Goal: Communication & Community: Answer question/provide support

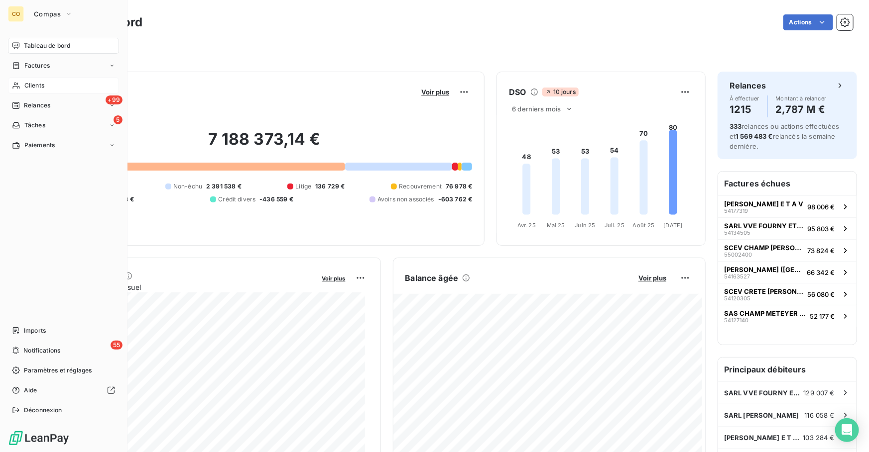
click at [23, 85] on div "Clients" at bounding box center [63, 86] width 111 height 16
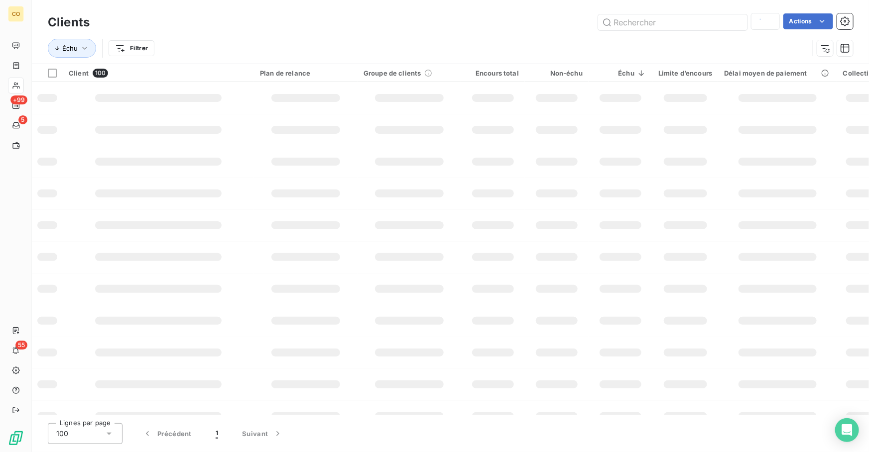
type input "149680"
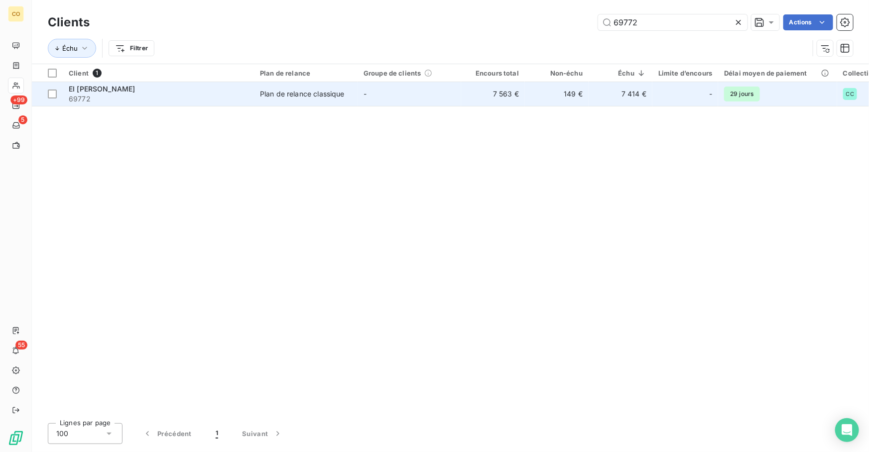
type input "69772"
click at [158, 99] on span "69772" at bounding box center [158, 99] width 179 height 10
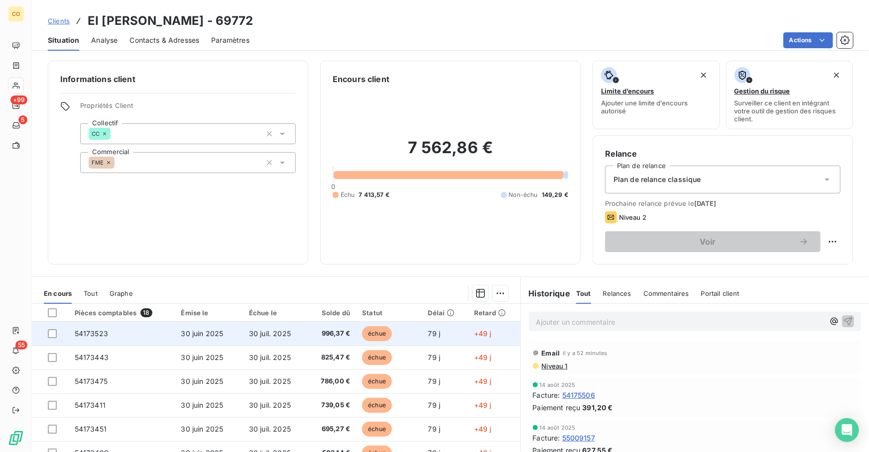
click at [336, 334] on span "996,37 €" at bounding box center [331, 334] width 37 height 10
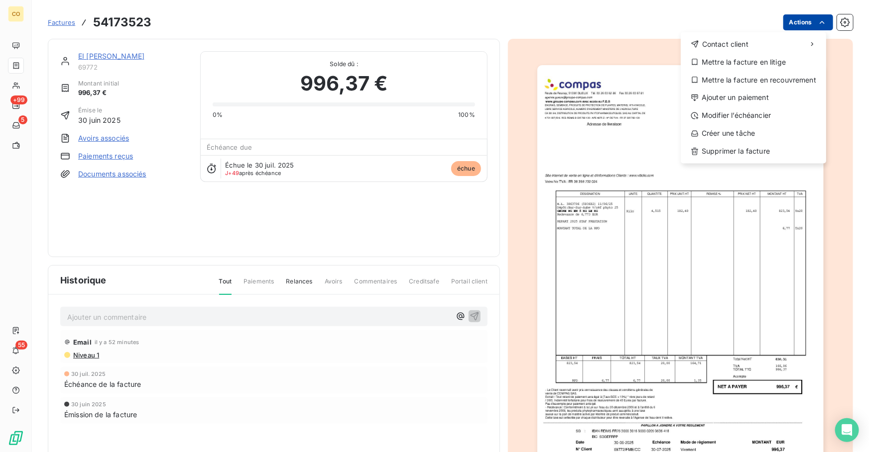
click at [798, 19] on html "CO +99 5 55 Factures 54173523 Actions Contact client Mettre la facture en litig…" at bounding box center [434, 226] width 869 height 452
click at [771, 59] on div "Mettre la facture en litige" at bounding box center [752, 62] width 137 height 16
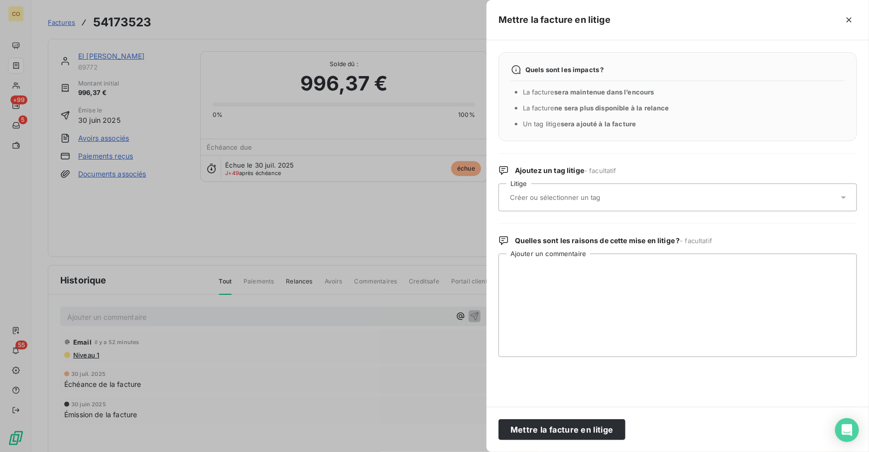
click at [562, 201] on input "text" at bounding box center [581, 197] width 145 height 9
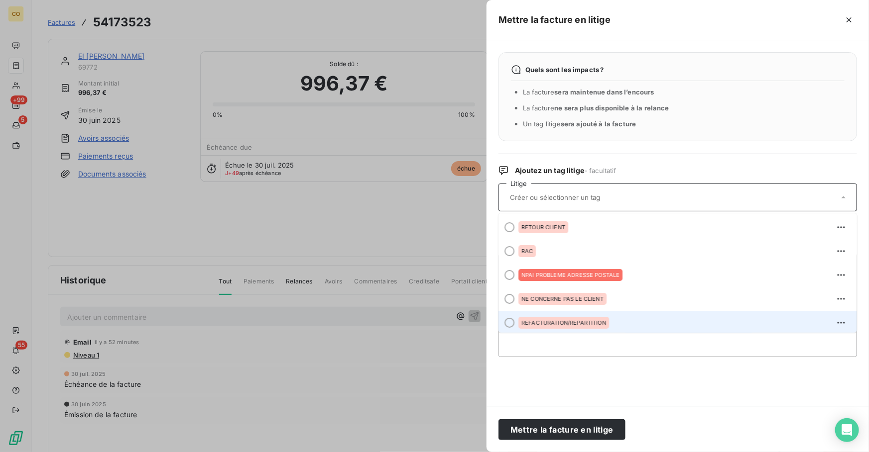
click at [575, 320] on span "REFACTURATION/REPARTITION" at bounding box center [563, 323] width 85 height 6
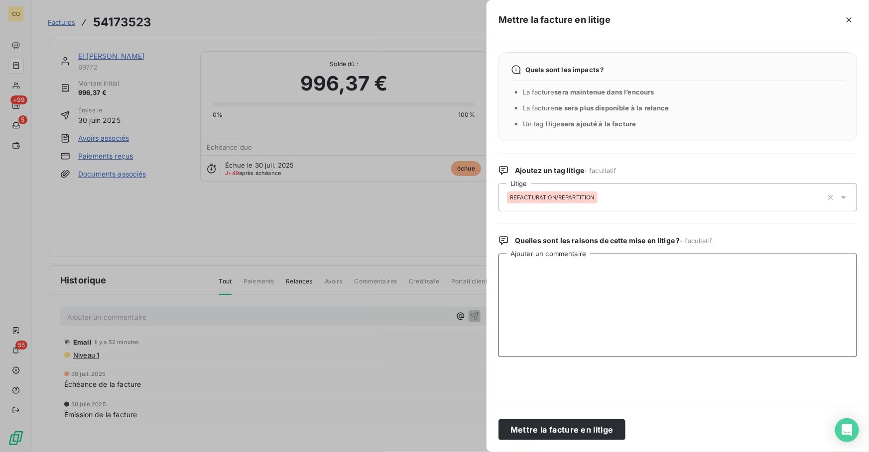
click at [578, 285] on textarea "Ajouter un commentaire" at bounding box center [677, 306] width 358 height 104
paste textarea "info tél client litige en attente de répart client transmis à JMJ"
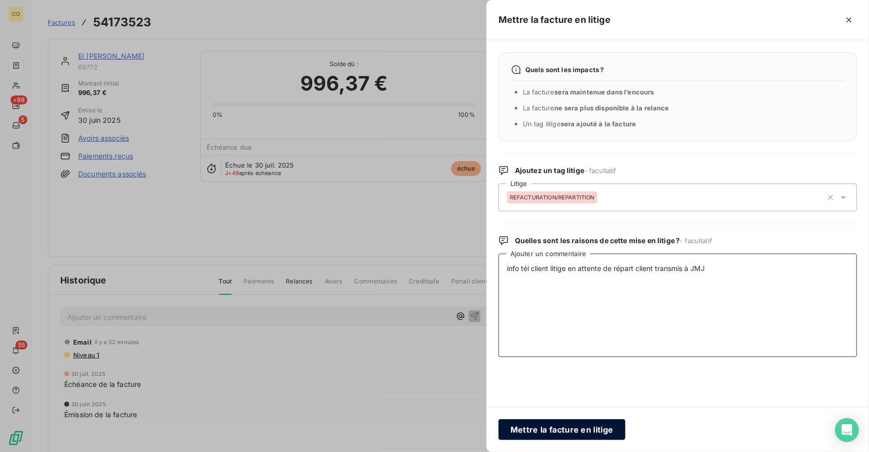
type textarea "info tél client litige en attente de répart client transmis à JMJ"
click at [581, 427] on button "Mettre la facture en litige" at bounding box center [561, 430] width 127 height 21
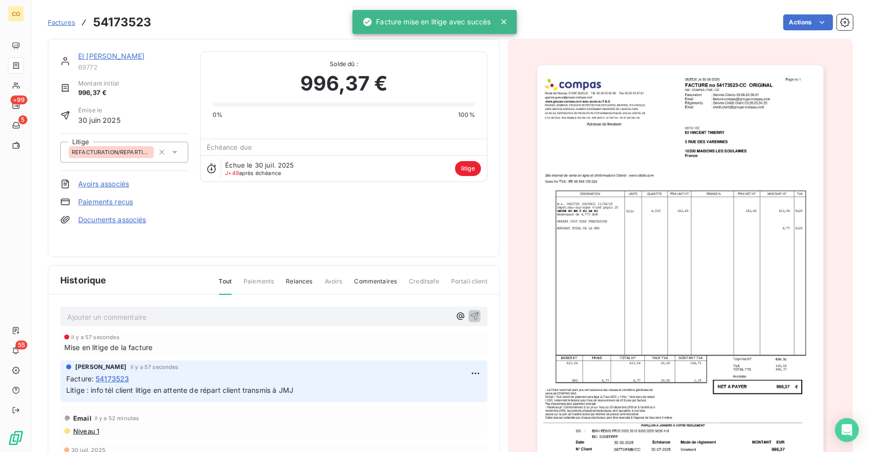
click at [110, 56] on link "EI [PERSON_NAME]" at bounding box center [111, 56] width 66 height 8
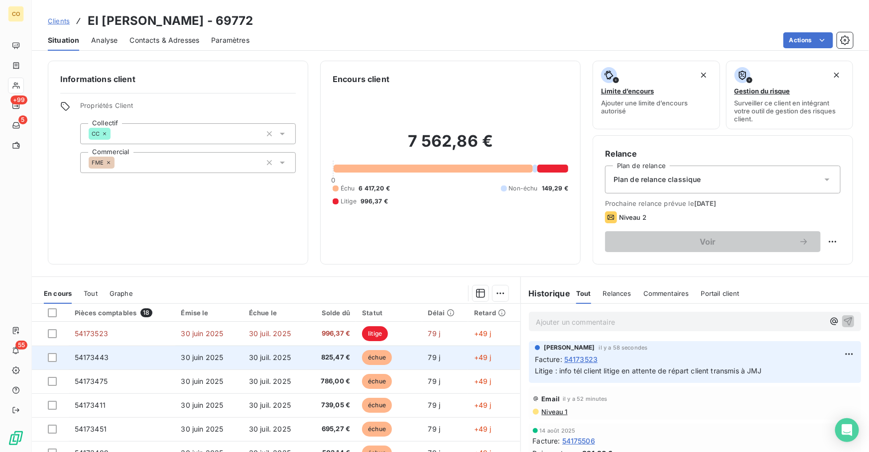
click at [273, 353] on span "30 juil. 2025" at bounding box center [270, 357] width 42 height 8
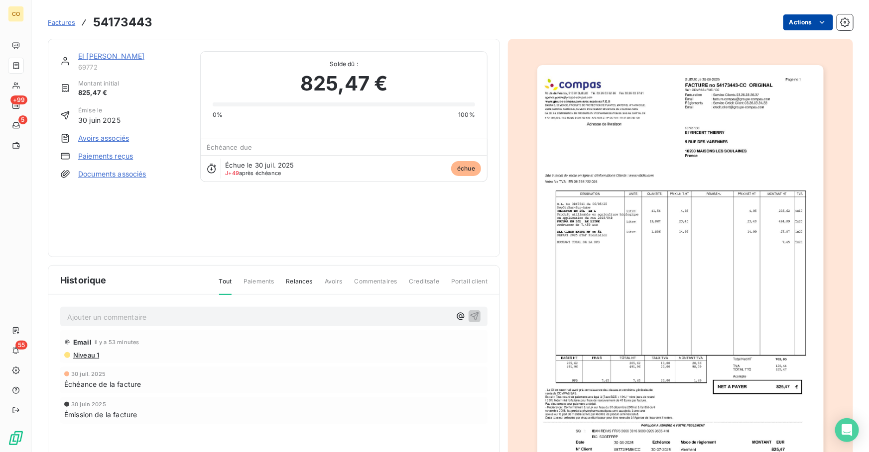
click at [794, 20] on html "CO +99 5 55 Factures 54173443 Actions EI [PERSON_NAME] 69772 Montant initial 82…" at bounding box center [434, 226] width 869 height 452
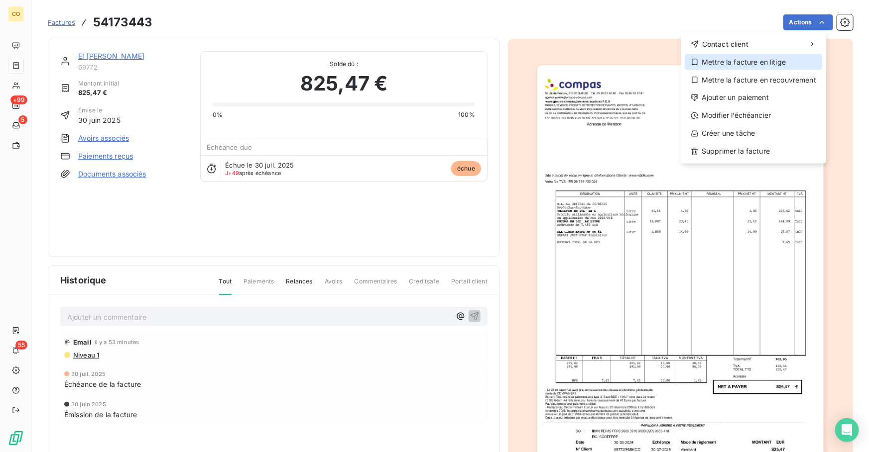
click at [763, 57] on div "Mettre la facture en litige" at bounding box center [752, 62] width 137 height 16
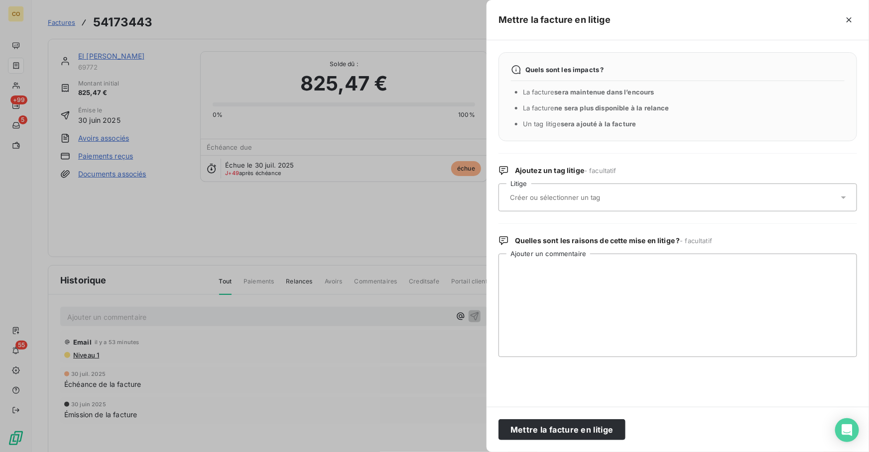
click at [588, 204] on div at bounding box center [672, 197] width 331 height 21
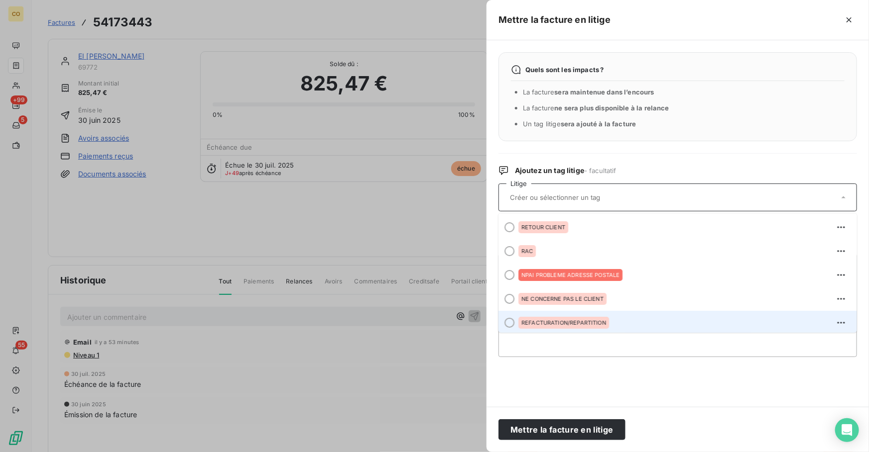
click at [597, 323] on span "REFACTURATION/REPARTITION" at bounding box center [563, 323] width 85 height 6
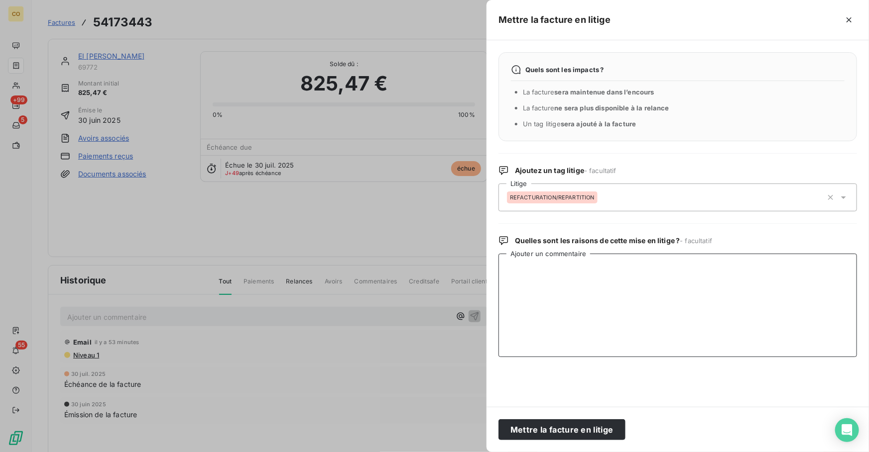
click at [586, 314] on textarea "Ajouter un commentaire" at bounding box center [677, 306] width 358 height 104
paste textarea "info tél client litige en attente de répart client transmis à JMJ"
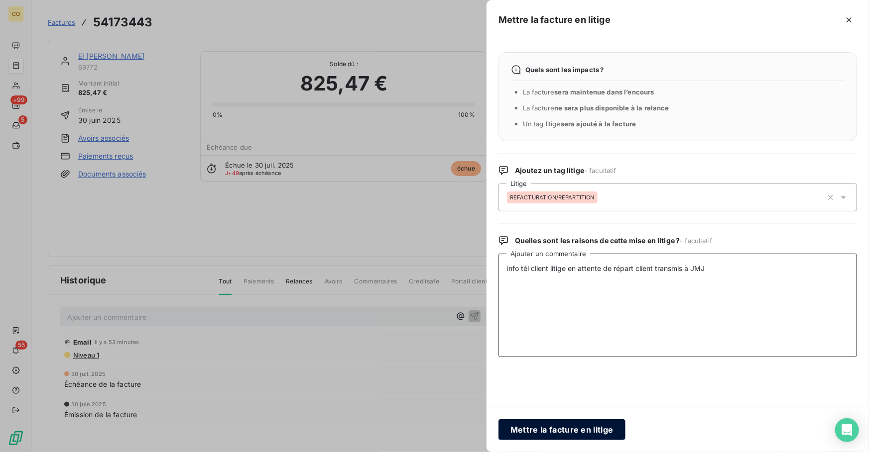
type textarea "info tél client litige en attente de répart client transmis à JMJ"
click at [573, 430] on button "Mettre la facture en litige" at bounding box center [561, 430] width 127 height 21
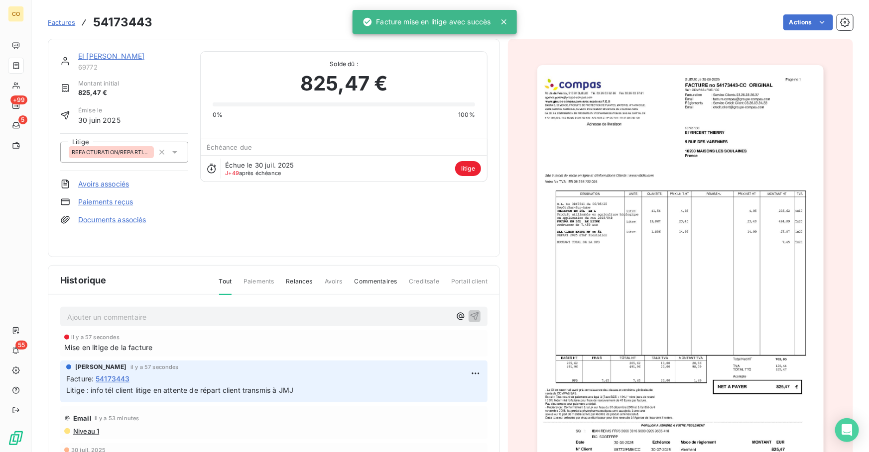
click at [109, 56] on link "EI [PERSON_NAME]" at bounding box center [111, 56] width 66 height 8
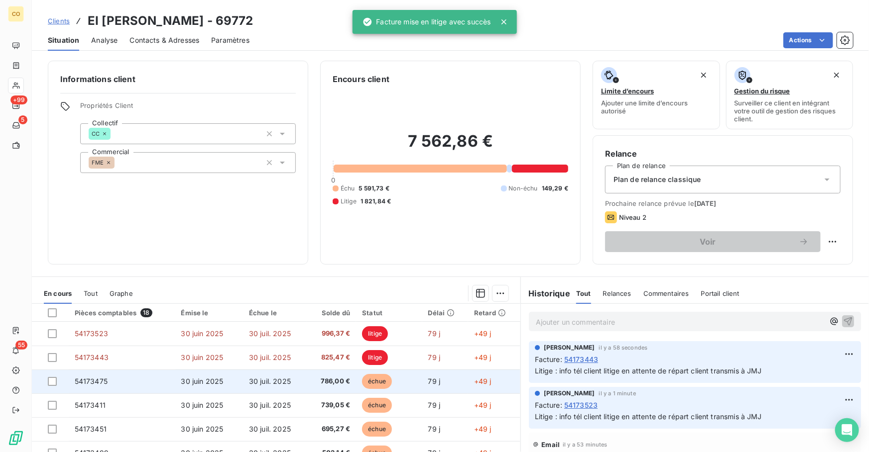
click at [318, 384] on span "786,00 €" at bounding box center [331, 382] width 37 height 10
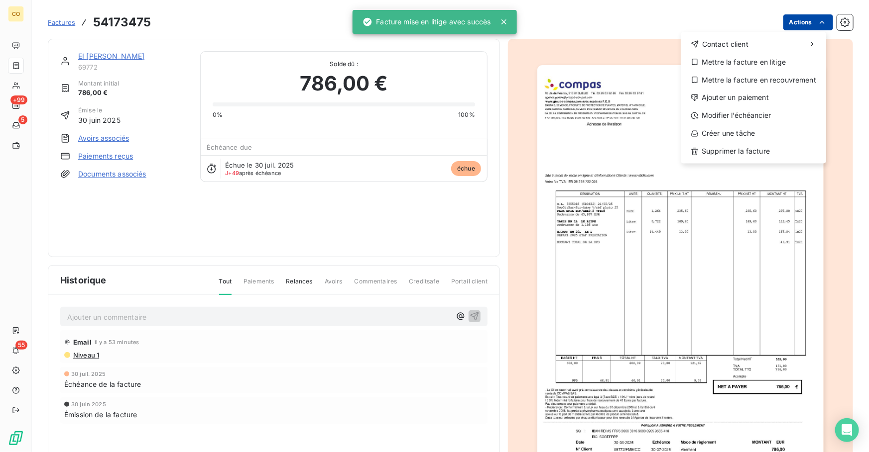
click at [801, 26] on html "CO +99 5 55 Factures 54173475 Actions Contact client Mettre la facture en litig…" at bounding box center [434, 226] width 869 height 452
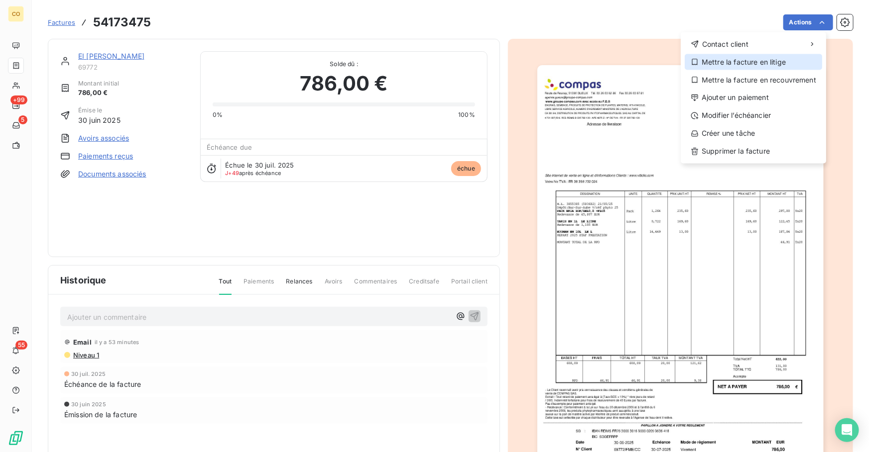
click at [781, 58] on div "Mettre la facture en litige" at bounding box center [752, 62] width 137 height 16
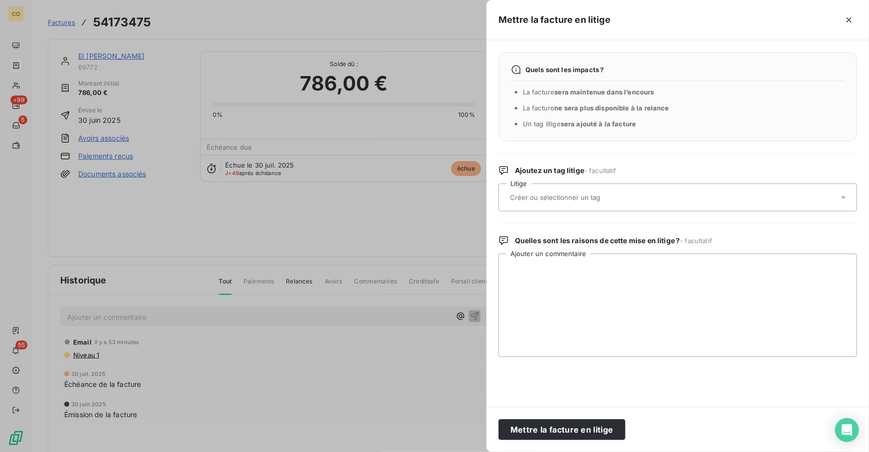
click at [556, 199] on input "text" at bounding box center [581, 197] width 145 height 9
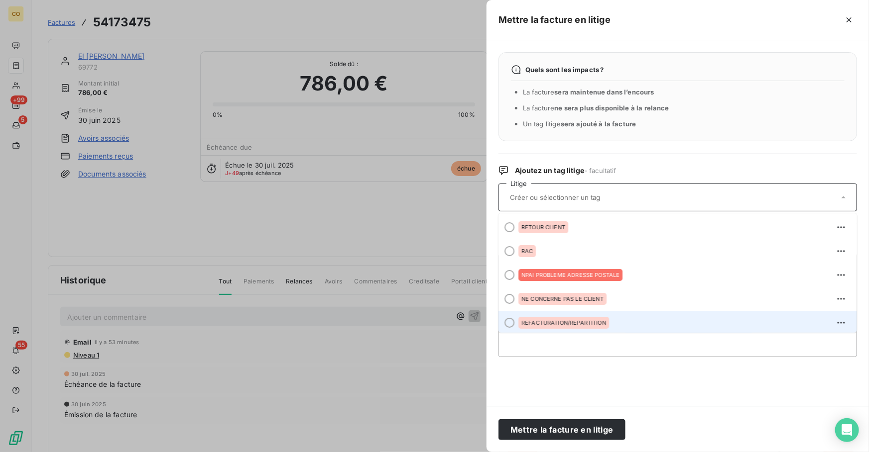
click at [573, 323] on span "REFACTURATION/REPARTITION" at bounding box center [563, 323] width 85 height 6
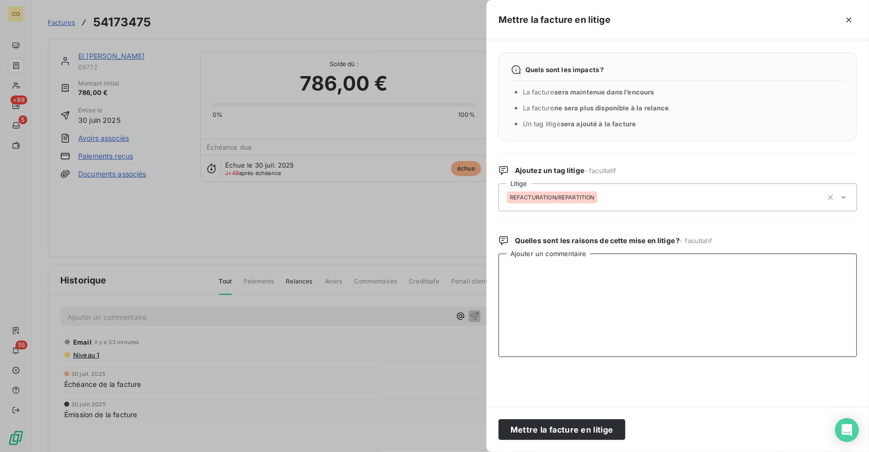
click at [570, 314] on textarea "Ajouter un commentaire" at bounding box center [677, 306] width 358 height 104
paste textarea "info tél client litige en attente de répart client transmis à JMJ"
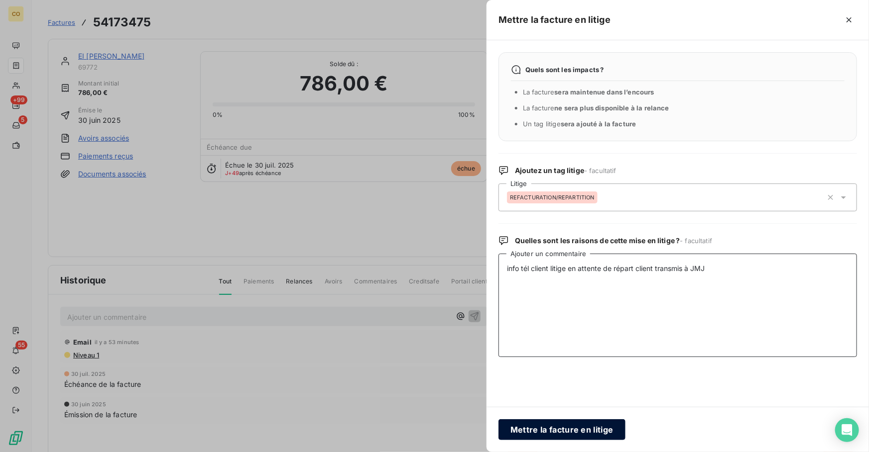
type textarea "info tél client litige en attente de répart client transmis à JMJ"
click at [579, 426] on button "Mettre la facture en litige" at bounding box center [561, 430] width 127 height 21
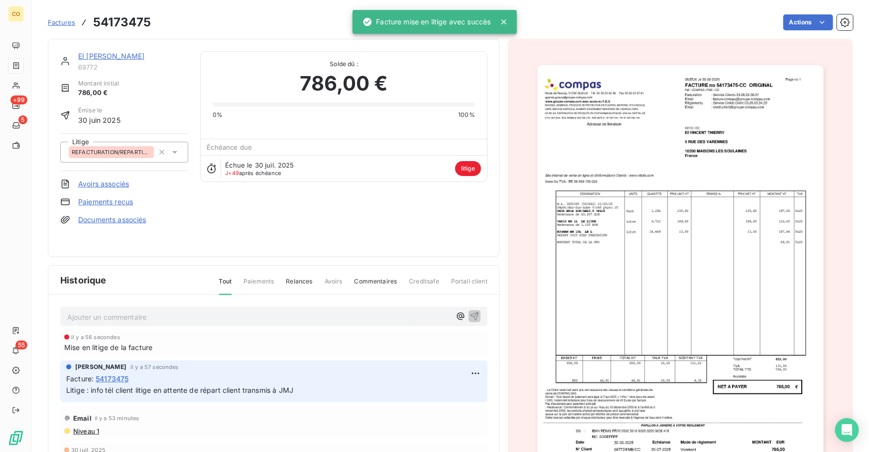
click at [135, 52] on link "EI [PERSON_NAME]" at bounding box center [111, 56] width 66 height 8
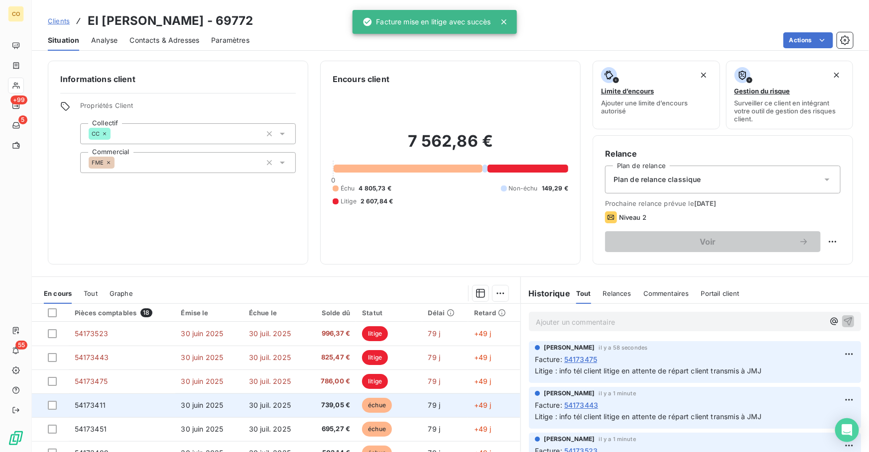
click at [318, 403] on span "739,05 €" at bounding box center [331, 406] width 37 height 10
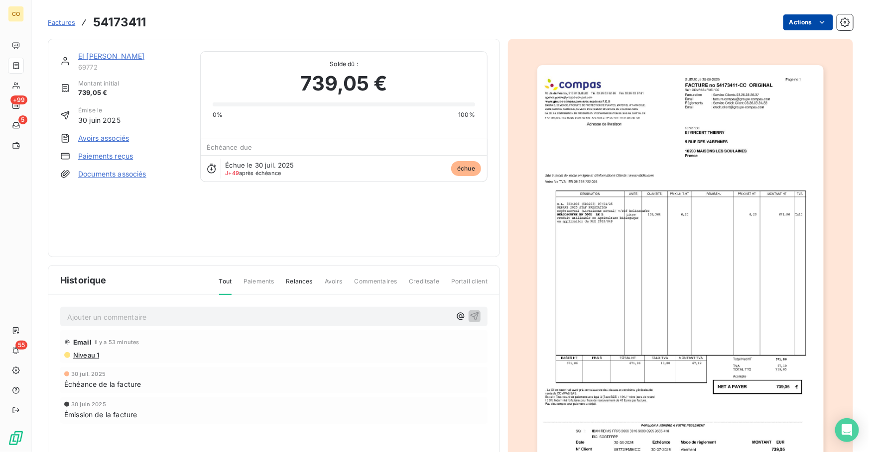
click at [807, 25] on html "CO +99 5 55 Factures 54173411 Actions EI [PERSON_NAME] 69772 Montant initial 73…" at bounding box center [434, 226] width 869 height 452
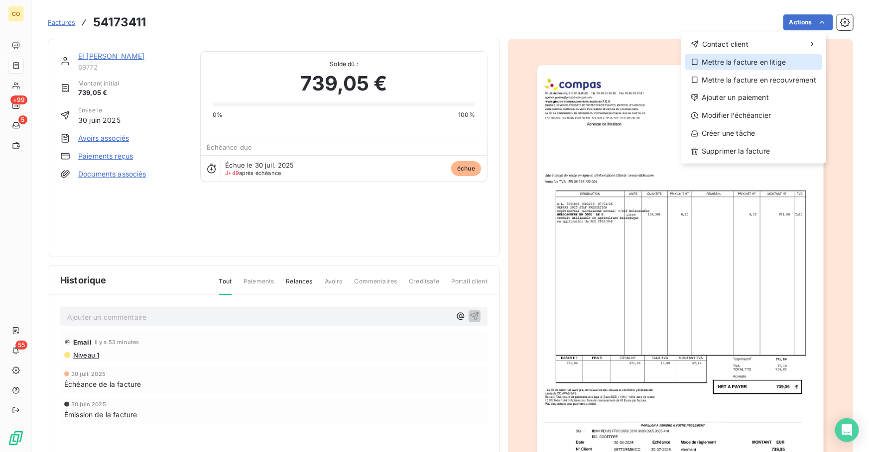
click at [750, 62] on div "Mettre la facture en litige" at bounding box center [752, 62] width 137 height 16
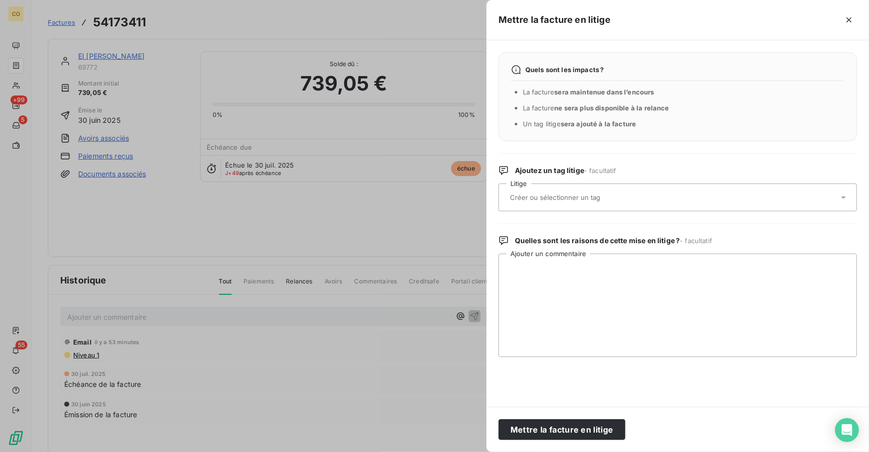
click at [557, 191] on div at bounding box center [672, 197] width 331 height 21
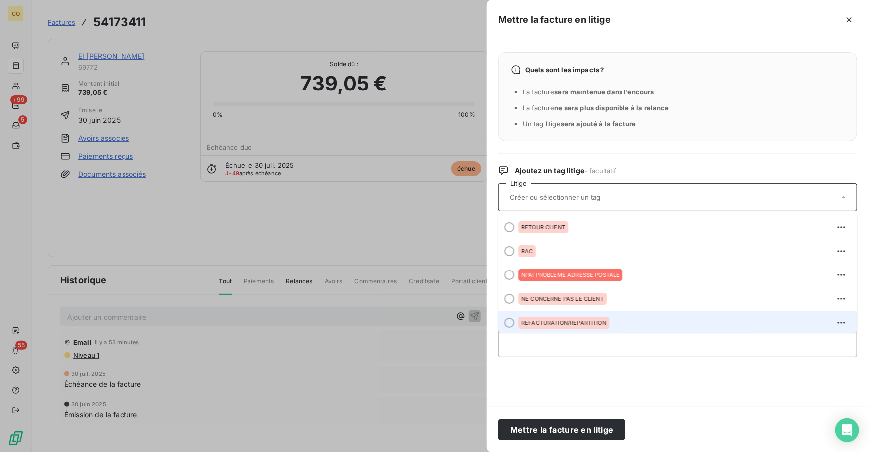
click at [583, 323] on span "REFACTURATION/REPARTITION" at bounding box center [563, 323] width 85 height 6
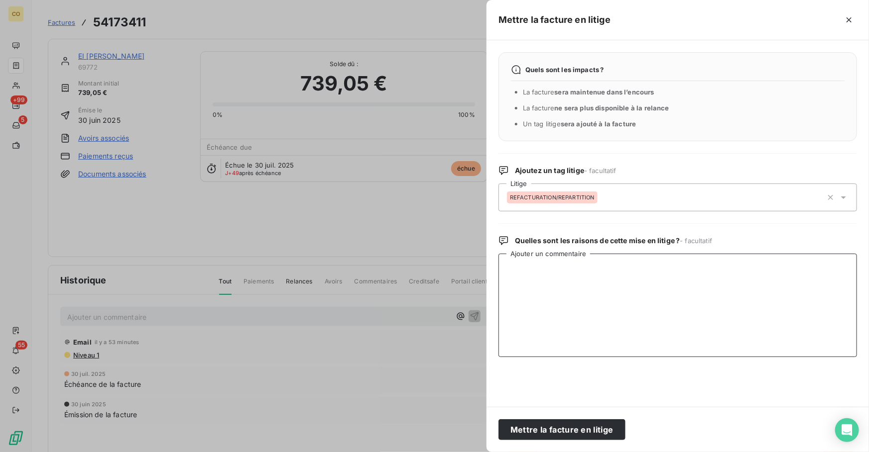
click at [547, 304] on textarea "Ajouter un commentaire" at bounding box center [677, 306] width 358 height 104
paste textarea "info tél client litige en attente de répart client transmis à JMJ"
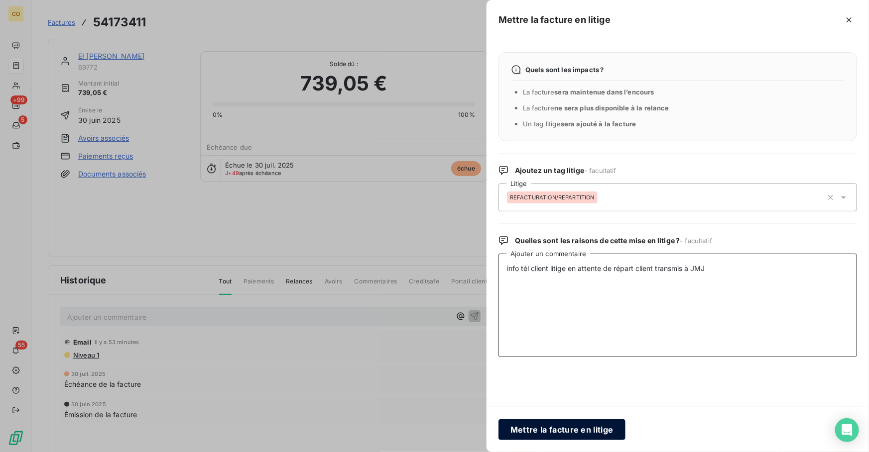
type textarea "info tél client litige en attente de répart client transmis à JMJ"
click at [560, 432] on button "Mettre la facture en litige" at bounding box center [561, 430] width 127 height 21
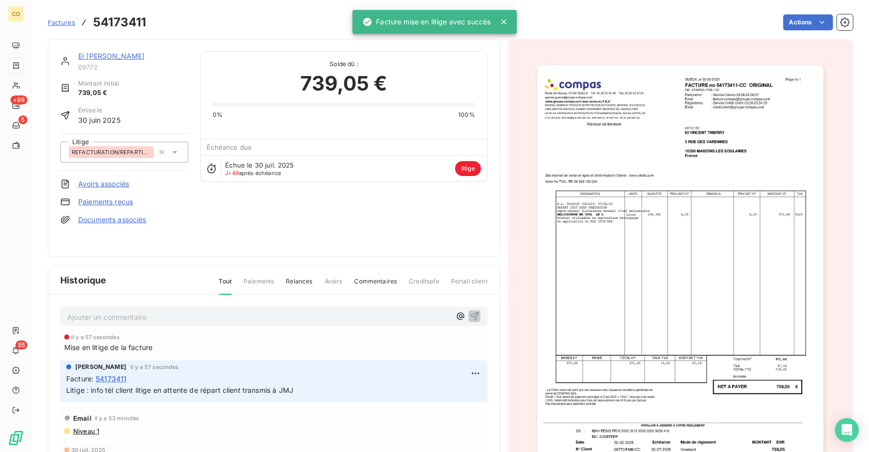
click at [116, 59] on link "EI [PERSON_NAME]" at bounding box center [111, 56] width 66 height 8
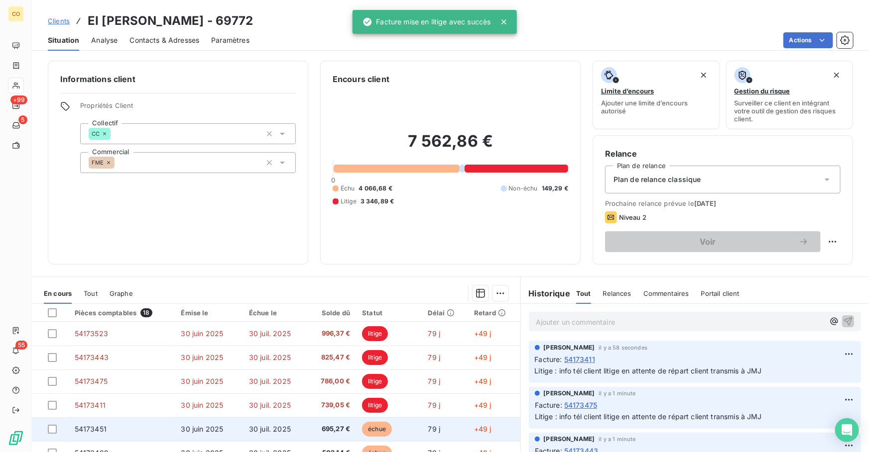
click at [394, 428] on td "échue" at bounding box center [389, 430] width 66 height 24
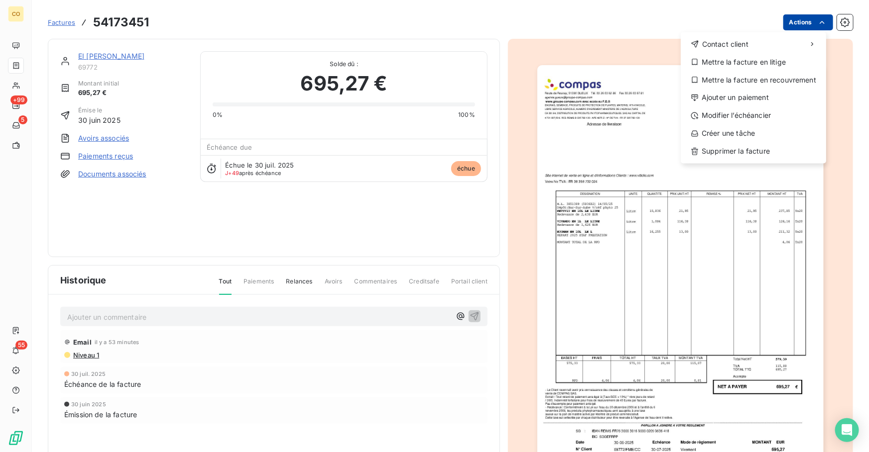
click at [803, 22] on html "CO +99 5 55 Factures 54173451 Actions Contact client Mettre la facture en litig…" at bounding box center [434, 226] width 869 height 452
click at [733, 59] on div "Mettre la facture en litige" at bounding box center [752, 62] width 137 height 16
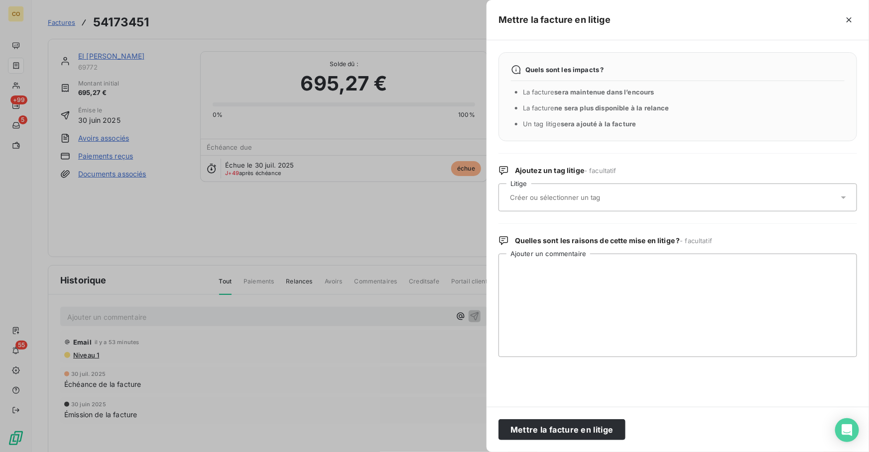
click at [580, 194] on input "text" at bounding box center [581, 197] width 145 height 9
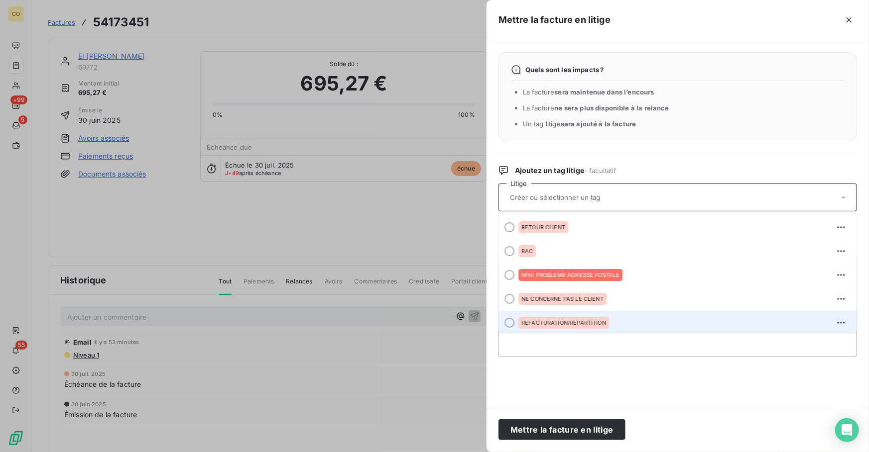
scroll to position [1, 0]
click at [573, 321] on span "REFACTURATION/REPARTITION" at bounding box center [563, 322] width 85 height 6
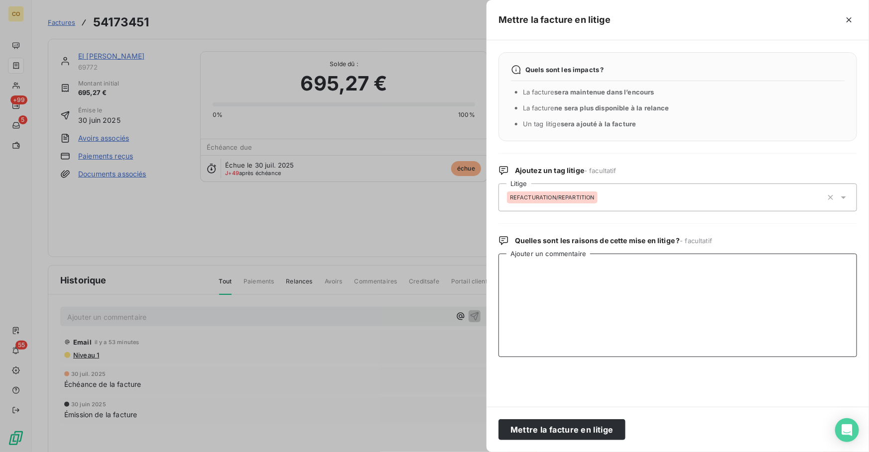
click at [568, 311] on textarea "Ajouter un commentaire" at bounding box center [677, 306] width 358 height 104
paste textarea "info tél client litige en attente de répart client transmis à JMJ"
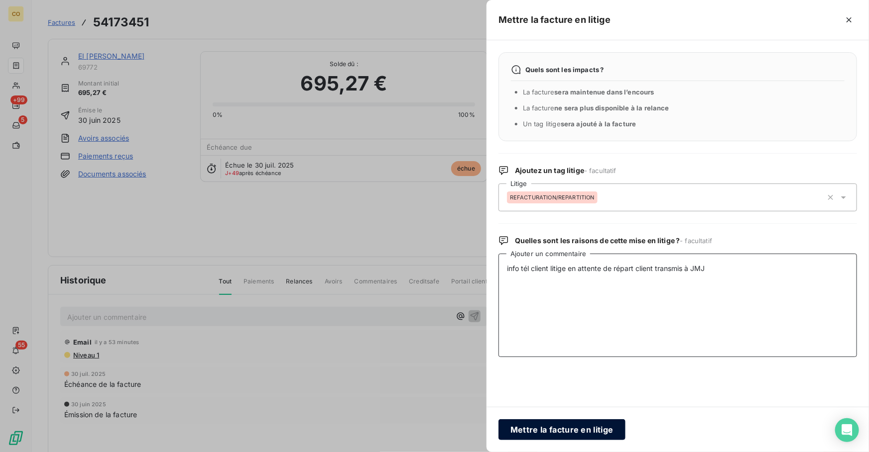
type textarea "info tél client litige en attente de répart client transmis à JMJ"
click at [567, 428] on button "Mettre la facture en litige" at bounding box center [561, 430] width 127 height 21
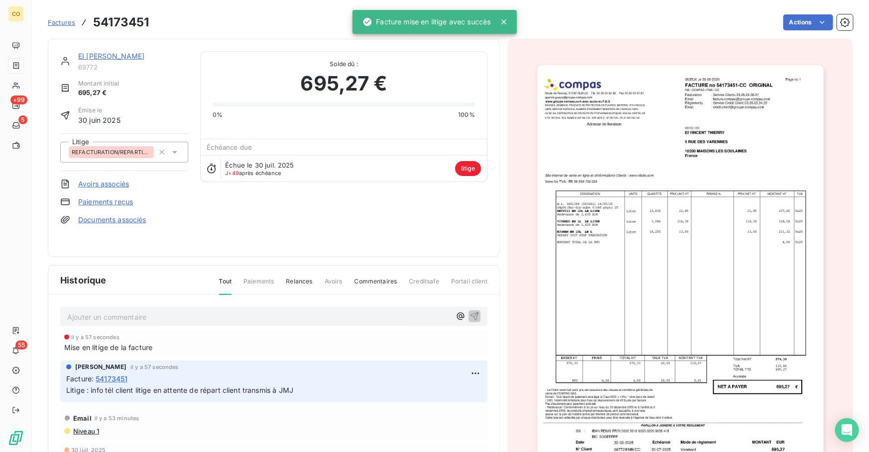
click at [119, 56] on link "EI [PERSON_NAME]" at bounding box center [111, 56] width 66 height 8
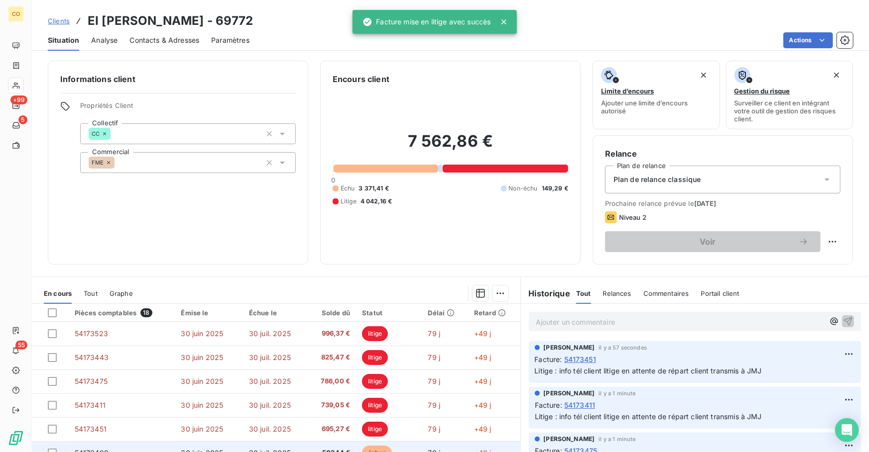
click at [393, 447] on td "échue" at bounding box center [389, 453] width 66 height 24
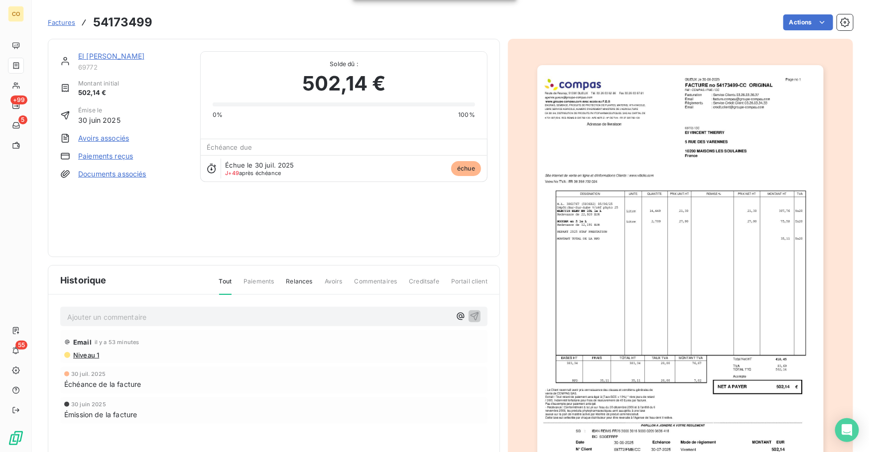
click at [801, 30] on div "Factures 54173499 Actions" at bounding box center [450, 22] width 805 height 21
click at [800, 25] on html "CO +99 5 55 Factures 54173499 Actions EI [PERSON_NAME] 69772 Montant initial 50…" at bounding box center [434, 226] width 869 height 452
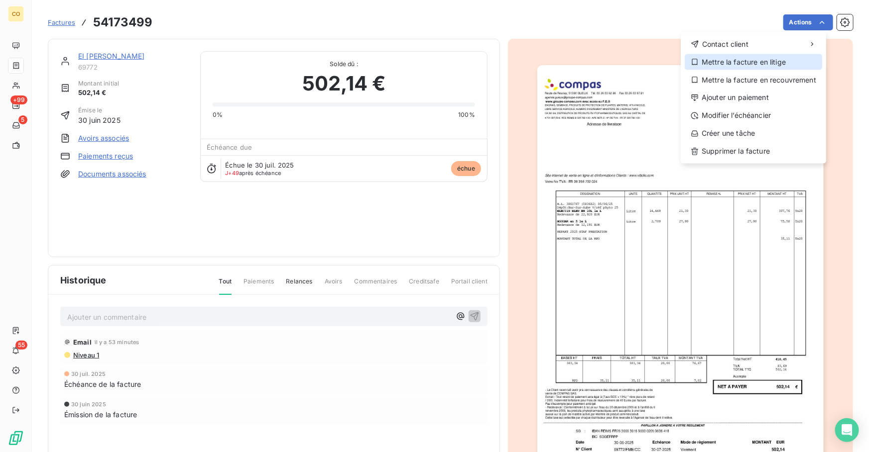
click at [771, 61] on div "Mettre la facture en litige" at bounding box center [752, 62] width 137 height 16
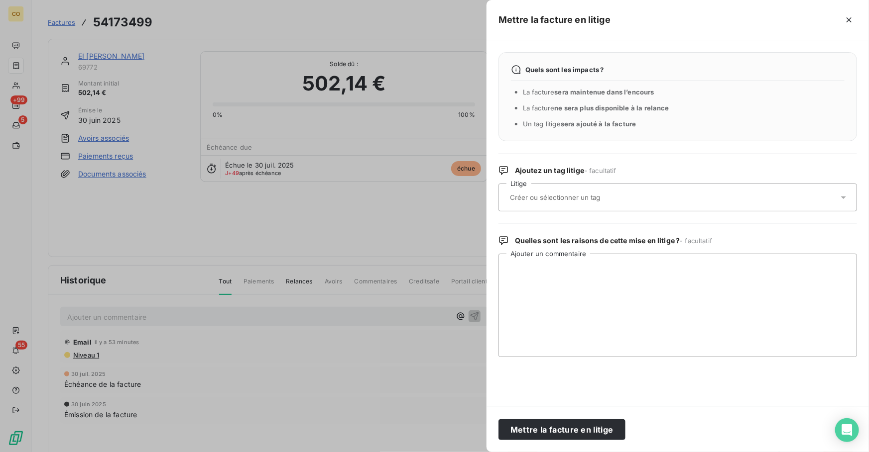
click at [557, 195] on input "text" at bounding box center [581, 197] width 145 height 9
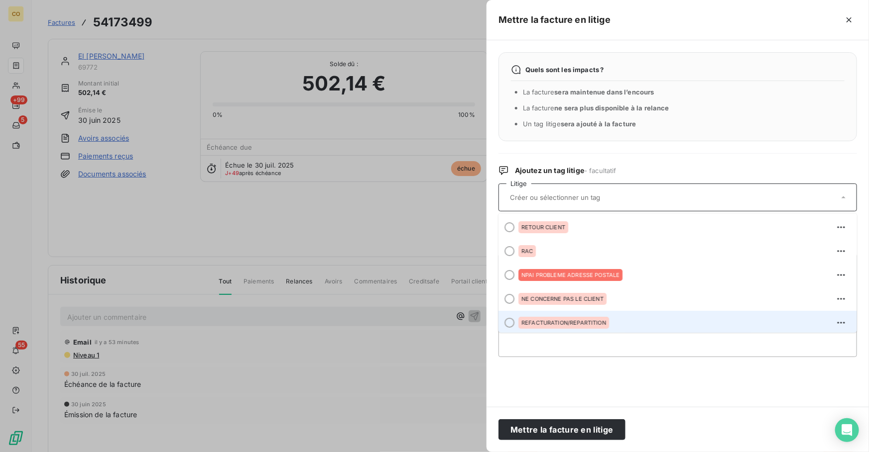
scroll to position [1, 0]
click at [582, 320] on span "REFACTURATION/REPARTITION" at bounding box center [563, 322] width 85 height 6
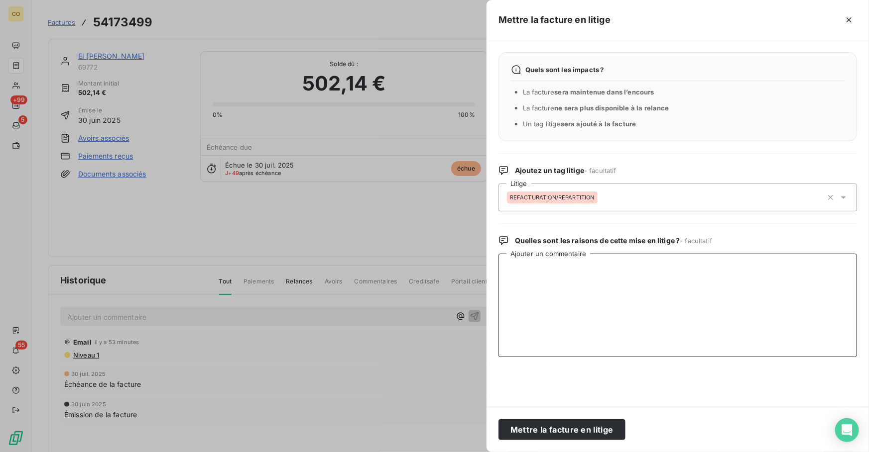
click at [589, 317] on textarea "Ajouter un commentaire" at bounding box center [677, 306] width 358 height 104
paste textarea "info tél client litige en attente de répart client transmis à JMJ"
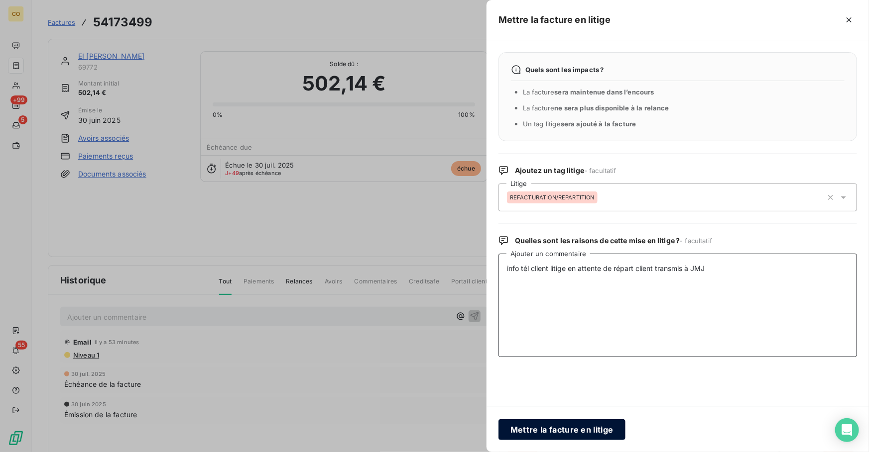
type textarea "info tél client litige en attente de répart client transmis à JMJ"
click at [550, 432] on button "Mettre la facture en litige" at bounding box center [561, 430] width 127 height 21
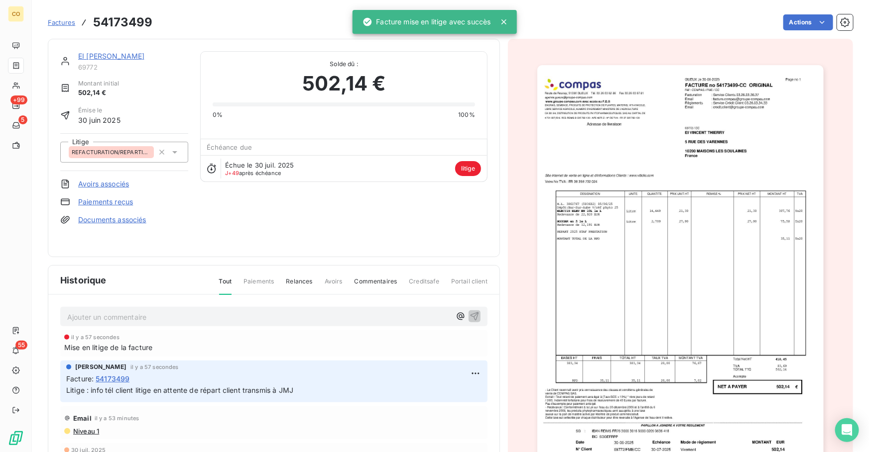
click at [112, 54] on link "EI [PERSON_NAME]" at bounding box center [111, 56] width 66 height 8
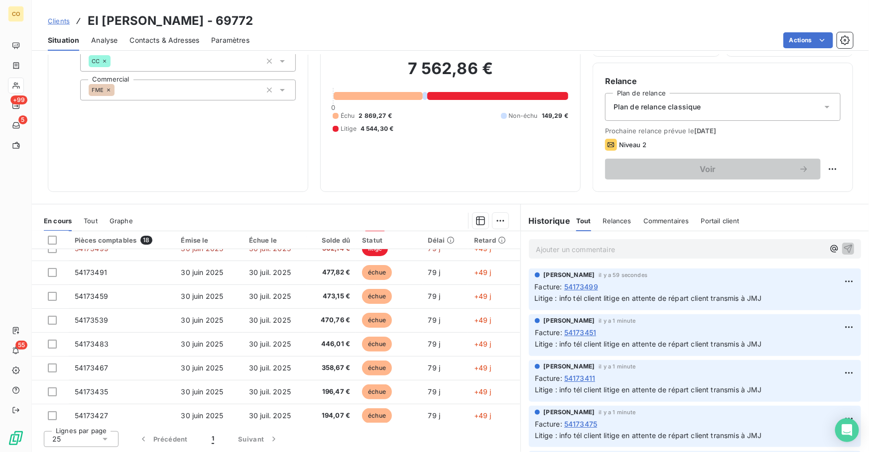
scroll to position [135, 0]
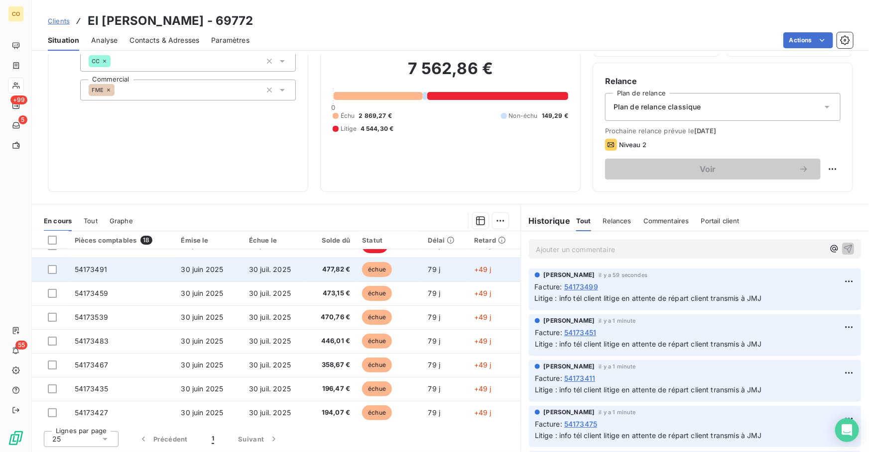
click at [364, 271] on span "échue" at bounding box center [377, 269] width 30 height 15
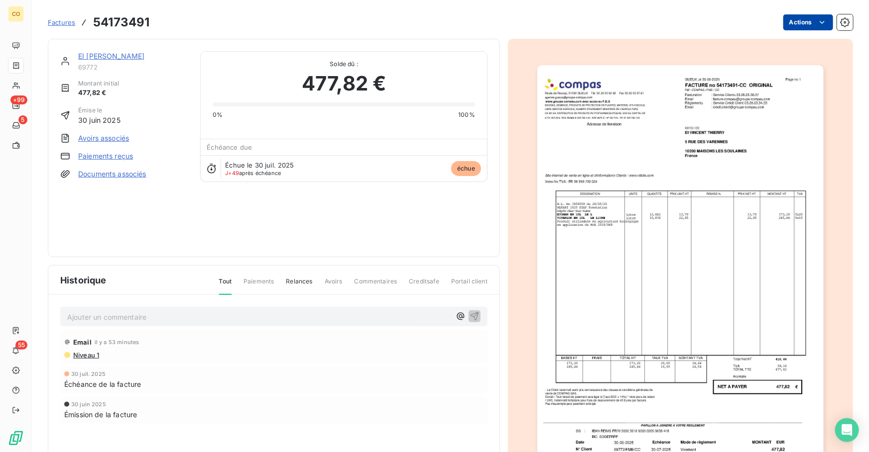
click at [795, 22] on html "CO +99 5 55 Factures 54173491 Actions EI [PERSON_NAME] 69772 Montant initial 47…" at bounding box center [434, 226] width 869 height 452
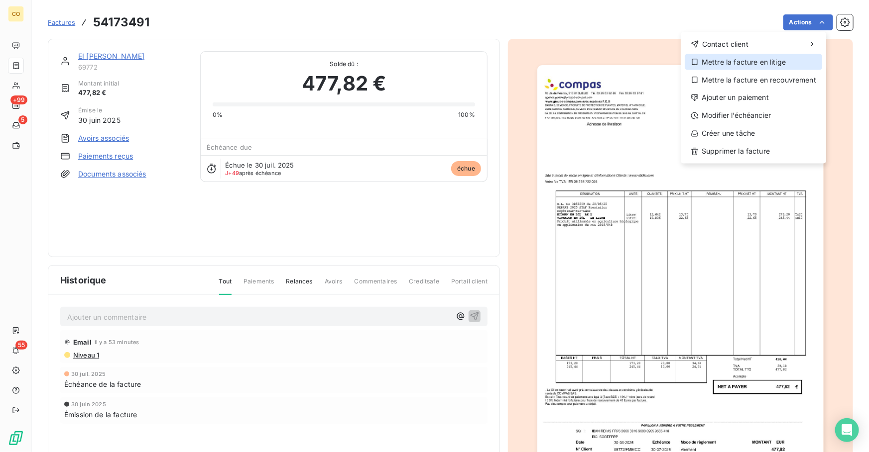
click at [747, 58] on div "Mettre la facture en litige" at bounding box center [752, 62] width 137 height 16
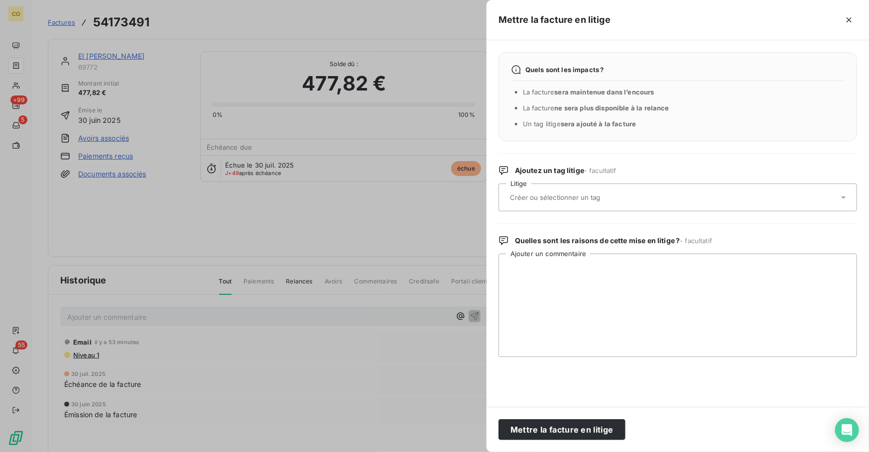
click at [579, 191] on div at bounding box center [672, 197] width 331 height 21
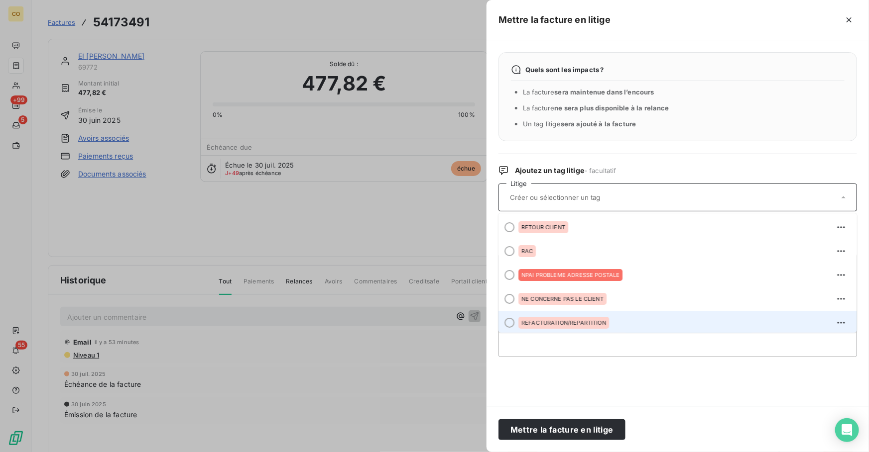
click at [581, 316] on div "REFACTURATION/REPARTITION" at bounding box center [683, 323] width 330 height 16
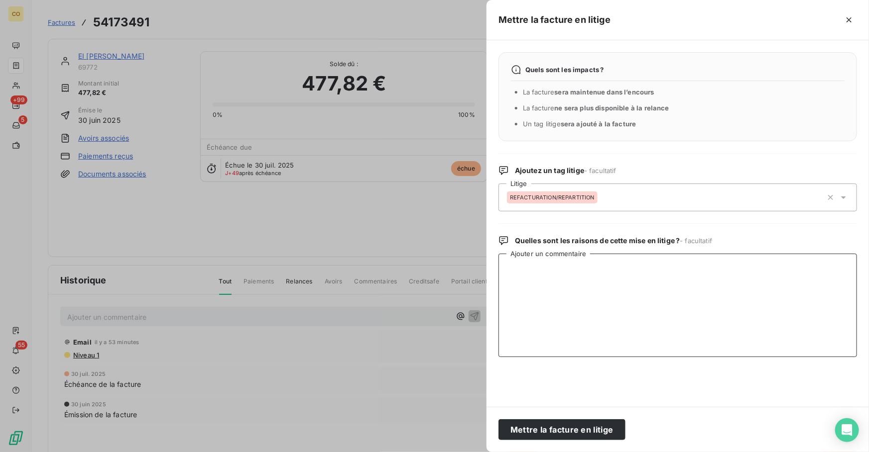
click at [578, 286] on textarea "Ajouter un commentaire" at bounding box center [677, 306] width 358 height 104
paste textarea "info tél client litige en attente de répart client transmis à JMJ"
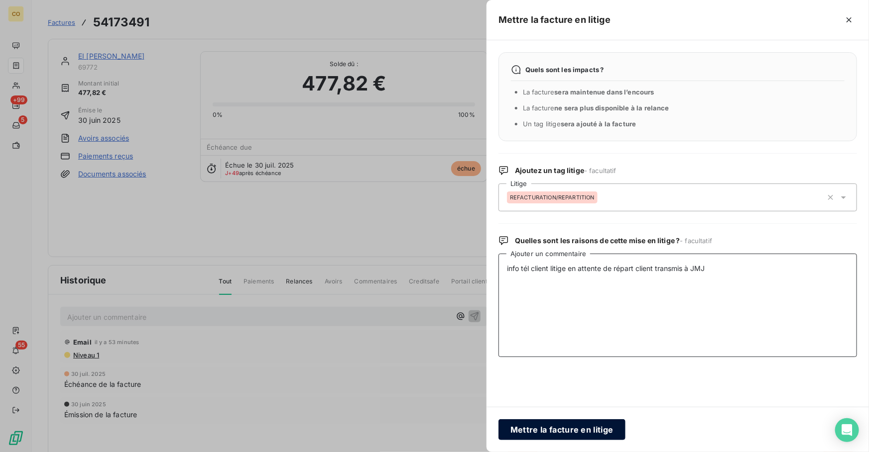
type textarea "info tél client litige en attente de répart client transmis à JMJ"
click at [580, 430] on button "Mettre la facture en litige" at bounding box center [561, 430] width 127 height 21
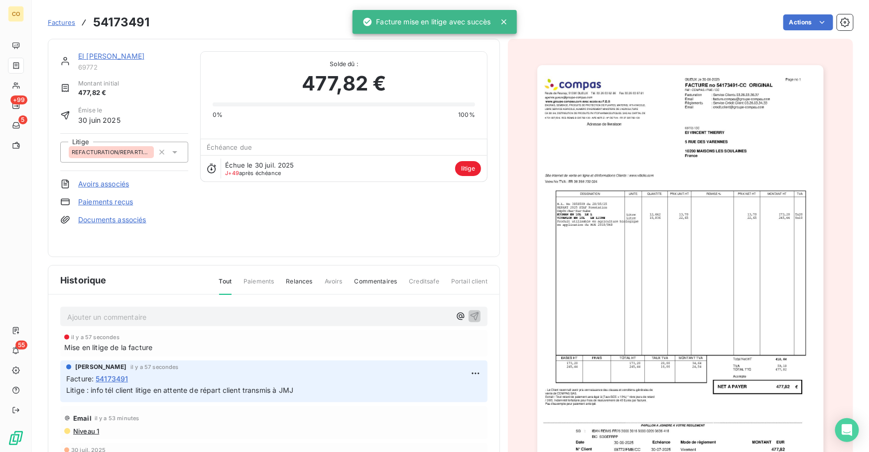
click at [130, 58] on link "EI [PERSON_NAME]" at bounding box center [111, 56] width 66 height 8
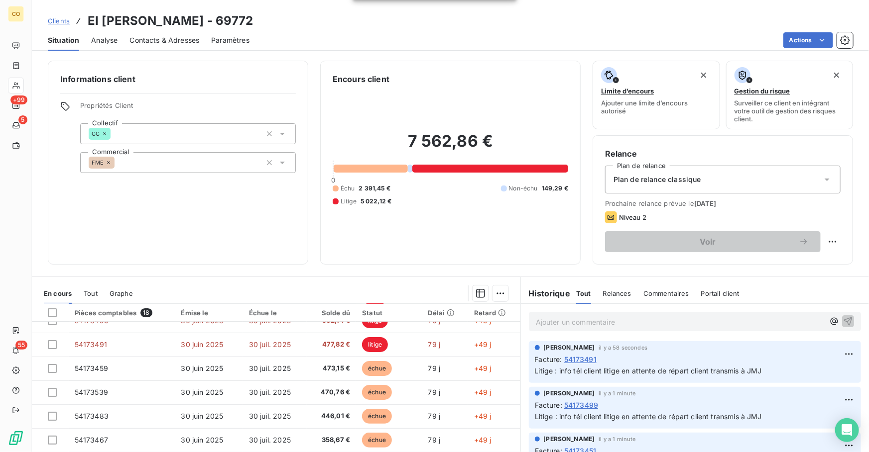
scroll to position [139, 0]
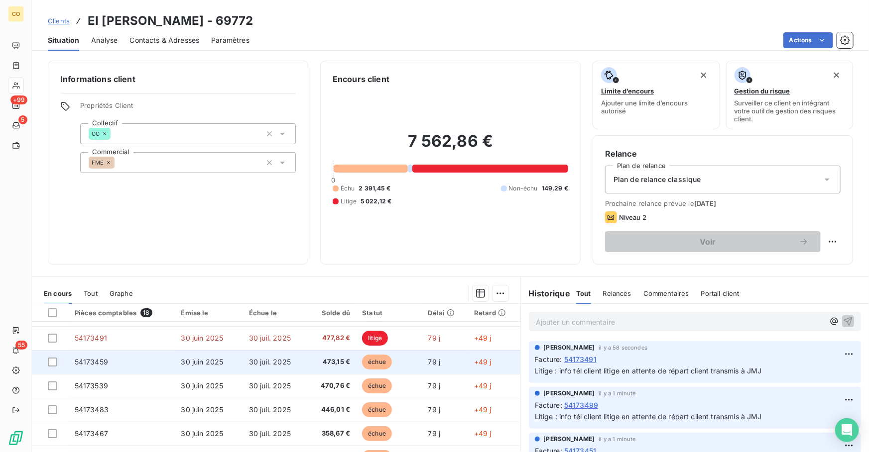
click at [372, 364] on span "échue" at bounding box center [377, 362] width 30 height 15
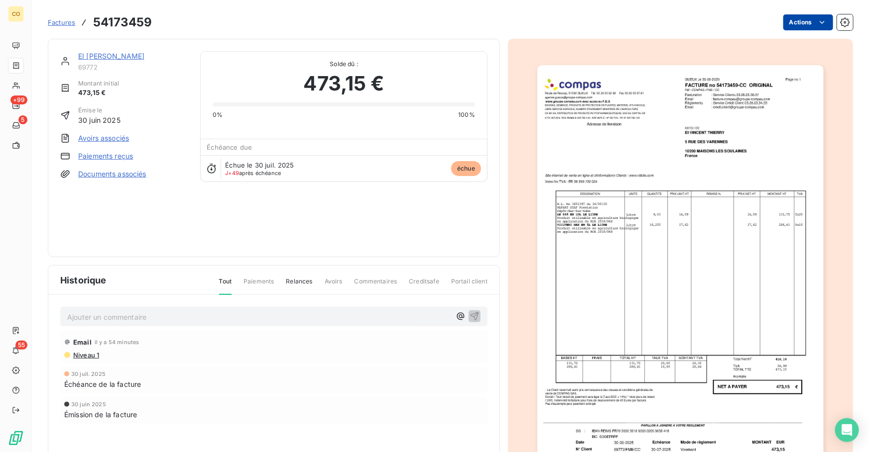
click at [800, 27] on html "CO +99 5 55 Factures 54173459 Actions EI [PERSON_NAME] 69772 Montant initial 47…" at bounding box center [434, 226] width 869 height 452
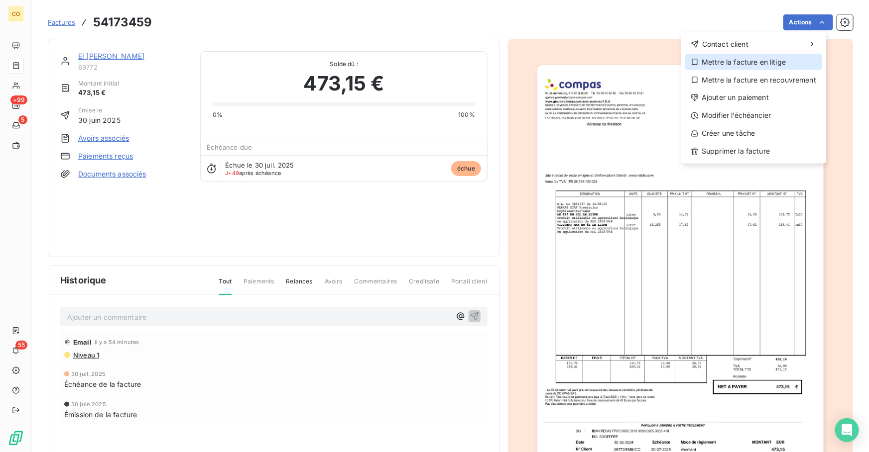
click at [720, 63] on div "Mettre la facture en litige" at bounding box center [752, 62] width 137 height 16
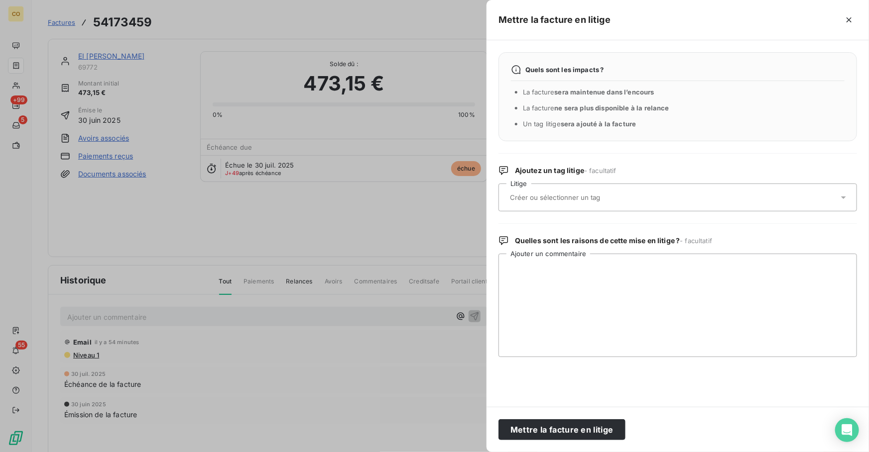
click at [616, 202] on div at bounding box center [672, 197] width 331 height 21
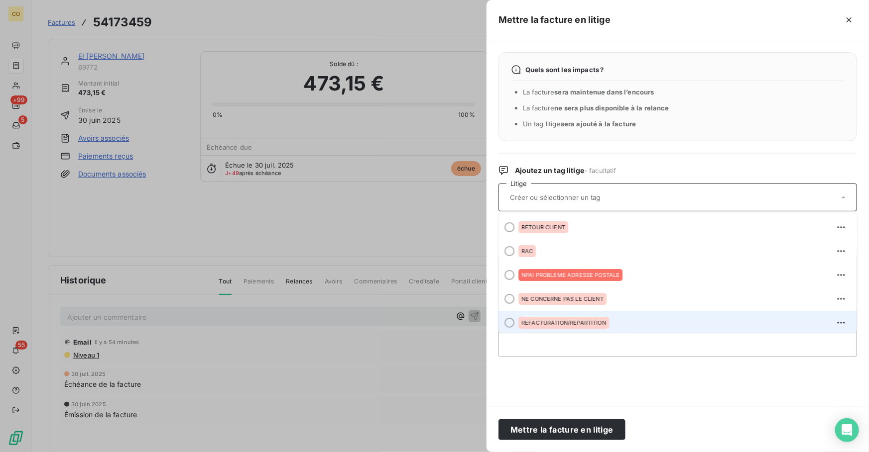
click at [609, 319] on div "REFACTURATION/REPARTITION" at bounding box center [683, 323] width 330 height 16
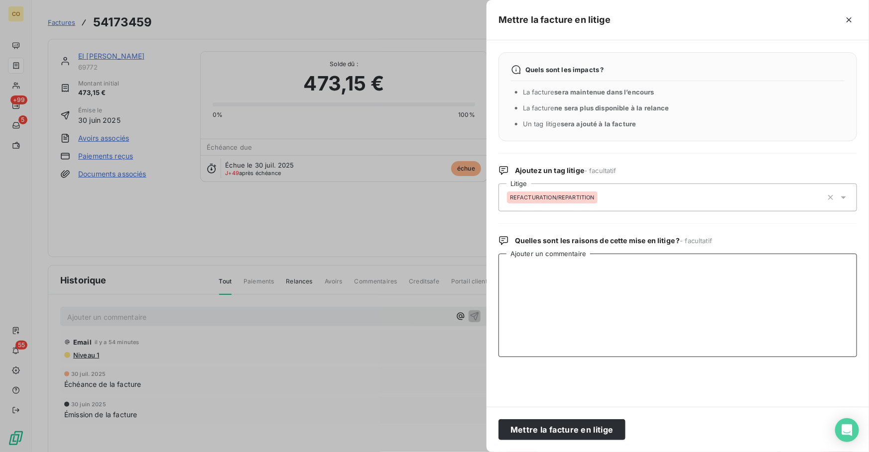
click at [604, 307] on textarea "Ajouter un commentaire" at bounding box center [677, 306] width 358 height 104
paste textarea "info tél client litige en attente de répart client transmis à JMJ"
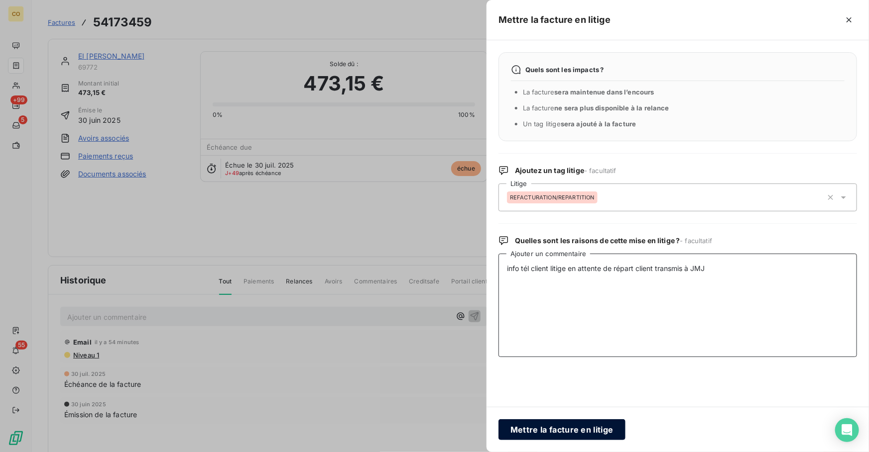
type textarea "info tél client litige en attente de répart client transmis à JMJ"
click at [592, 436] on button "Mettre la facture en litige" at bounding box center [561, 430] width 127 height 21
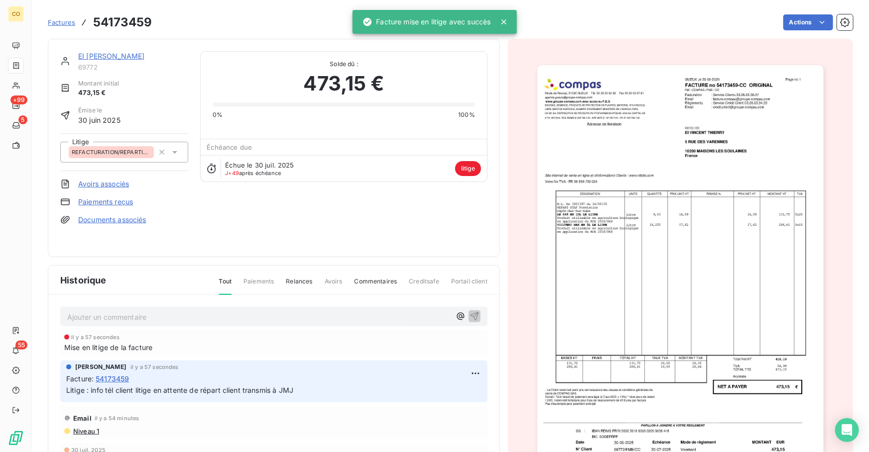
click at [122, 55] on link "EI [PERSON_NAME]" at bounding box center [111, 56] width 66 height 8
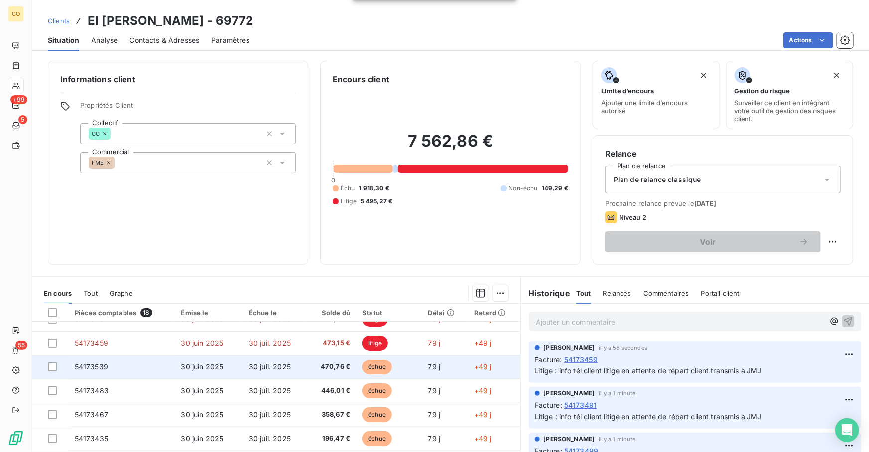
scroll to position [160, 0]
click at [375, 362] on span "échue" at bounding box center [377, 365] width 30 height 15
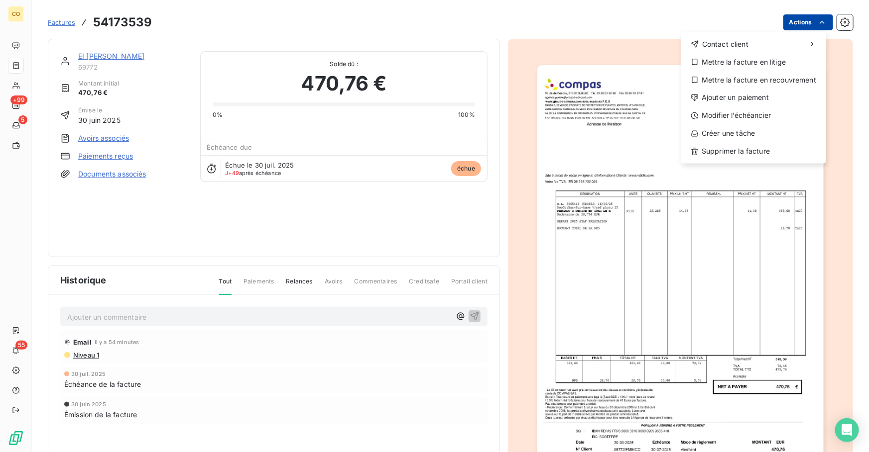
click at [790, 27] on html "CO +99 5 55 Factures 54173539 Actions Contact client Mettre la facture en litig…" at bounding box center [434, 226] width 869 height 452
click at [783, 58] on div "Mettre la facture en litige" at bounding box center [752, 62] width 137 height 16
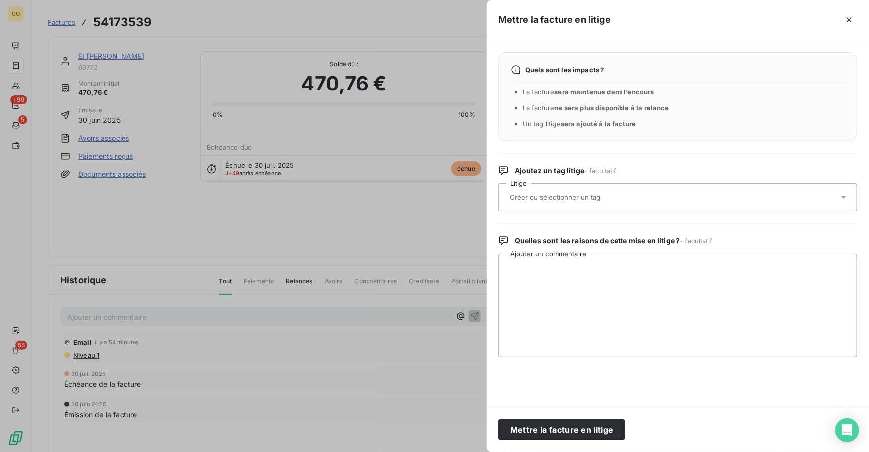
click at [624, 197] on input "text" at bounding box center [581, 197] width 145 height 9
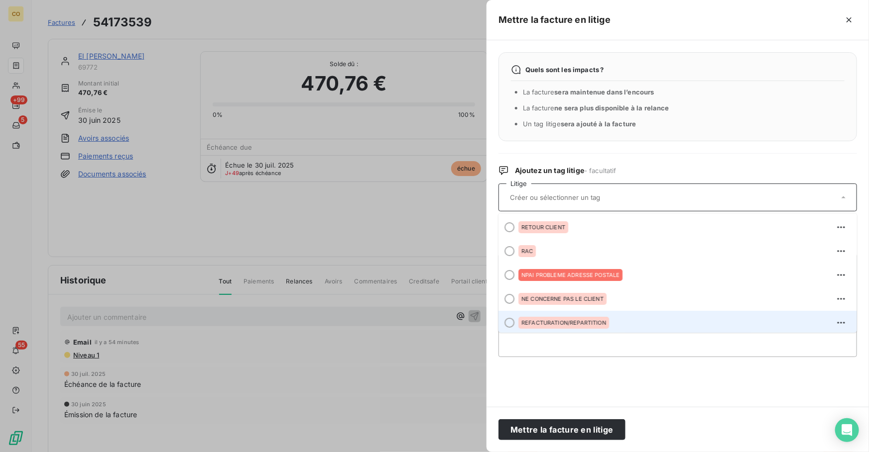
click at [595, 317] on div "REFACTURATION/REPARTITION" at bounding box center [563, 323] width 91 height 12
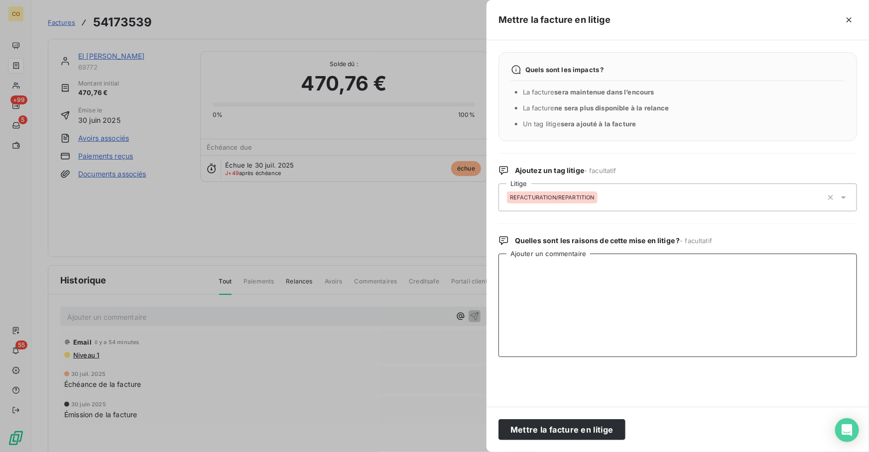
click at [595, 316] on textarea "Ajouter un commentaire" at bounding box center [677, 306] width 358 height 104
paste textarea "info tél client litige en attente de répart client transmis à JMJ"
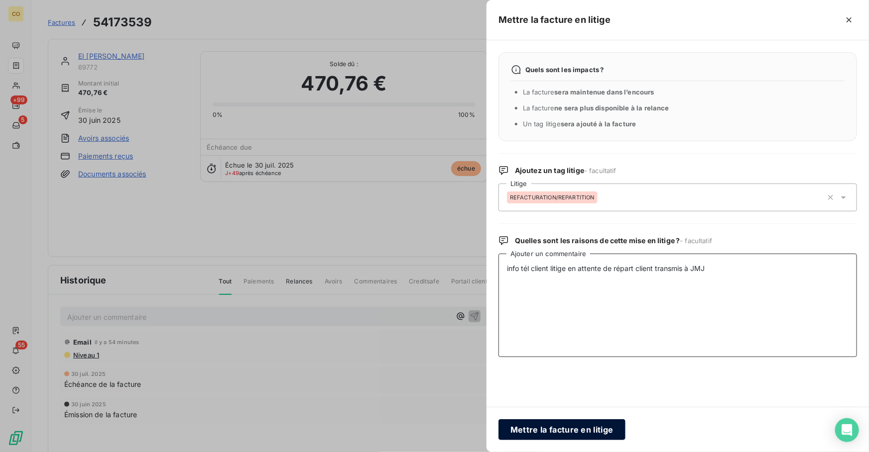
type textarea "info tél client litige en attente de répart client transmis à JMJ"
click at [582, 432] on button "Mettre la facture en litige" at bounding box center [561, 430] width 127 height 21
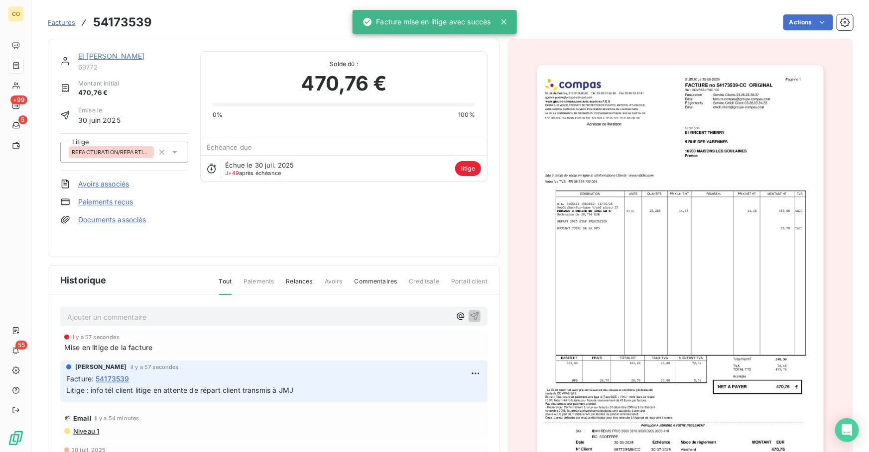
click at [96, 57] on link "EI [PERSON_NAME]" at bounding box center [111, 56] width 66 height 8
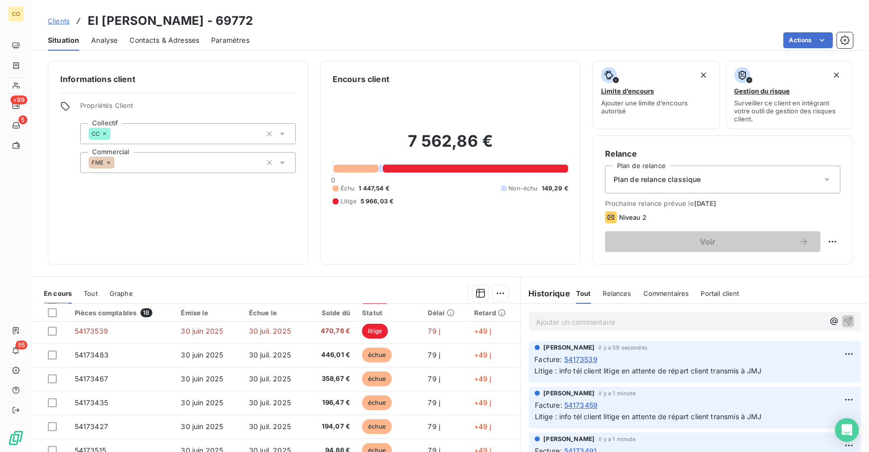
scroll to position [202, 0]
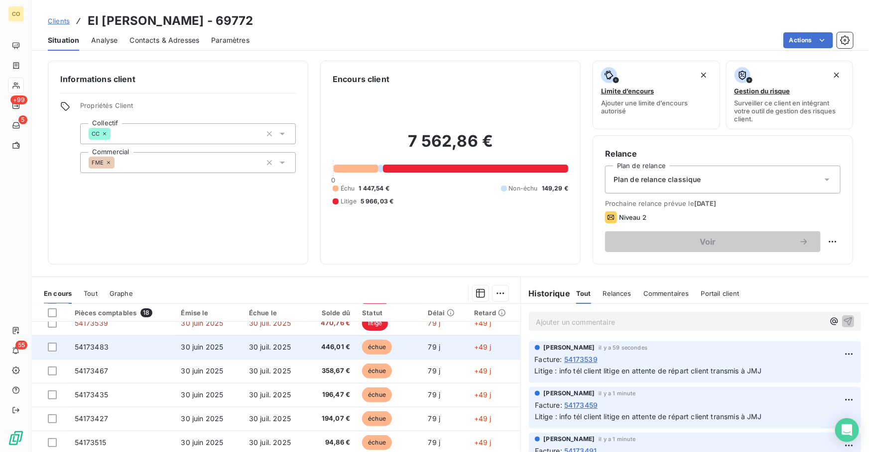
click at [376, 348] on span "échue" at bounding box center [377, 347] width 30 height 15
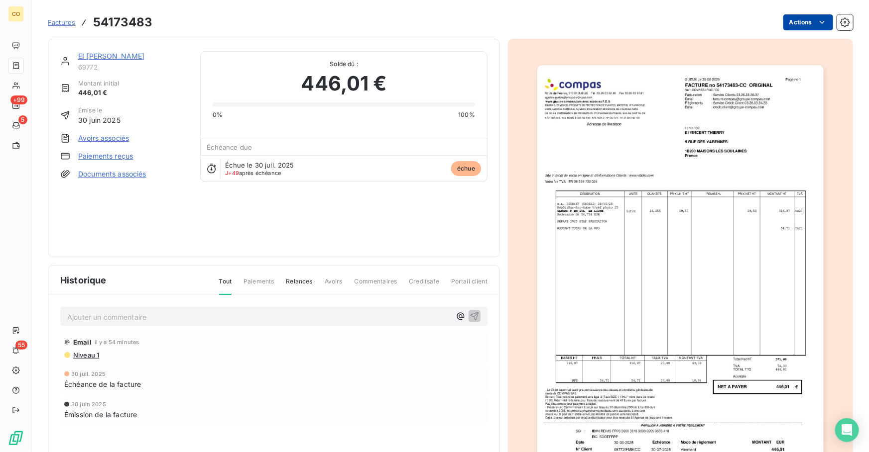
click at [805, 24] on html "CO +99 5 55 Factures 54173483 Actions EI [PERSON_NAME] 69772 Montant initial 44…" at bounding box center [434, 226] width 869 height 452
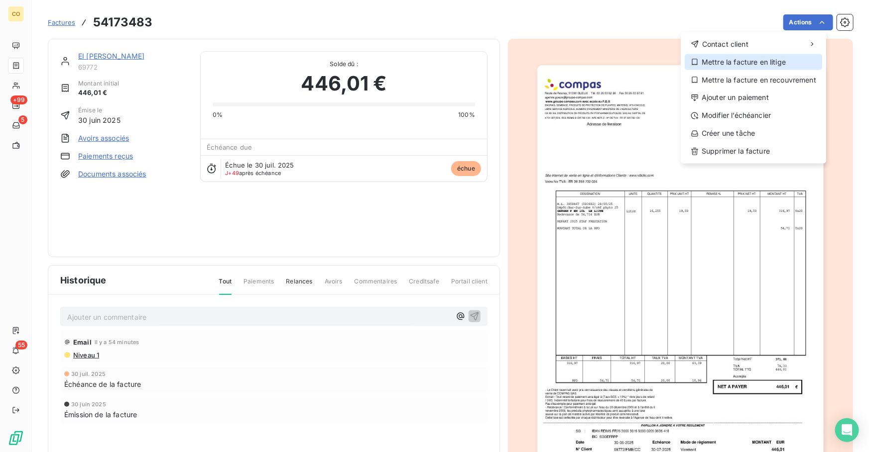
click at [793, 68] on div "Mettre la facture en litige" at bounding box center [752, 62] width 137 height 16
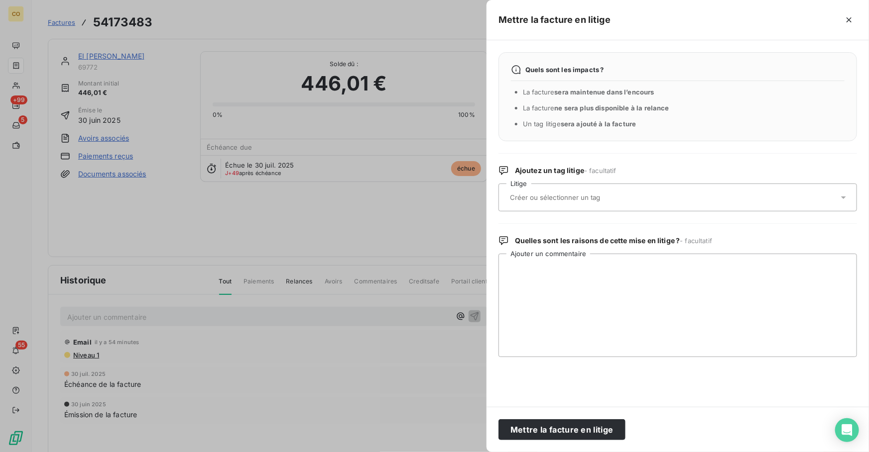
click at [580, 203] on div at bounding box center [672, 197] width 331 height 21
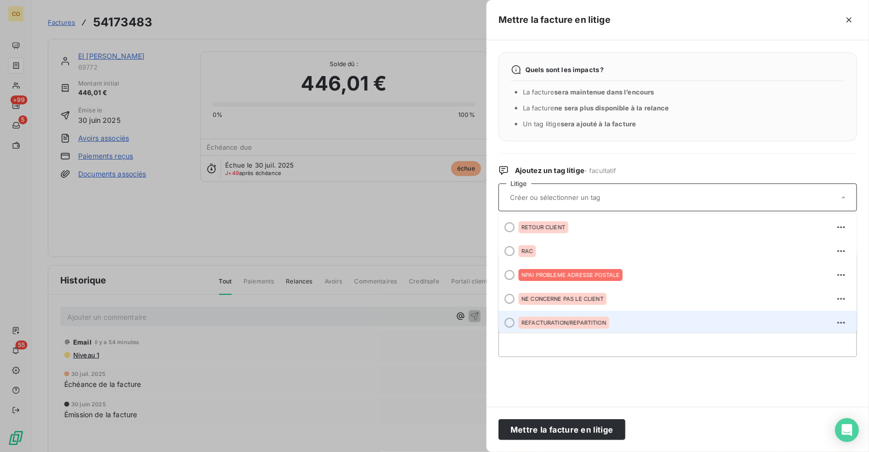
click at [575, 322] on span "REFACTURATION/REPARTITION" at bounding box center [563, 323] width 85 height 6
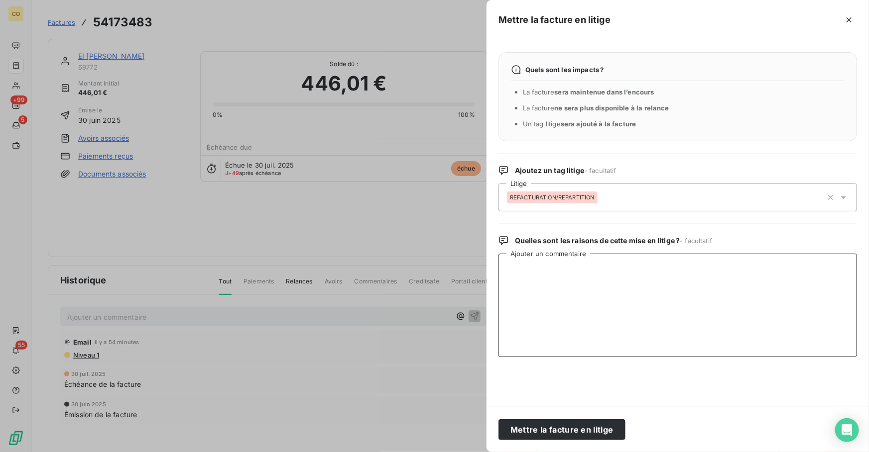
click at [567, 304] on textarea "Ajouter un commentaire" at bounding box center [677, 306] width 358 height 104
paste textarea "info tél client litige en attente de répart client transmis à JMJ"
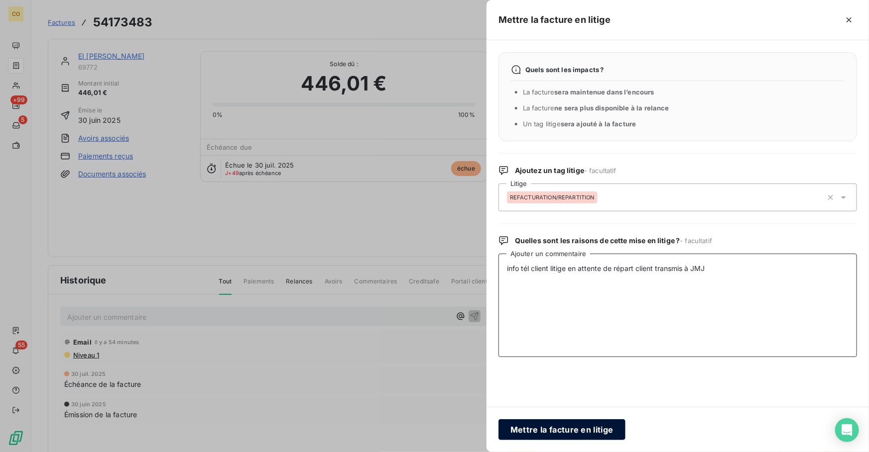
type textarea "info tél client litige en attente de répart client transmis à JMJ"
click at [559, 429] on button "Mettre la facture en litige" at bounding box center [561, 430] width 127 height 21
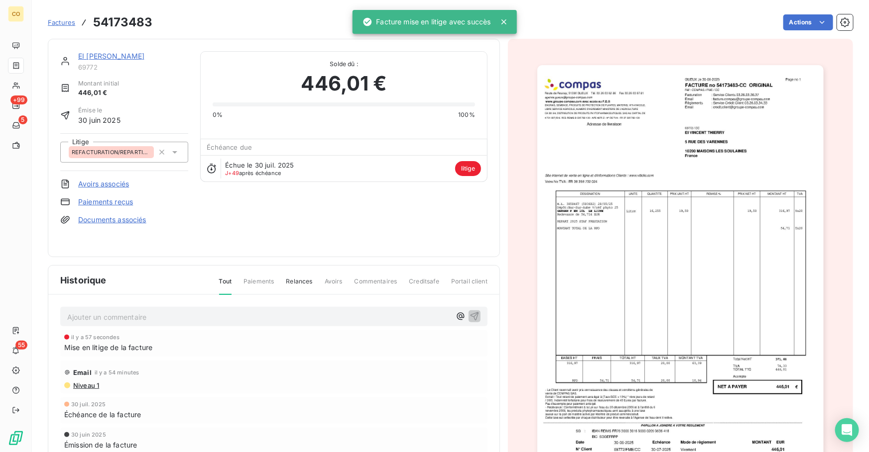
click at [140, 56] on link "EI [PERSON_NAME]" at bounding box center [111, 56] width 66 height 8
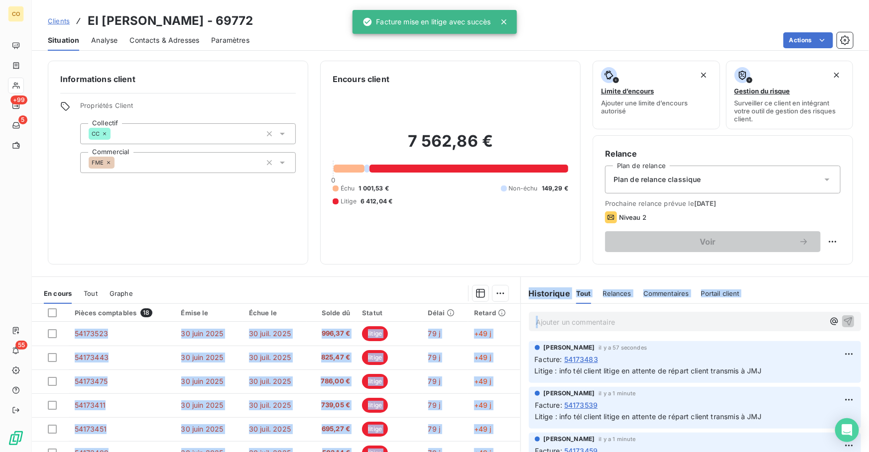
drag, startPoint x: 516, startPoint y: 345, endPoint x: 516, endPoint y: 392, distance: 47.3
click at [516, 392] on div "En cours Tout Graphe Pièces comptables 18 Émise le Échue le Solde dû Statut Dél…" at bounding box center [450, 401] width 837 height 249
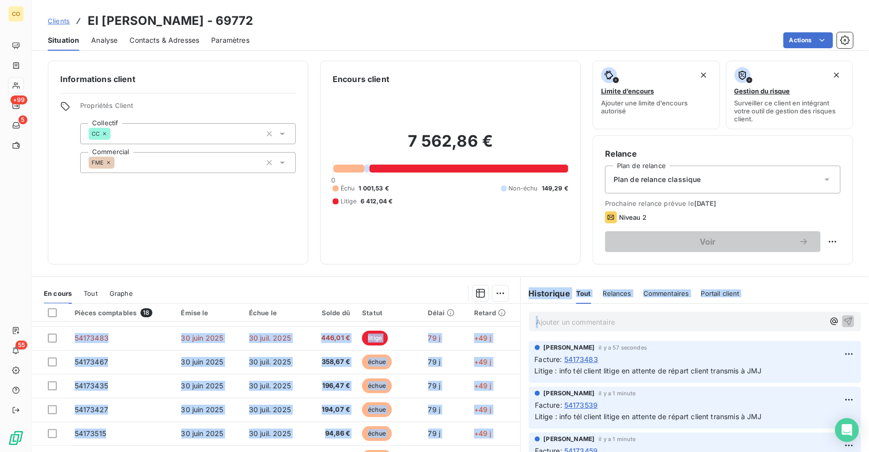
scroll to position [213, 0]
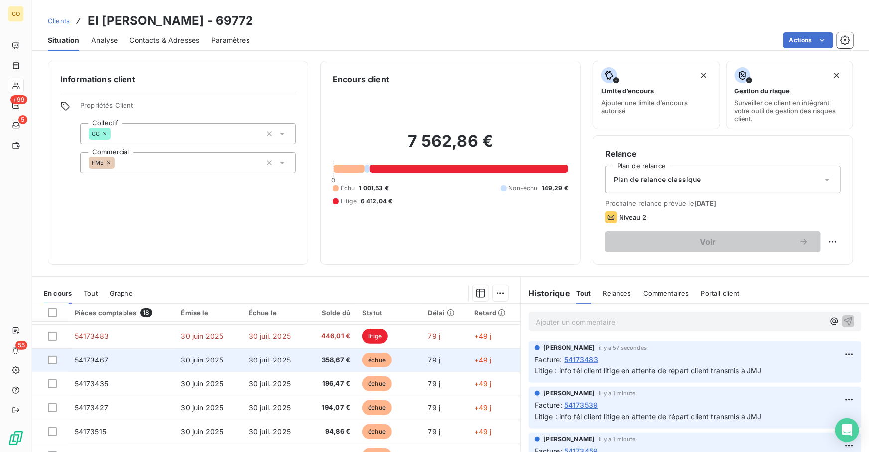
click at [399, 360] on td "échue" at bounding box center [389, 360] width 66 height 24
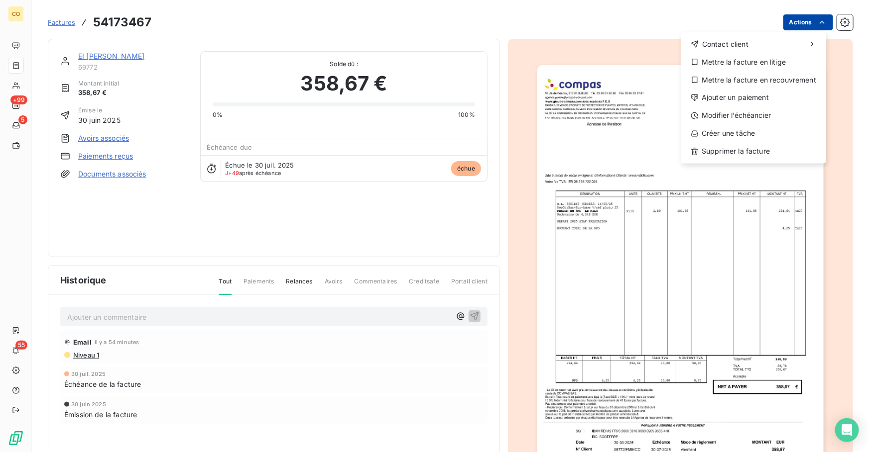
click at [801, 20] on html "CO +99 5 55 Factures 54173467 Actions Contact client Mettre la facture en litig…" at bounding box center [434, 226] width 869 height 452
click at [778, 59] on div "Mettre la facture en litige" at bounding box center [752, 62] width 137 height 16
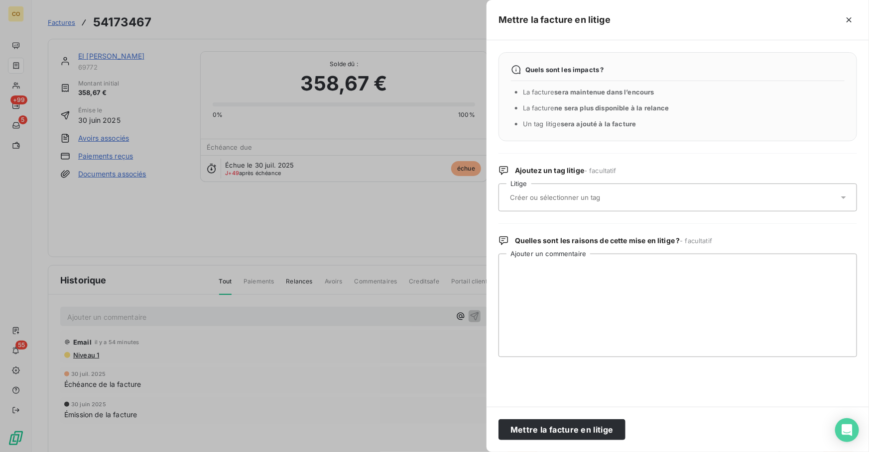
click at [552, 192] on div at bounding box center [672, 197] width 331 height 21
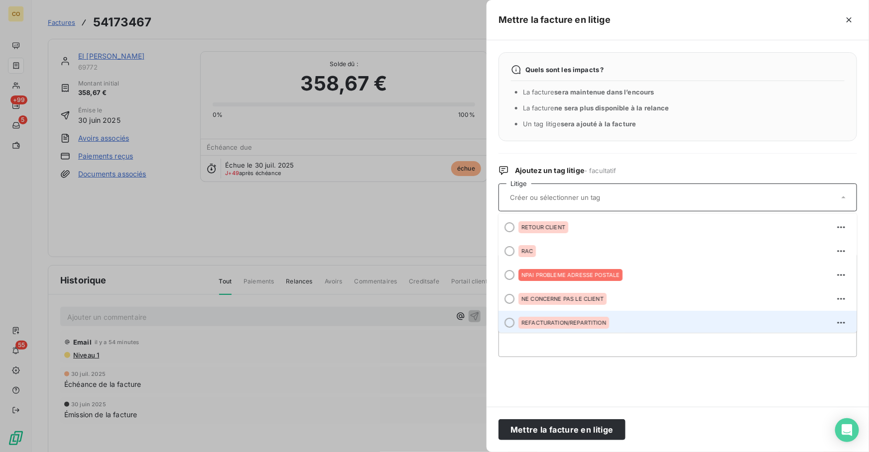
click at [582, 323] on span "REFACTURATION/REPARTITION" at bounding box center [563, 323] width 85 height 6
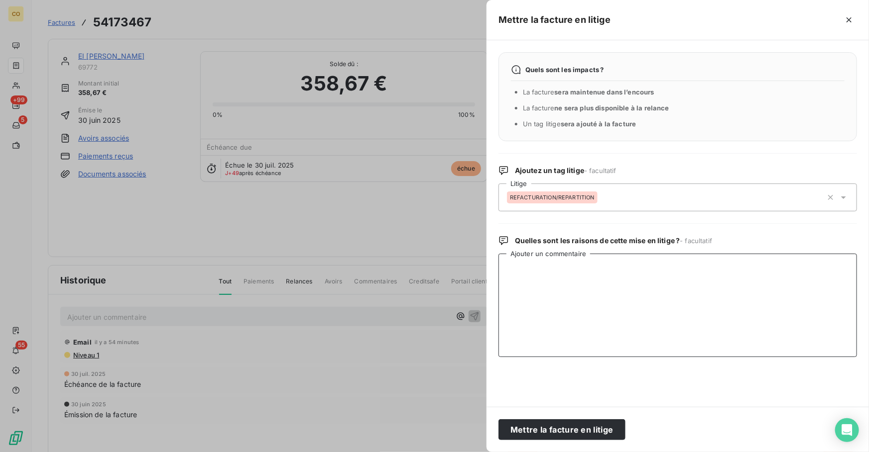
drag, startPoint x: 615, startPoint y: 328, endPoint x: 619, endPoint y: 315, distance: 14.0
click at [616, 328] on textarea "Ajouter un commentaire" at bounding box center [677, 306] width 358 height 104
paste textarea "info tél client litige en attente de répart client transmis à JMJ"
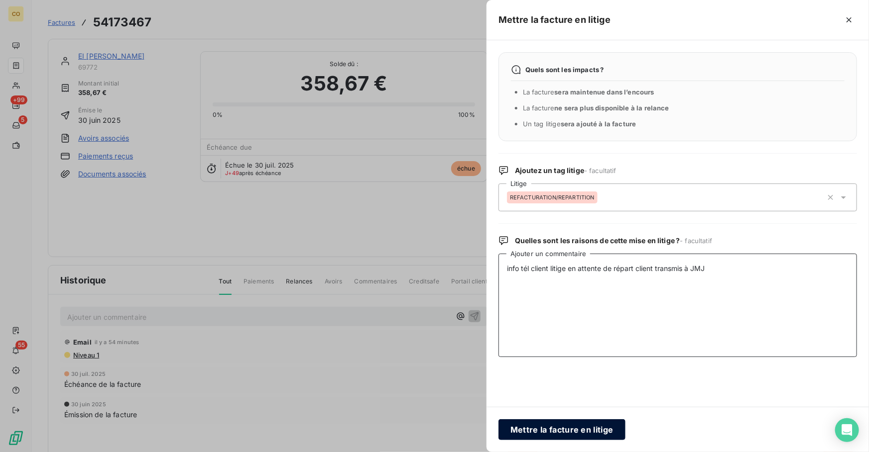
type textarea "info tél client litige en attente de répart client transmis à JMJ"
click at [583, 429] on button "Mettre la facture en litige" at bounding box center [561, 430] width 127 height 21
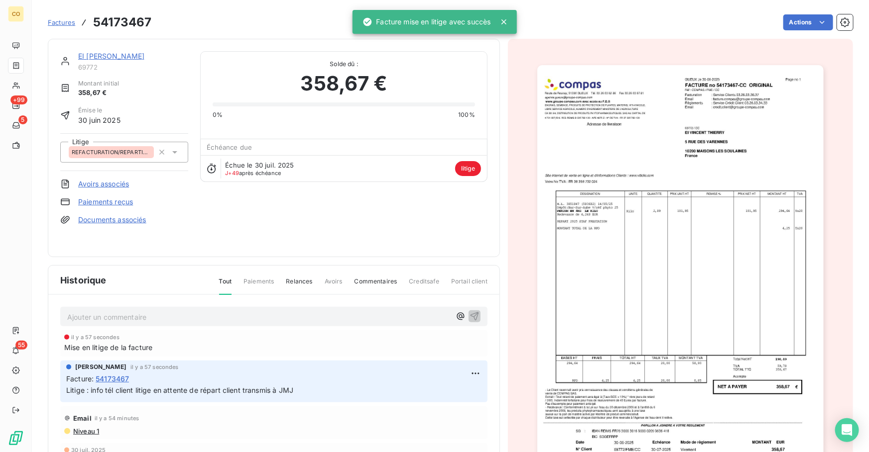
click at [134, 57] on link "EI [PERSON_NAME]" at bounding box center [111, 56] width 66 height 8
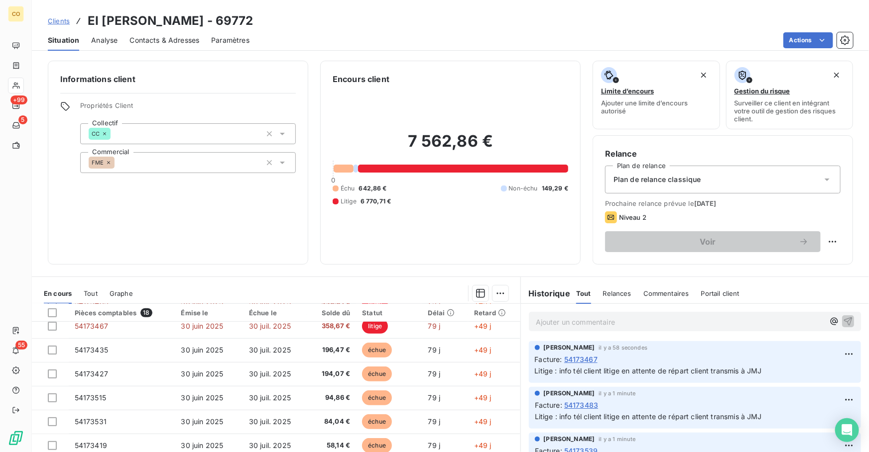
scroll to position [256, 0]
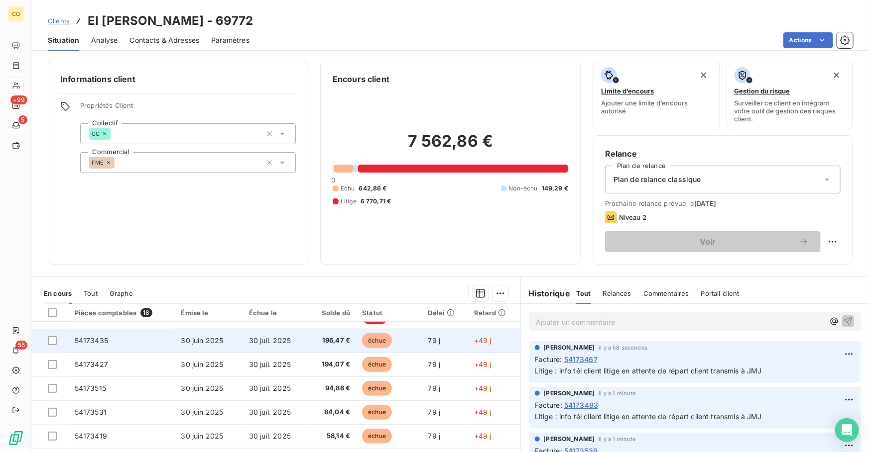
click at [387, 336] on span "échue" at bounding box center [377, 340] width 30 height 15
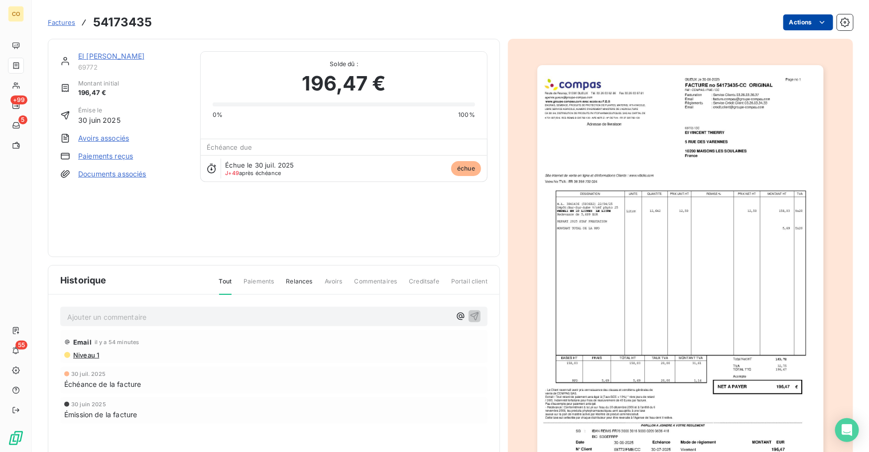
click at [801, 23] on html "CO +99 5 55 Factures 54173435 Actions EI [PERSON_NAME] 69772 Montant initial 19…" at bounding box center [434, 226] width 869 height 452
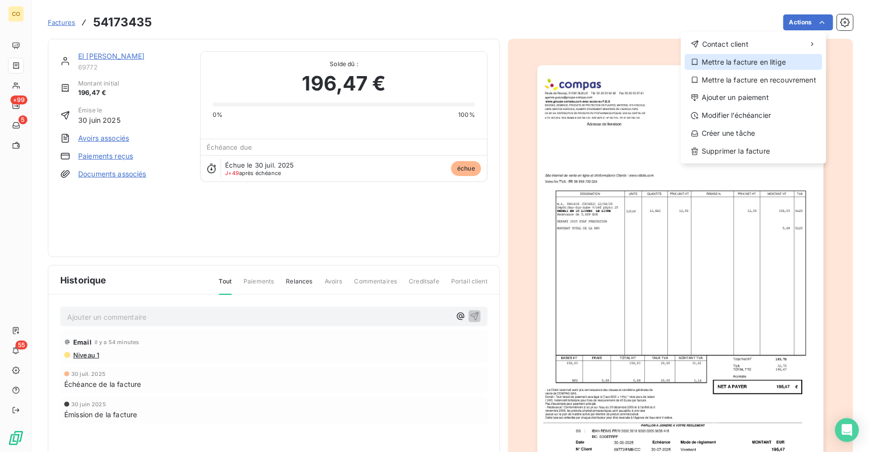
click at [742, 59] on div "Mettre la facture en litige" at bounding box center [752, 62] width 137 height 16
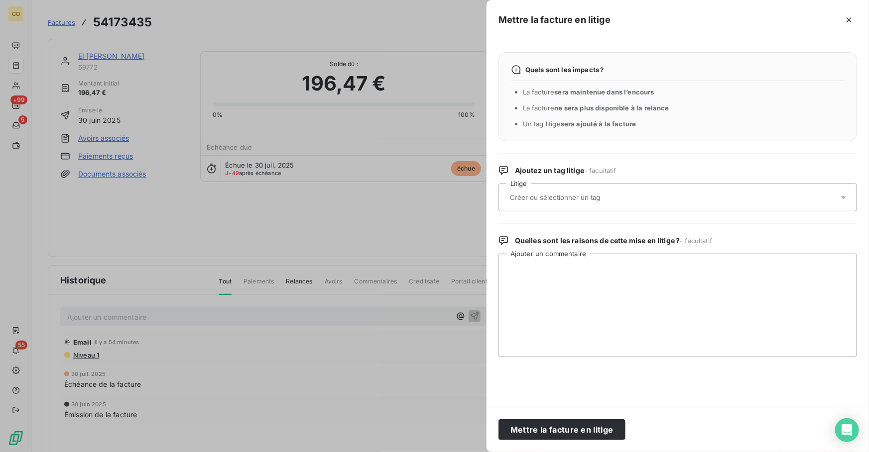
click at [587, 199] on input "text" at bounding box center [581, 197] width 145 height 9
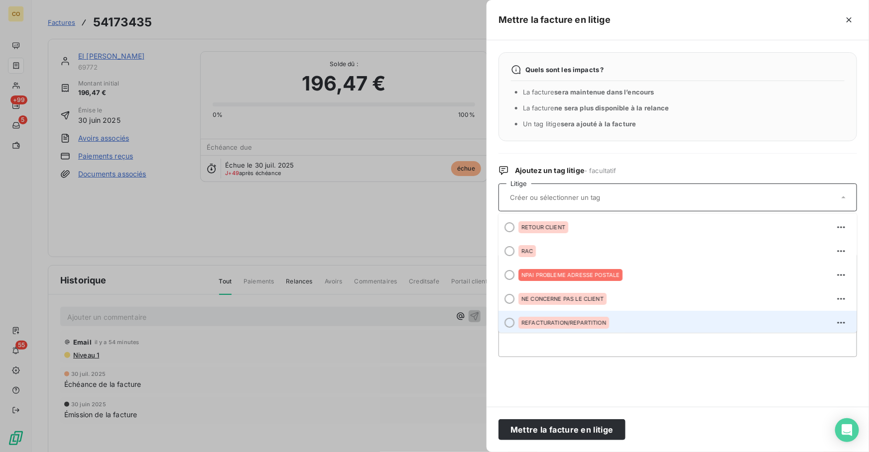
click at [588, 321] on span "REFACTURATION/REPARTITION" at bounding box center [563, 323] width 85 height 6
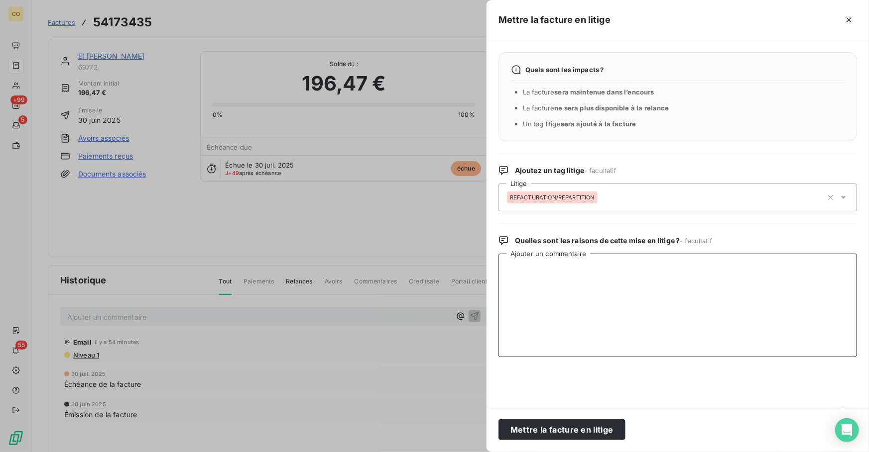
click at [606, 300] on textarea "Ajouter un commentaire" at bounding box center [677, 306] width 358 height 104
paste textarea "info tél client litige en attente de répart client transmis à JMJ"
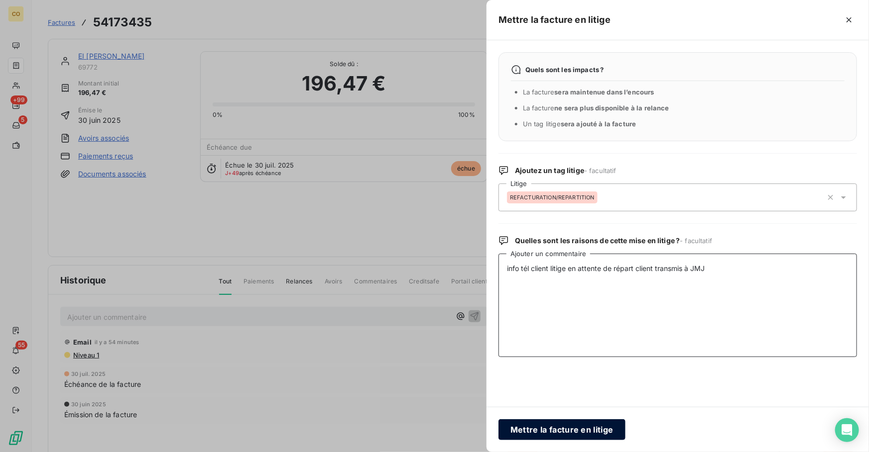
type textarea "info tél client litige en attente de répart client transmis à JMJ"
click at [575, 428] on button "Mettre la facture en litige" at bounding box center [561, 430] width 127 height 21
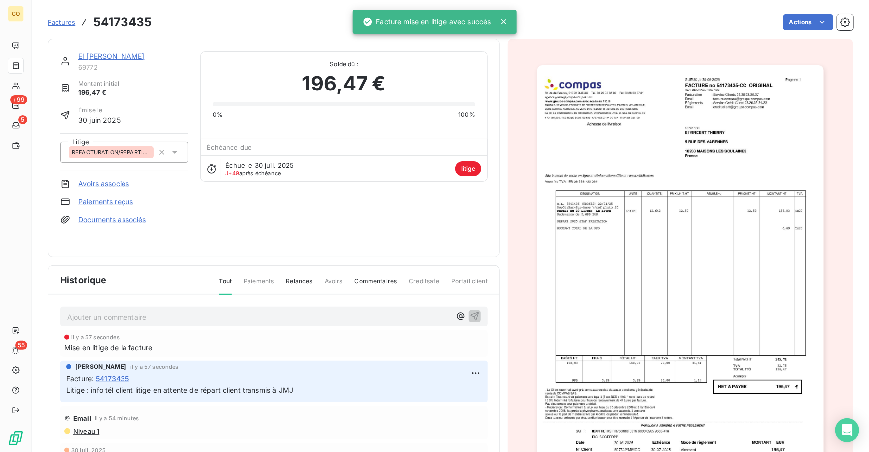
click at [114, 52] on link "EI [PERSON_NAME]" at bounding box center [111, 56] width 66 height 8
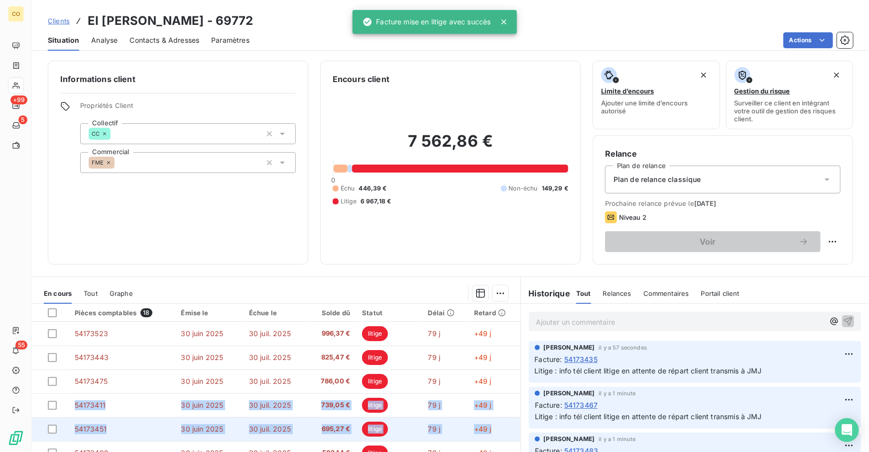
drag, startPoint x: 512, startPoint y: 379, endPoint x: 512, endPoint y: 429, distance: 49.8
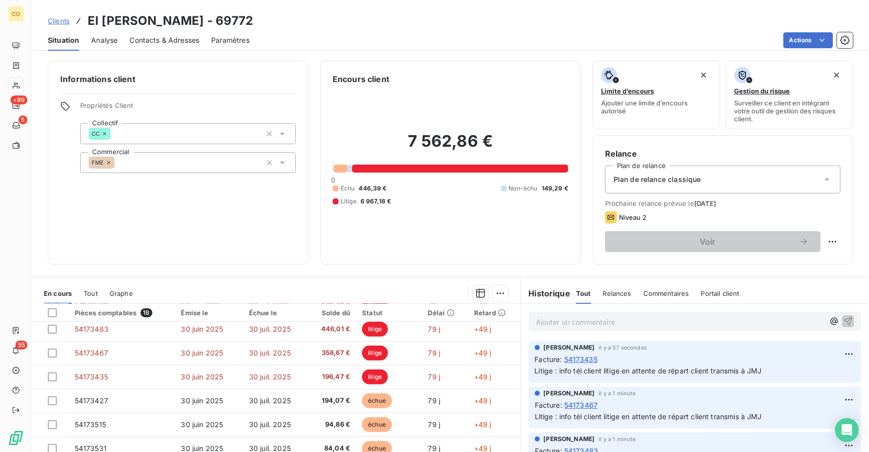
scroll to position [256, 0]
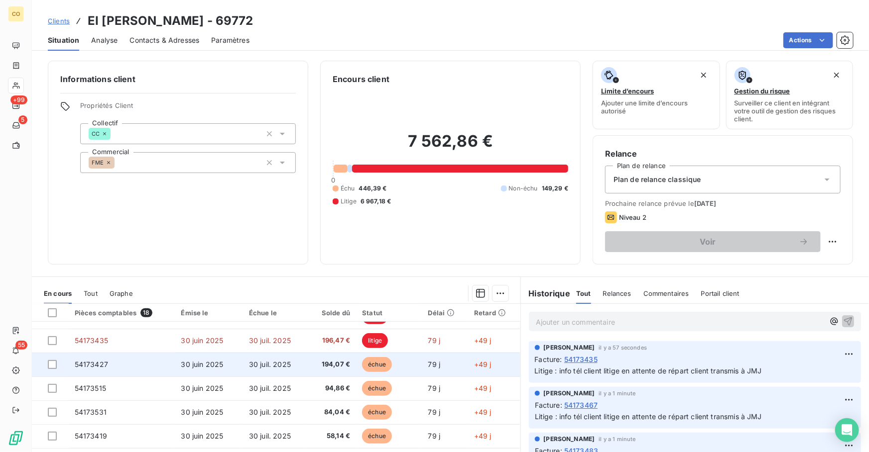
click at [390, 363] on td "échue" at bounding box center [389, 365] width 66 height 24
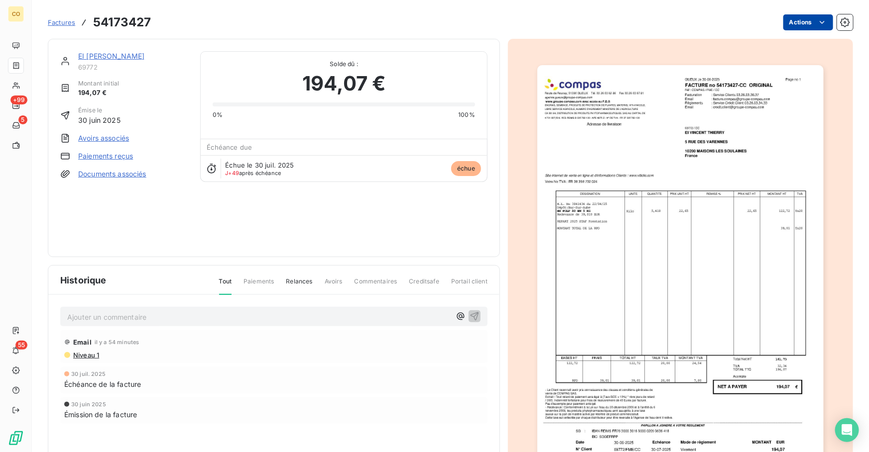
click at [781, 25] on html "CO +99 5 55 Factures 54173427 Actions EI [PERSON_NAME] 69772 Montant initial 19…" at bounding box center [434, 226] width 869 height 452
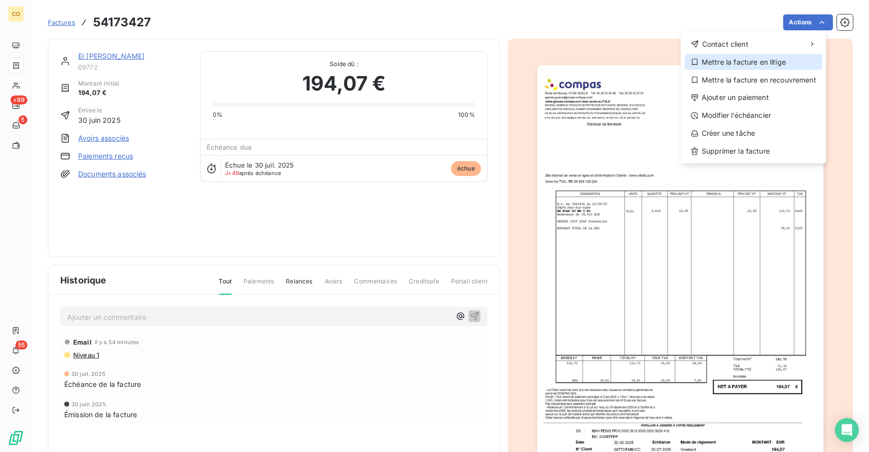
click at [748, 57] on div "Mettre la facture en litige" at bounding box center [752, 62] width 137 height 16
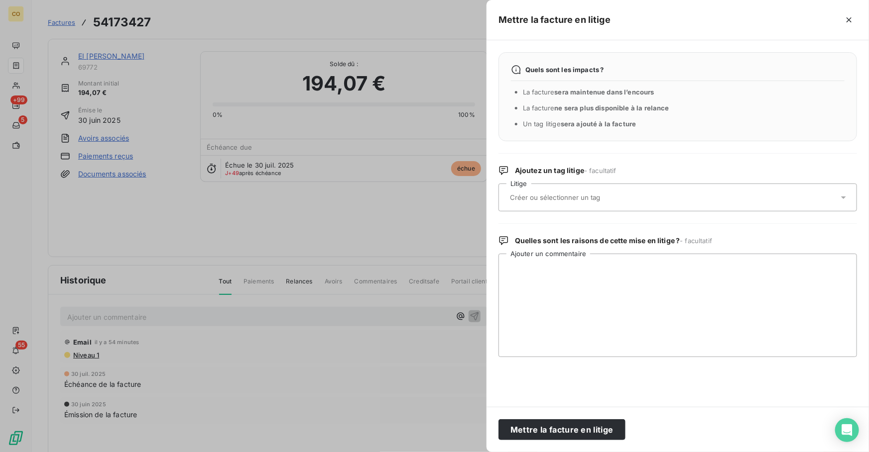
click at [566, 193] on input "text" at bounding box center [581, 197] width 145 height 9
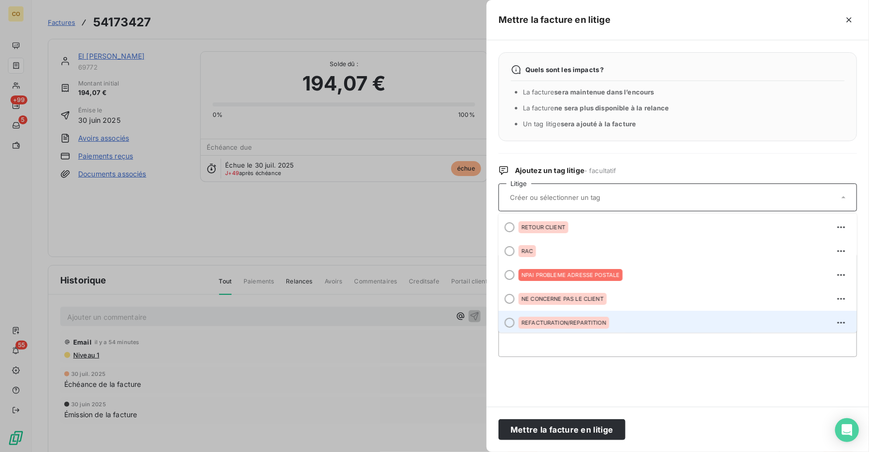
click at [568, 323] on span "REFACTURATION/REPARTITION" at bounding box center [563, 323] width 85 height 6
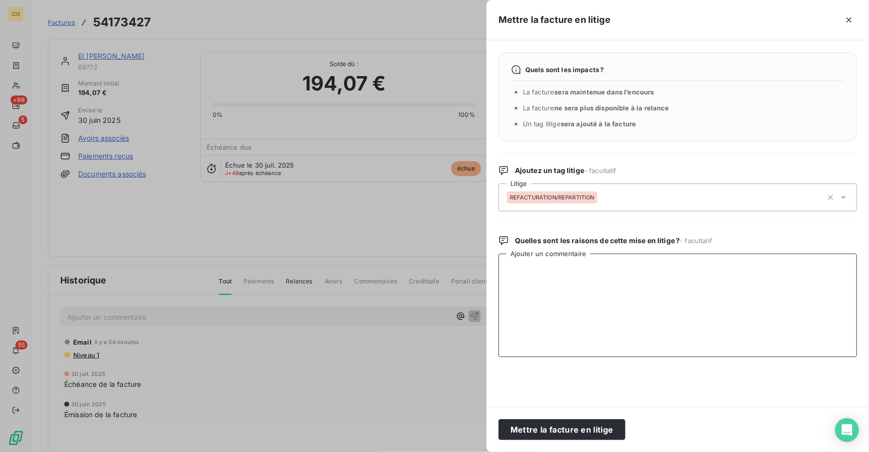
click at [568, 304] on textarea "Ajouter un commentaire" at bounding box center [677, 306] width 358 height 104
paste textarea "info tél client litige en attente de répart client transmis à JMJ"
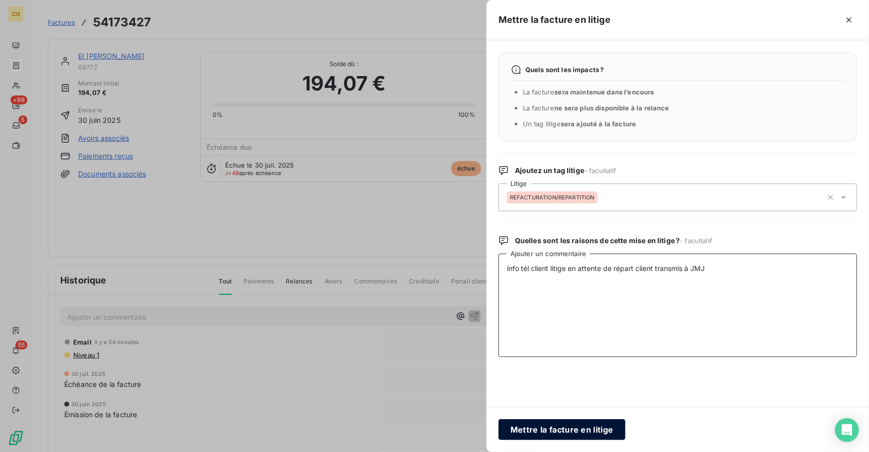
type textarea "info tél client litige en attente de répart client transmis à JMJ"
click at [563, 428] on button "Mettre la facture en litige" at bounding box center [561, 430] width 127 height 21
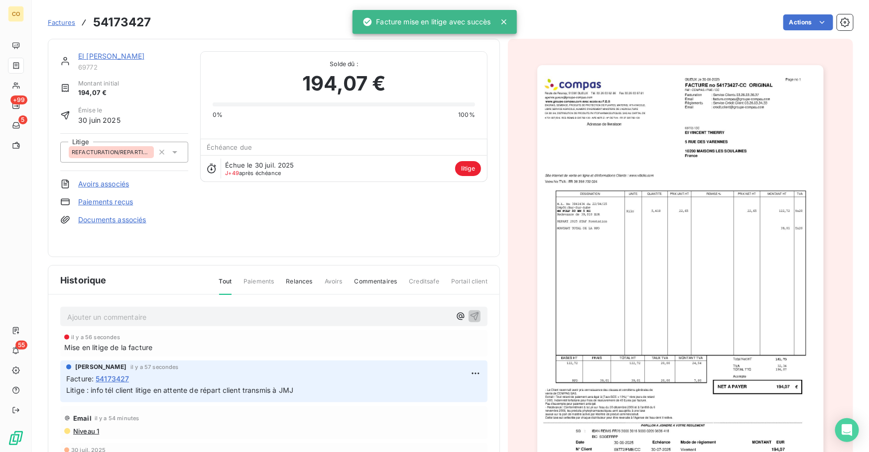
click at [139, 58] on link "EI [PERSON_NAME]" at bounding box center [111, 56] width 66 height 8
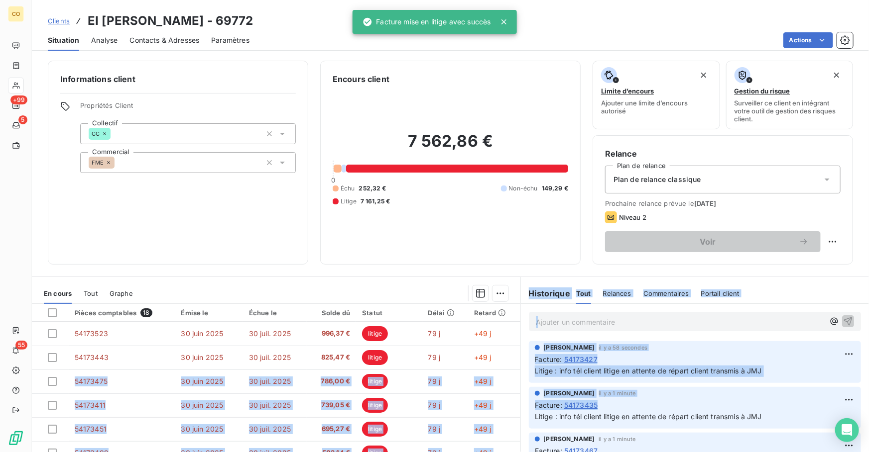
drag, startPoint x: 512, startPoint y: 345, endPoint x: 518, endPoint y: 414, distance: 68.4
click at [518, 414] on div "En cours Tout Graphe Pièces comptables 18 Émise le Échue le Solde dû Statut Dél…" at bounding box center [450, 401] width 837 height 249
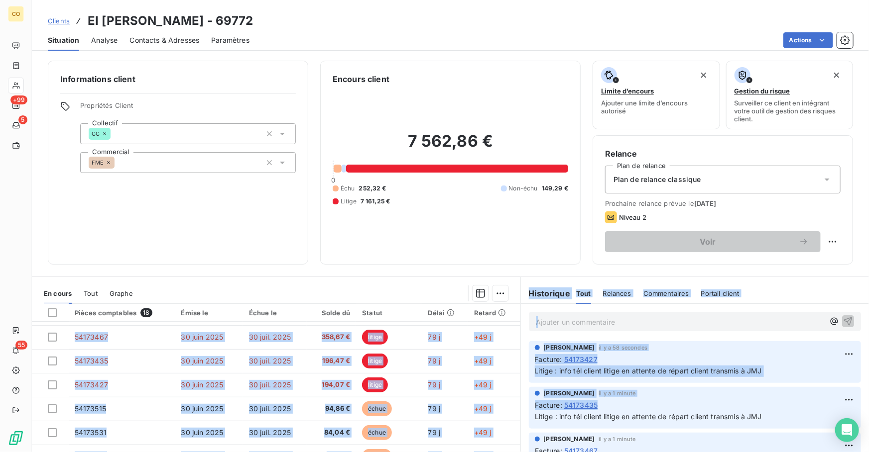
scroll to position [256, 0]
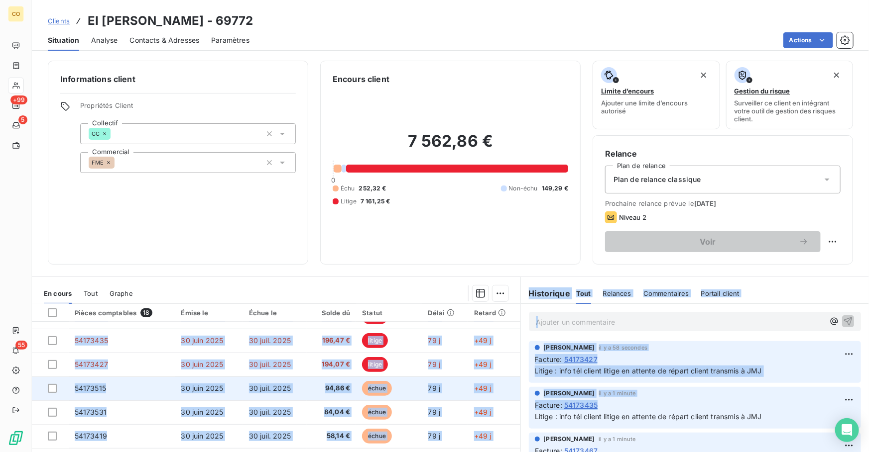
click at [360, 397] on td "échue" at bounding box center [389, 389] width 66 height 24
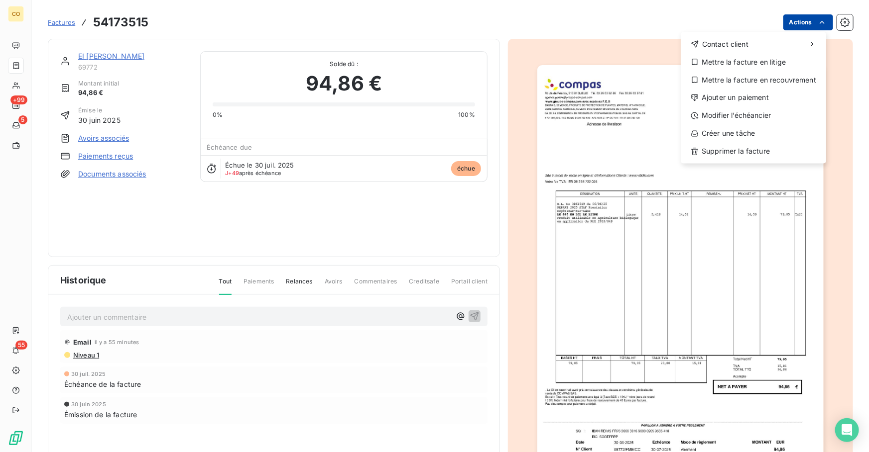
click at [793, 26] on html "CO +99 5 55 Factures 54173515 Actions Contact client Mettre la facture en litig…" at bounding box center [434, 226] width 869 height 452
click at [740, 60] on div "Mettre la facture en litige" at bounding box center [752, 62] width 137 height 16
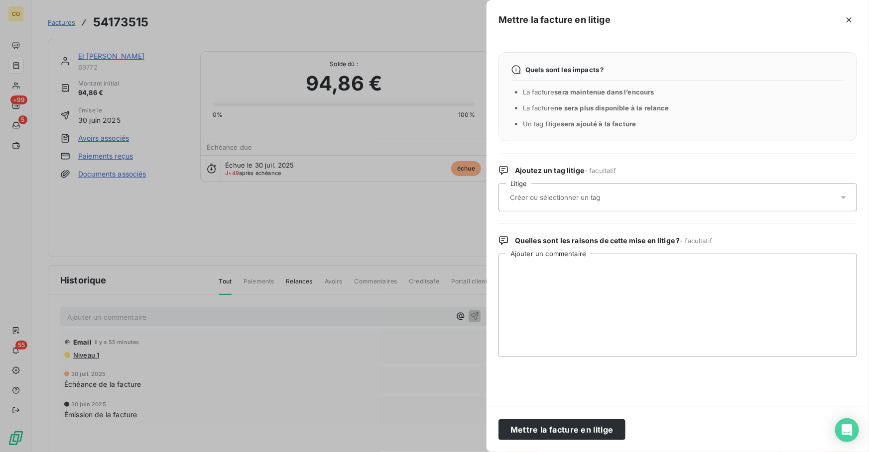
click at [602, 194] on input "text" at bounding box center [581, 197] width 145 height 9
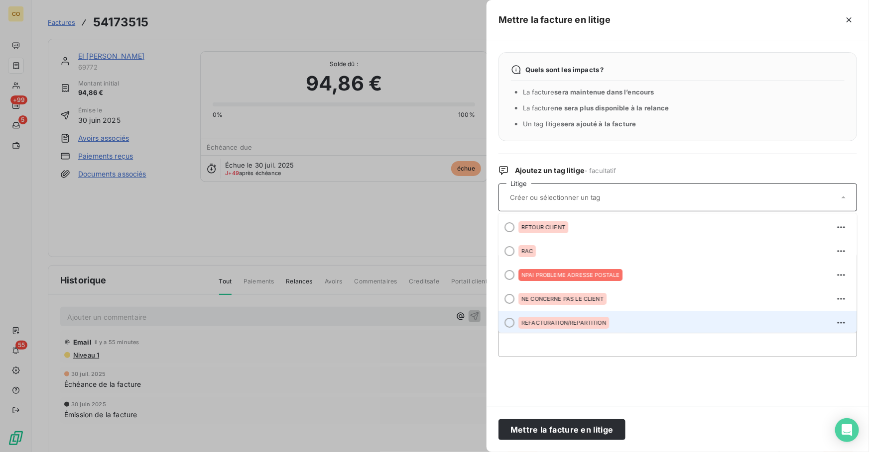
click at [593, 320] on span "REFACTURATION/REPARTITION" at bounding box center [563, 323] width 85 height 6
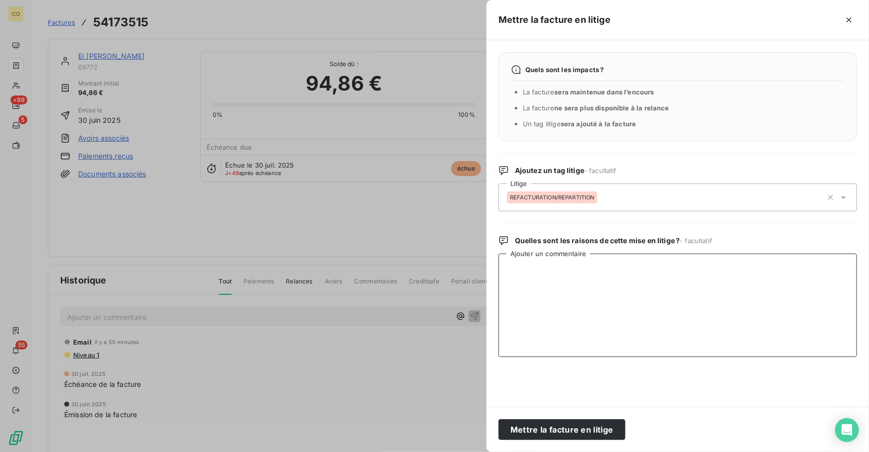
click at [585, 306] on textarea "Ajouter un commentaire" at bounding box center [677, 306] width 358 height 104
paste textarea "info tél client litige en attente de répart client transmis à JMJ"
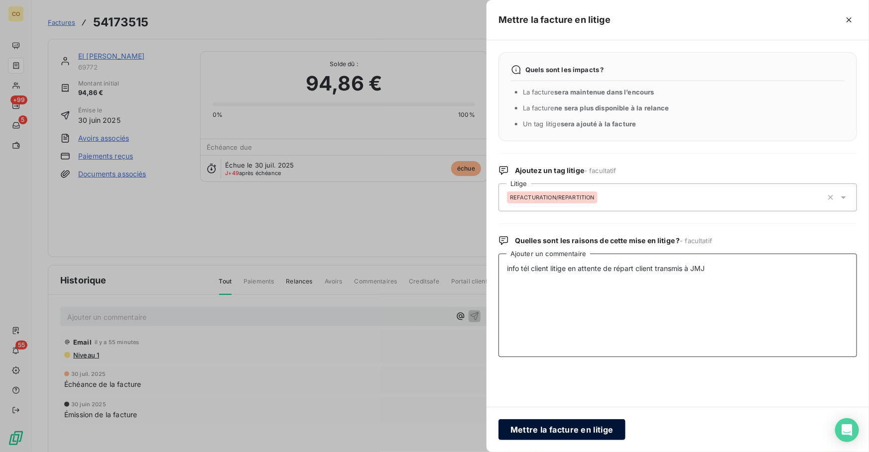
type textarea "info tél client litige en attente de répart client transmis à JMJ"
click at [567, 422] on button "Mettre la facture en litige" at bounding box center [561, 430] width 127 height 21
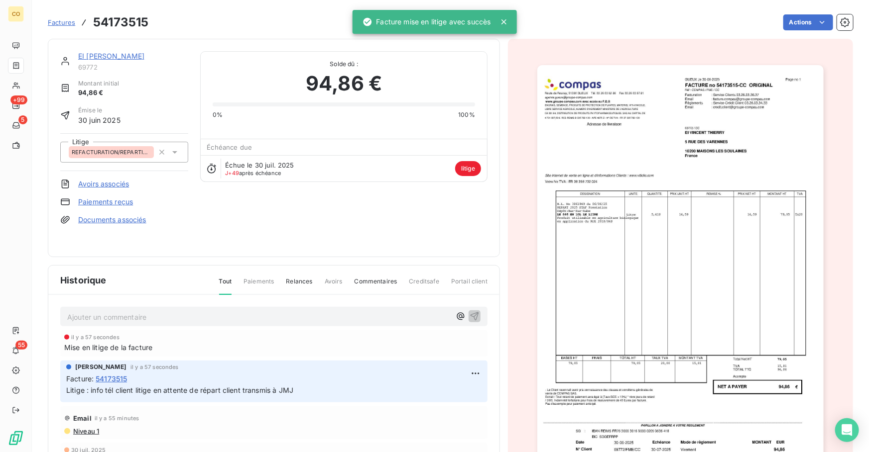
click at [118, 50] on div "EI [PERSON_NAME] 69772 Montant initial 94,86 € Émise le [DATE] Litige REFACTURA…" at bounding box center [274, 148] width 452 height 218
click at [118, 53] on link "EI [PERSON_NAME]" at bounding box center [111, 56] width 66 height 8
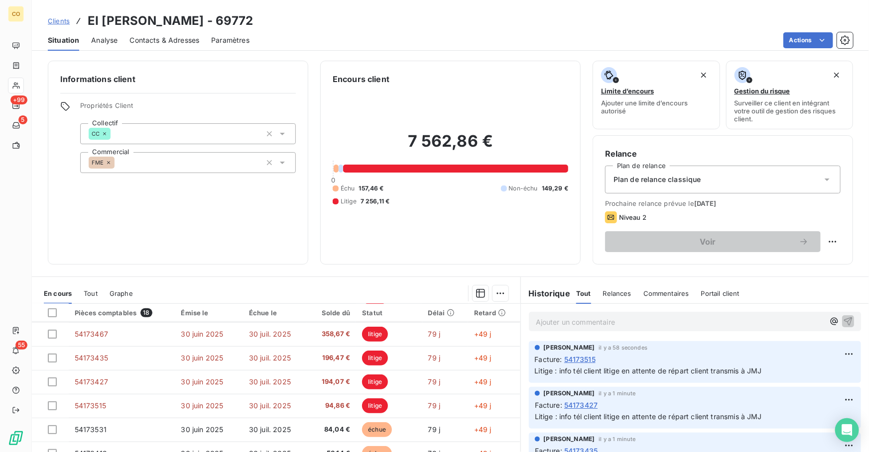
scroll to position [256, 0]
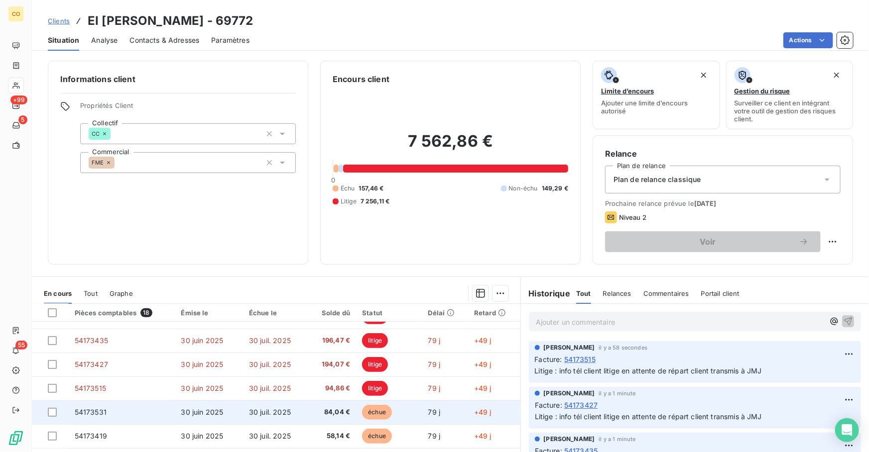
click at [369, 409] on span "échue" at bounding box center [377, 412] width 30 height 15
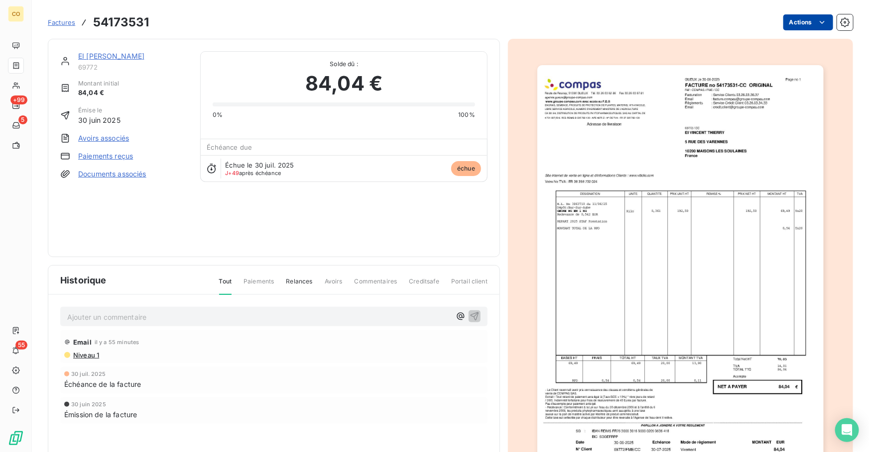
click at [796, 23] on html "CO +99 5 55 Factures 54173531 Actions EI [PERSON_NAME] 69772 Montant initial 84…" at bounding box center [434, 226] width 869 height 452
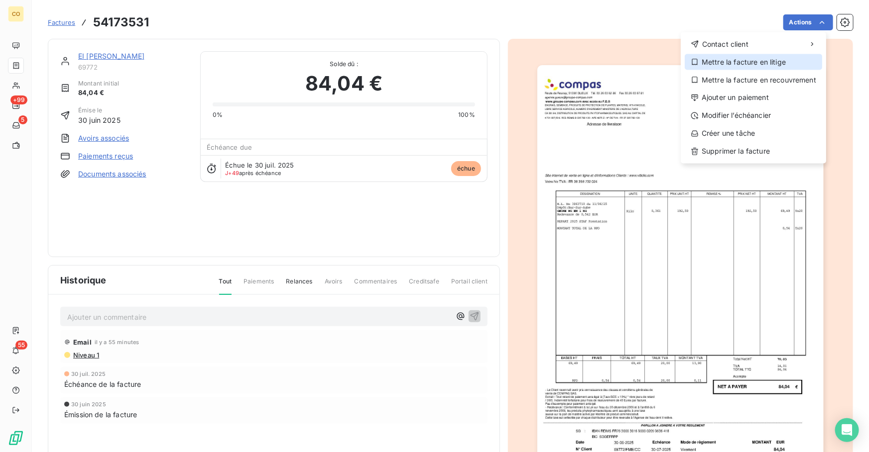
click at [743, 63] on div "Mettre la facture en litige" at bounding box center [752, 62] width 137 height 16
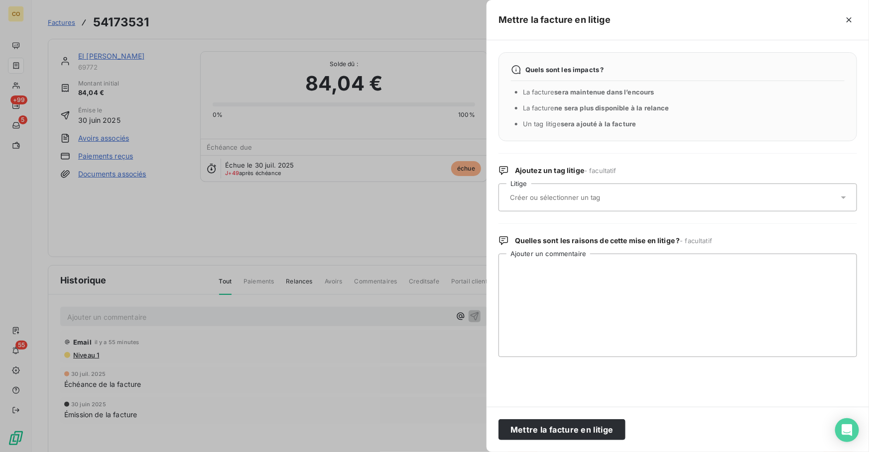
click at [632, 196] on div at bounding box center [672, 197] width 331 height 21
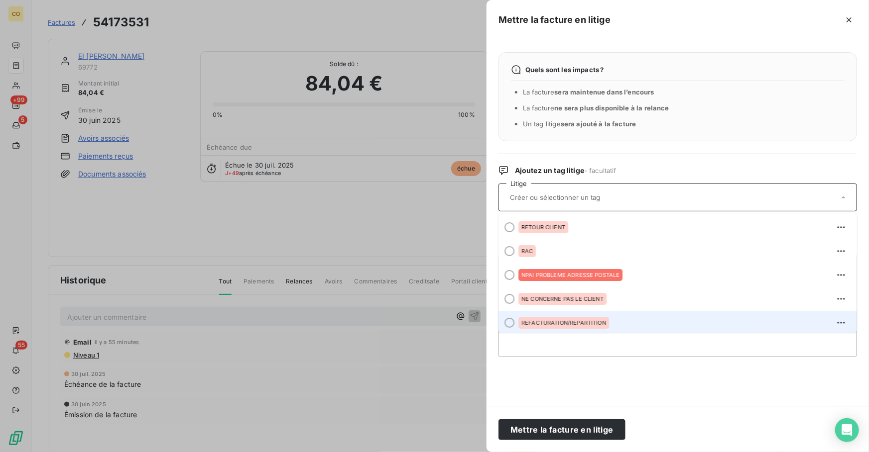
click at [616, 317] on div "REFACTURATION/REPARTITION" at bounding box center [683, 323] width 330 height 16
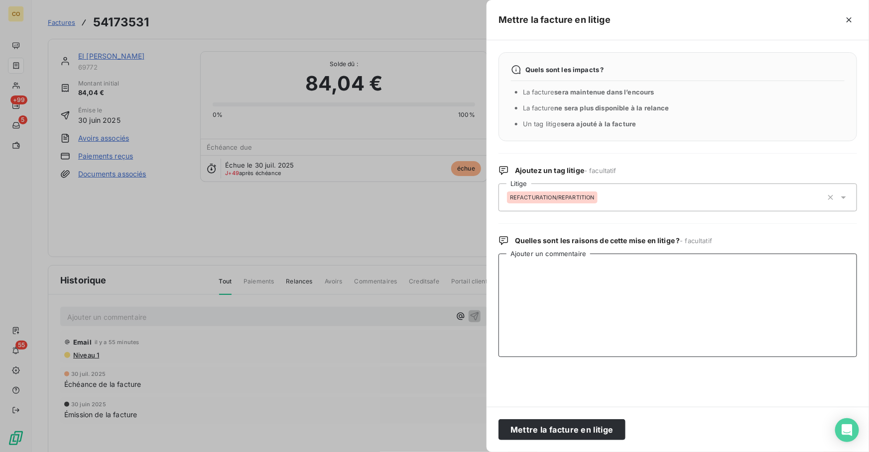
click at [606, 286] on textarea "Ajouter un commentaire" at bounding box center [677, 306] width 358 height 104
paste textarea "info tél client litige en attente de répart client transmis à JMJ"
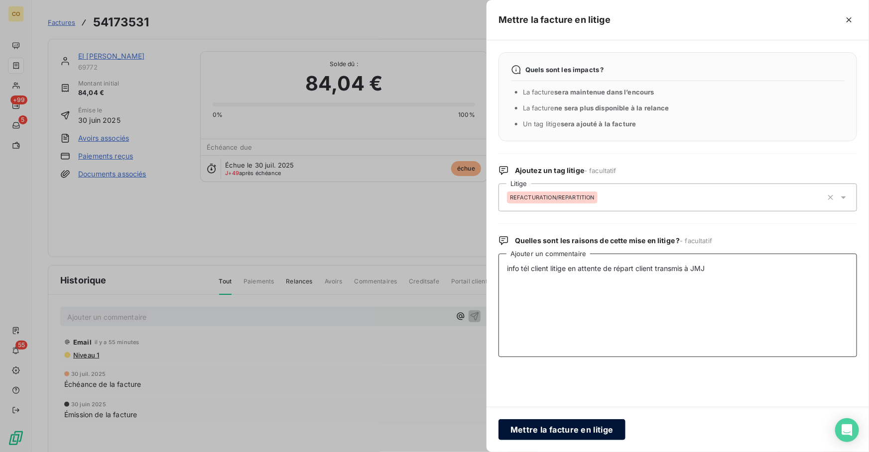
type textarea "info tél client litige en attente de répart client transmis à JMJ"
click at [592, 427] on button "Mettre la facture en litige" at bounding box center [561, 430] width 127 height 21
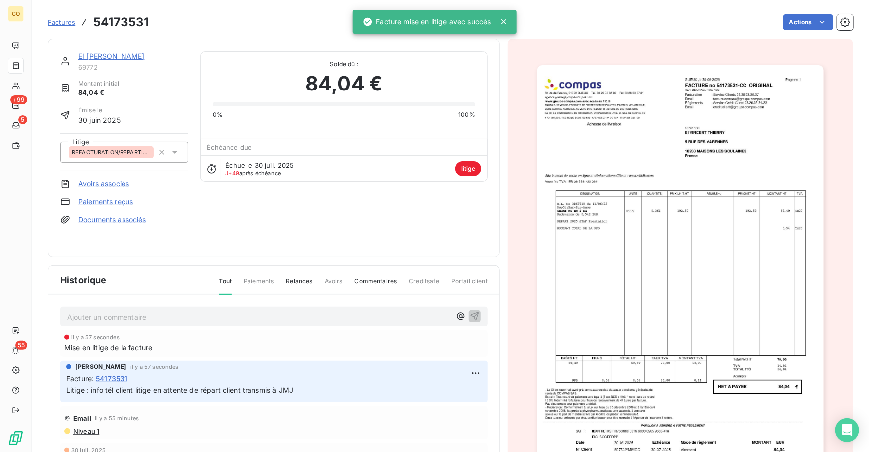
click at [134, 54] on link "EI [PERSON_NAME]" at bounding box center [111, 56] width 66 height 8
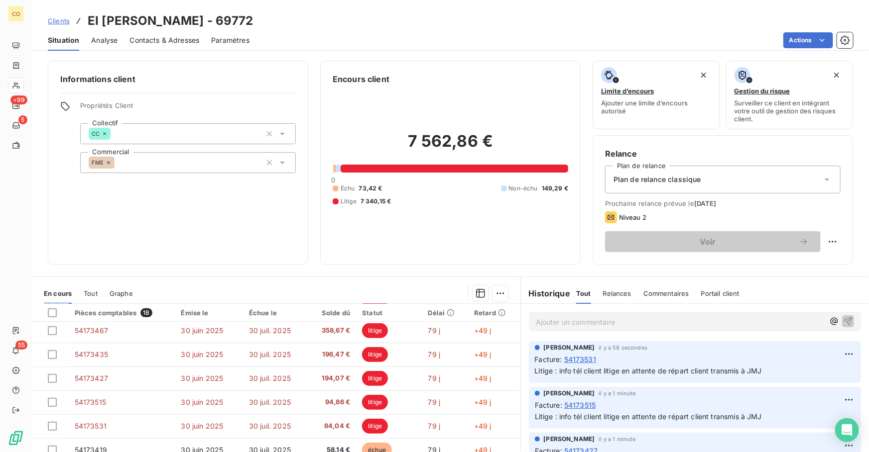
scroll to position [252, 0]
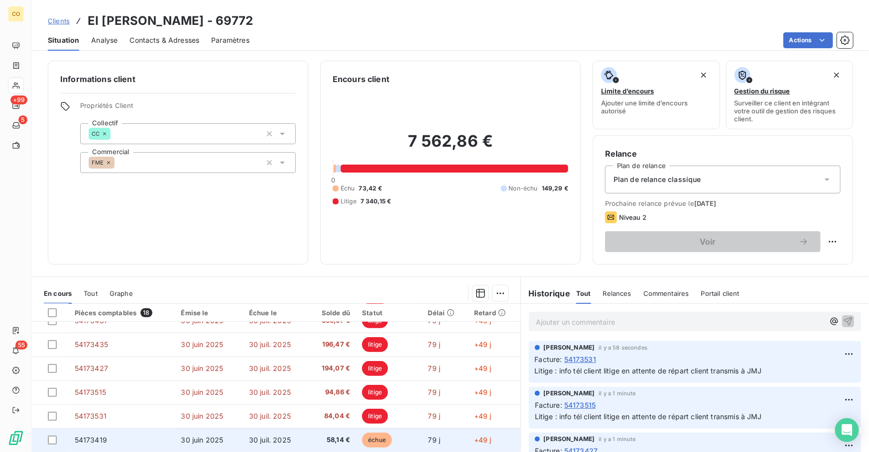
click at [390, 437] on td "échue" at bounding box center [389, 441] width 66 height 24
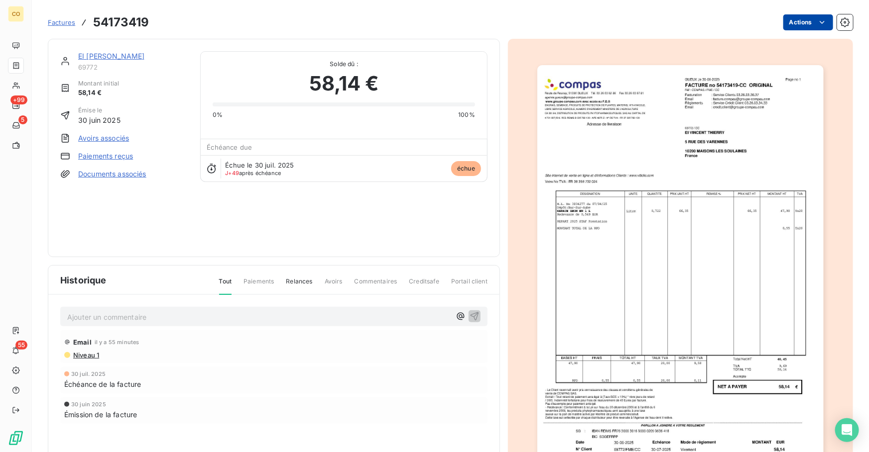
click at [779, 29] on html "CO +99 5 55 Factures 54173419 Actions EI [PERSON_NAME] 69772 Montant initial 58…" at bounding box center [434, 226] width 869 height 452
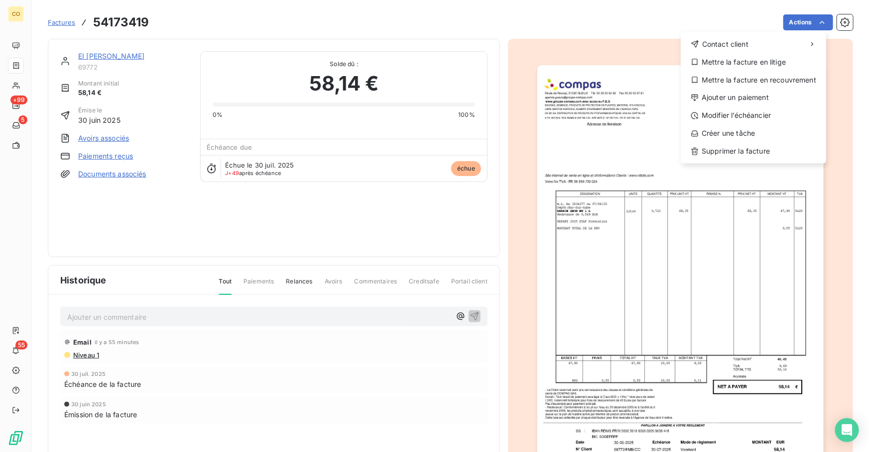
click at [748, 70] on div "Contact client Mettre la facture en litige Mettre la facture en recouvrement Aj…" at bounding box center [752, 97] width 145 height 131
click at [748, 65] on div "Mettre la facture en litige" at bounding box center [752, 62] width 137 height 16
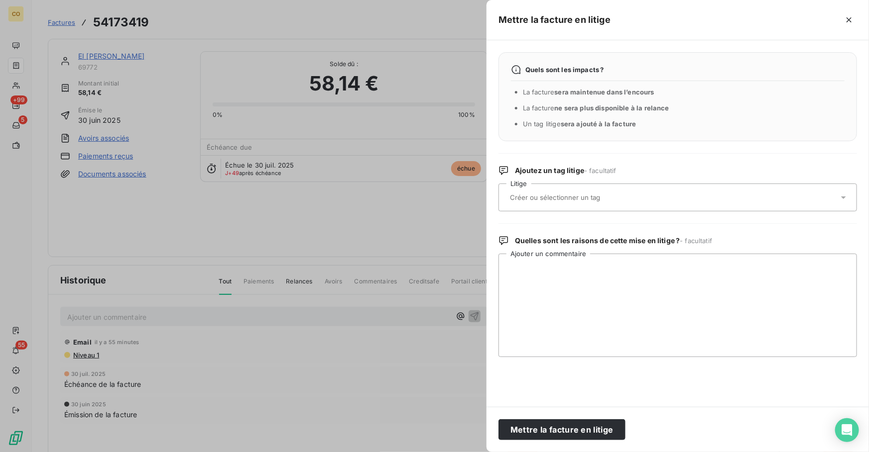
click at [607, 205] on div at bounding box center [672, 197] width 331 height 21
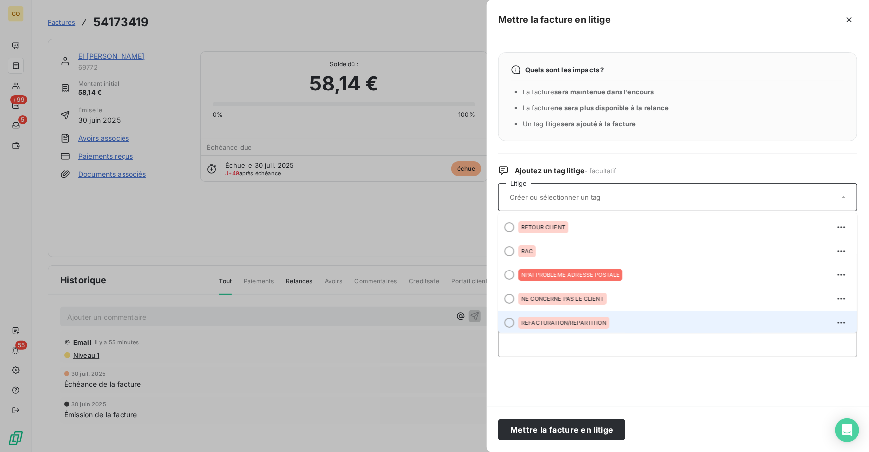
click at [597, 321] on span "REFACTURATION/REPARTITION" at bounding box center [563, 323] width 85 height 6
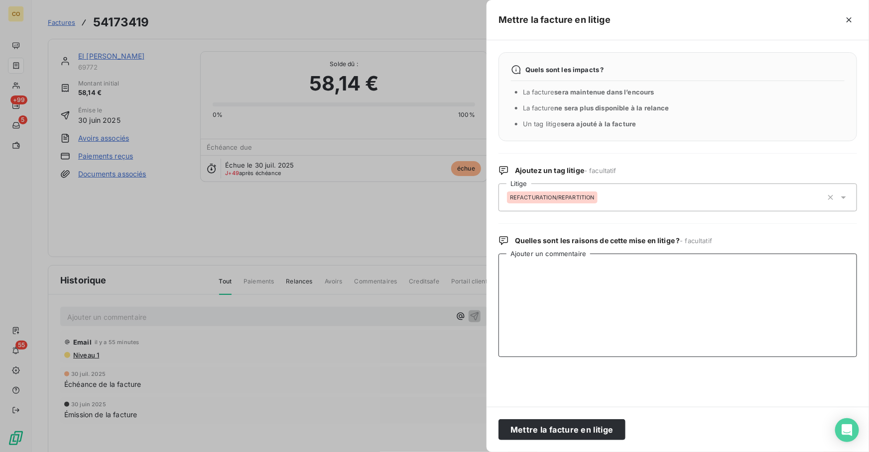
click at [597, 317] on textarea "Ajouter un commentaire" at bounding box center [677, 306] width 358 height 104
paste textarea "info tél client litige en attente de répart client transmis à JMJ"
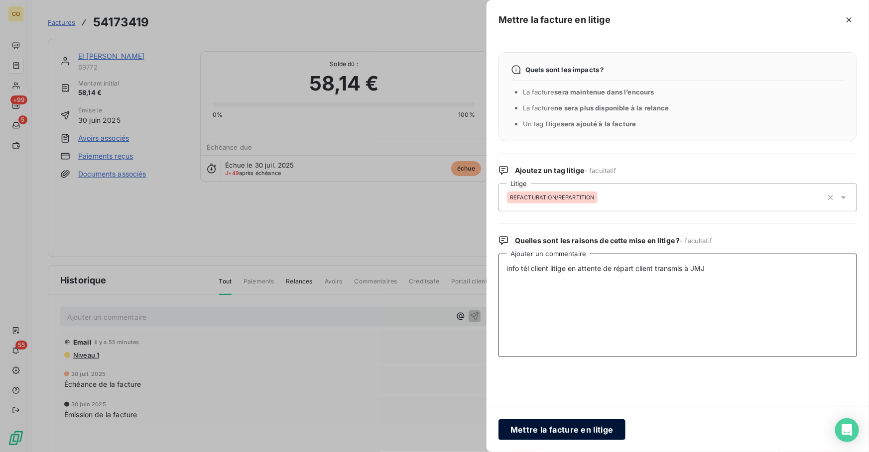
type textarea "info tél client litige en attente de répart client transmis à JMJ"
click at [590, 429] on button "Mettre la facture en litige" at bounding box center [561, 430] width 127 height 21
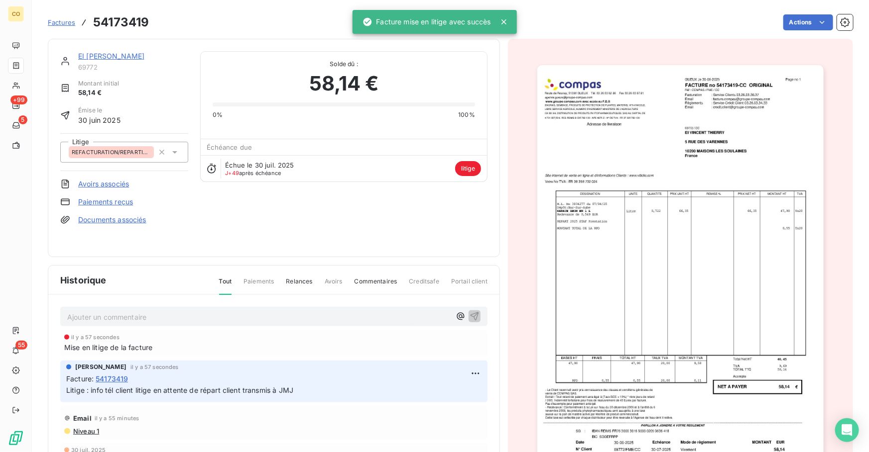
click at [112, 56] on link "EI [PERSON_NAME]" at bounding box center [111, 56] width 66 height 8
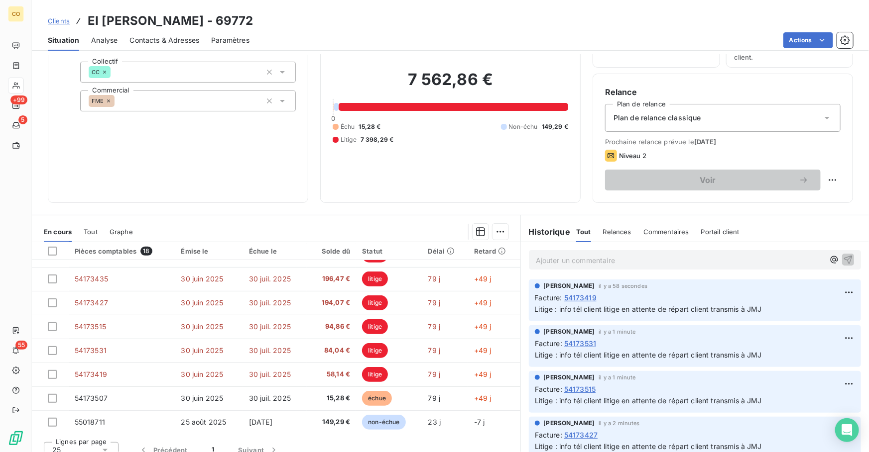
scroll to position [73, 0]
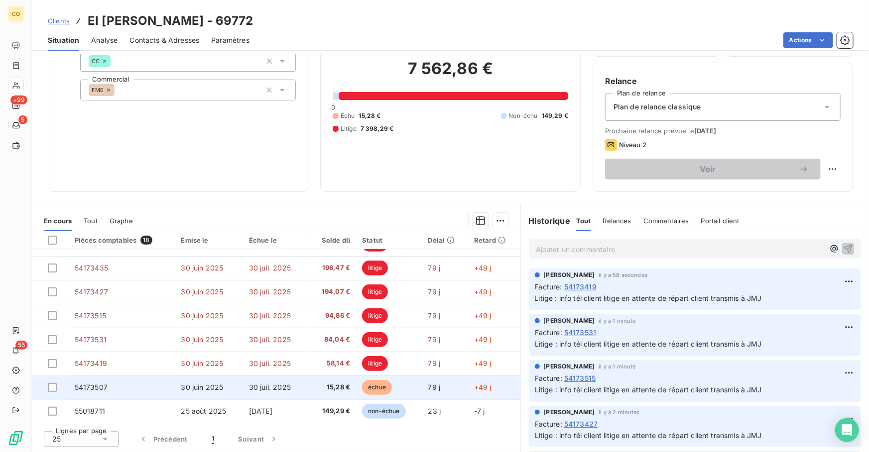
click at [369, 390] on span "échue" at bounding box center [377, 387] width 30 height 15
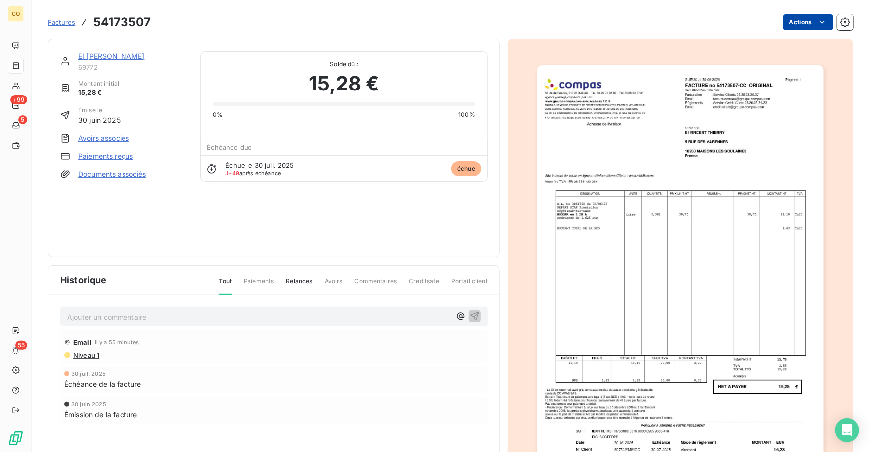
click at [791, 29] on html "CO +99 5 55 Factures 54173507 Actions EI [PERSON_NAME] 69772 Montant initial 15…" at bounding box center [434, 226] width 869 height 452
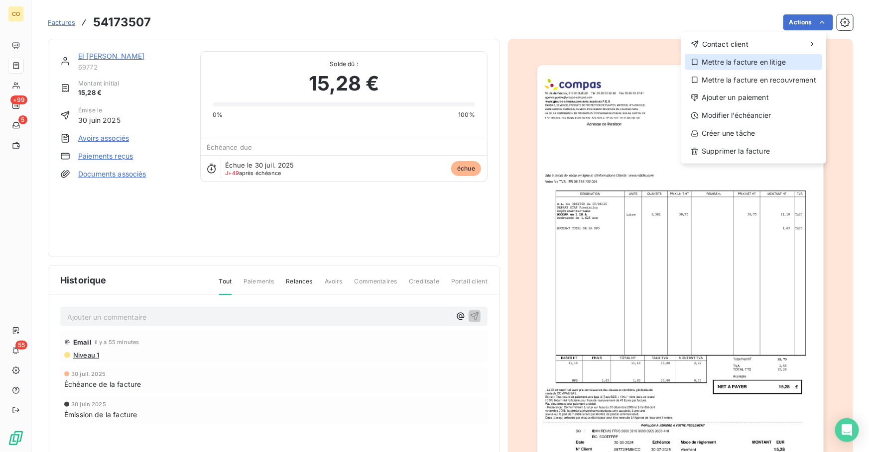
click at [767, 66] on div "Mettre la facture en litige" at bounding box center [752, 62] width 137 height 16
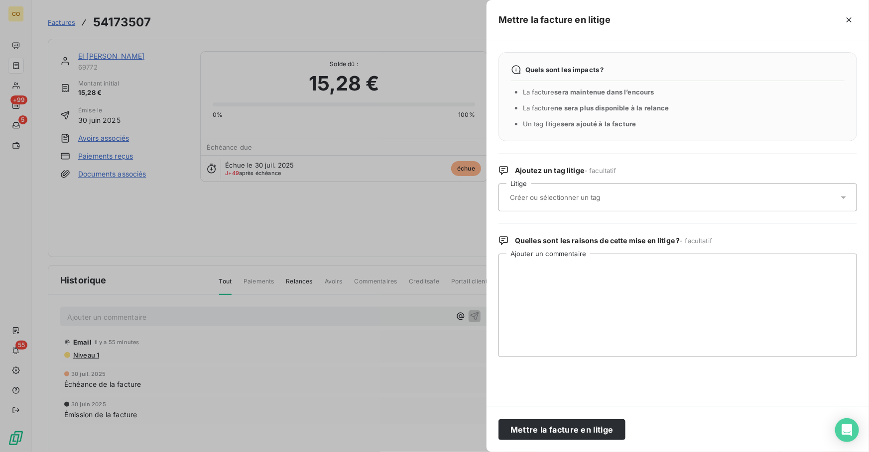
click at [587, 195] on input "text" at bounding box center [581, 197] width 145 height 9
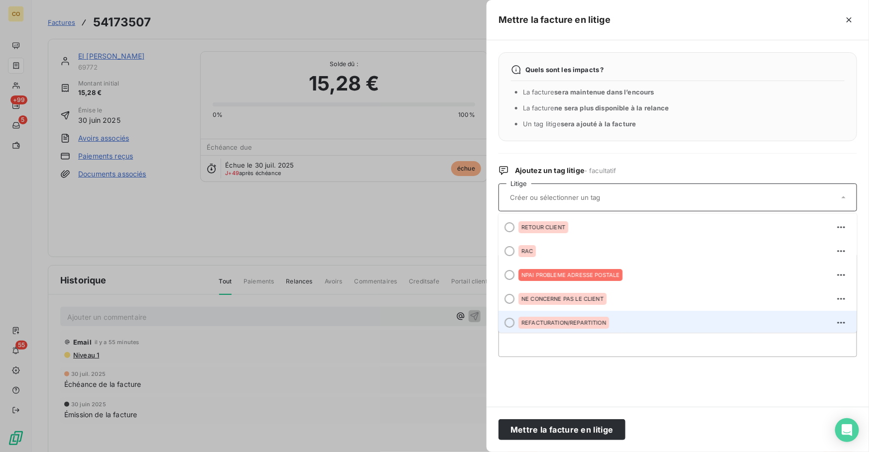
click at [594, 318] on div "REFACTURATION/REPARTITION" at bounding box center [563, 323] width 91 height 12
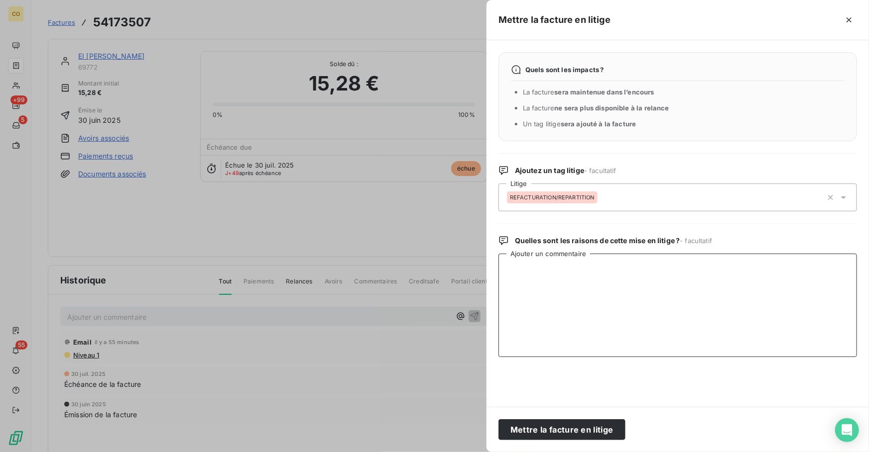
click at [595, 311] on textarea "Ajouter un commentaire" at bounding box center [677, 306] width 358 height 104
click at [601, 302] on textarea "Ajouter un commentaire" at bounding box center [677, 306] width 358 height 104
paste textarea "Le 17/09 R1 Leanpay par Mail + info tél client litige en attente de répart clie…"
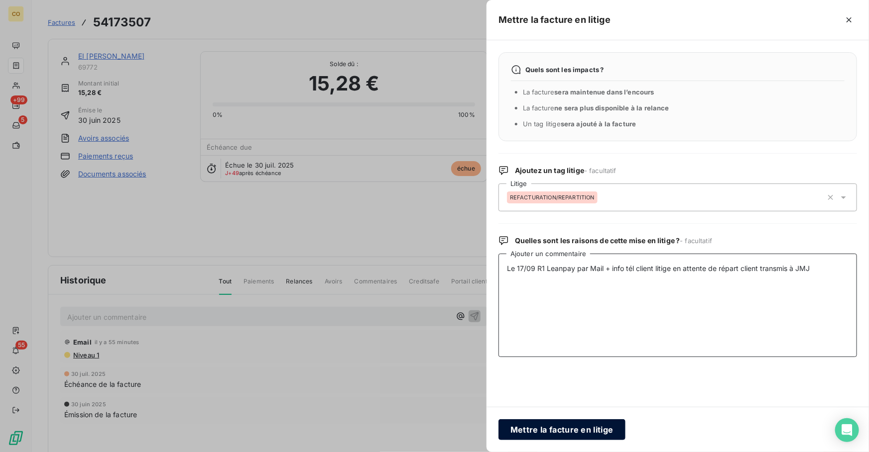
type textarea "Le 17/09 R1 Leanpay par Mail + info tél client litige en attente de répart clie…"
click at [583, 437] on button "Mettre la facture en litige" at bounding box center [561, 430] width 127 height 21
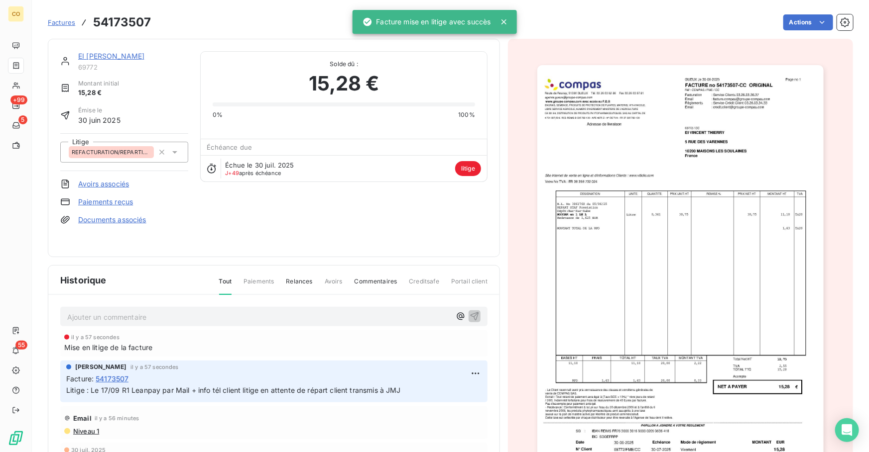
click at [122, 55] on link "EI [PERSON_NAME]" at bounding box center [111, 56] width 66 height 8
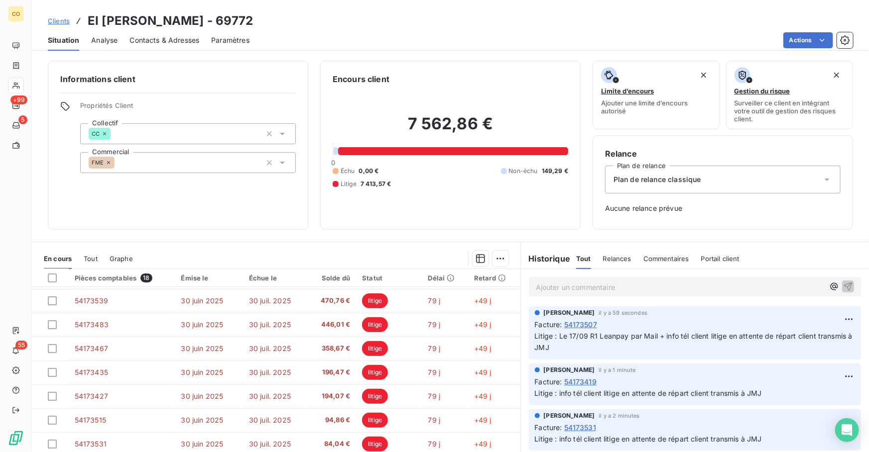
scroll to position [256, 0]
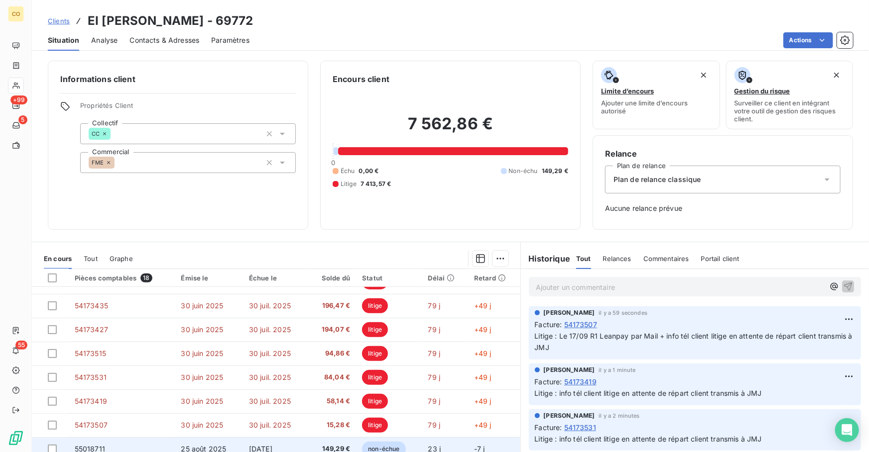
click at [342, 448] on span "149,29 €" at bounding box center [331, 449] width 37 height 10
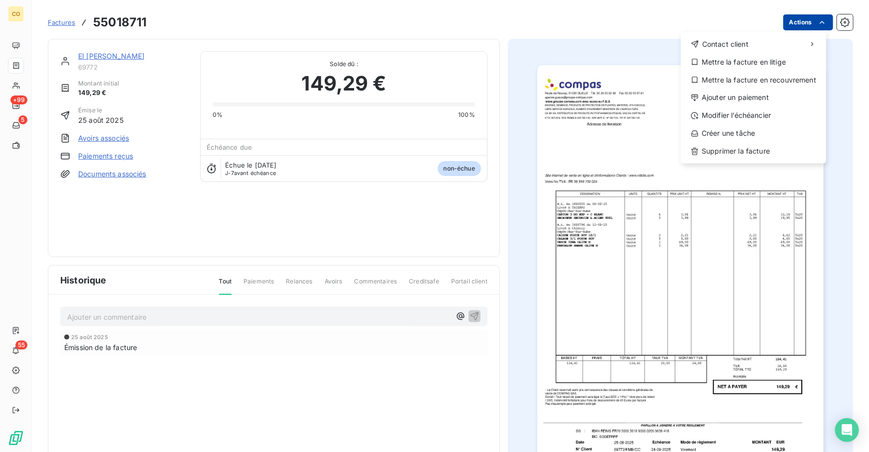
click at [793, 24] on html "CO +99 5 55 Factures 55018711 Actions Contact client Mettre la facture en litig…" at bounding box center [434, 226] width 869 height 452
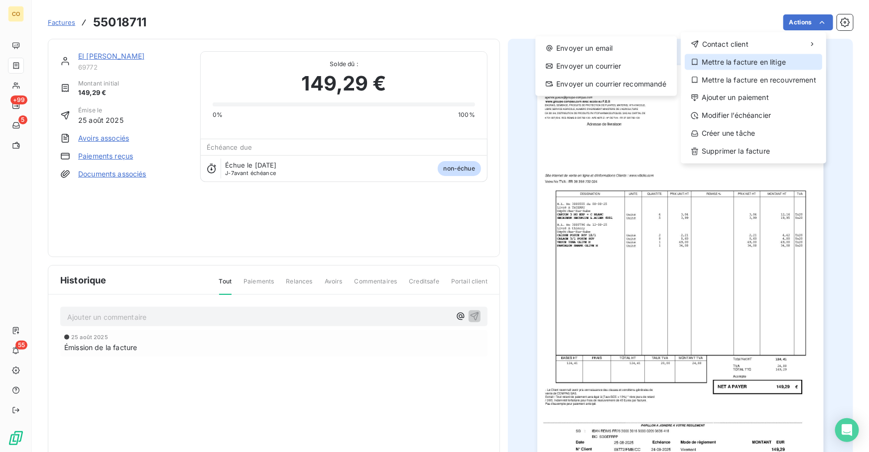
click at [778, 56] on div "Mettre la facture en litige" at bounding box center [752, 62] width 137 height 16
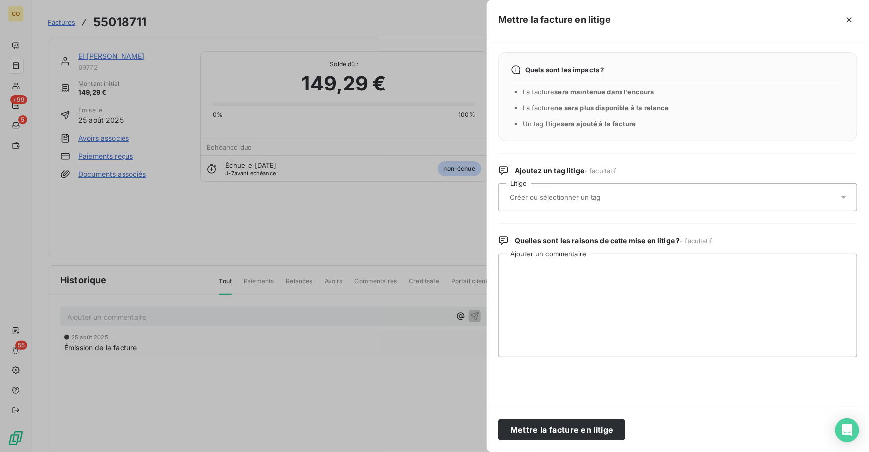
click at [598, 198] on input "text" at bounding box center [581, 197] width 145 height 9
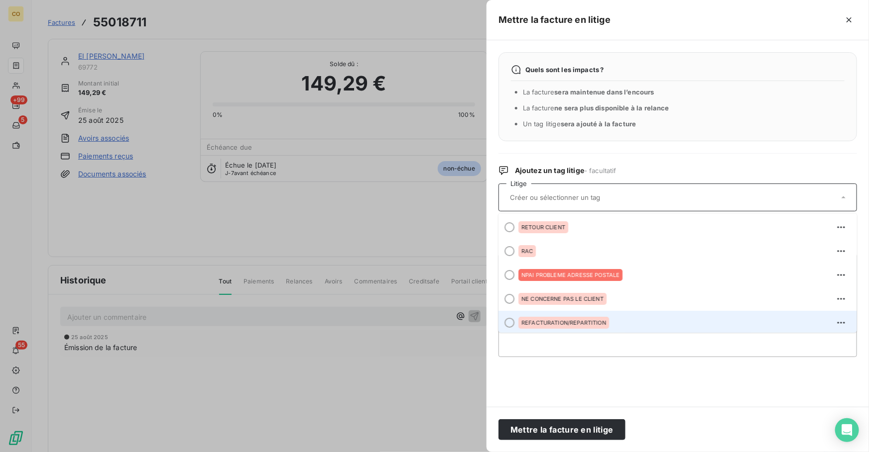
click at [583, 317] on div "REFACTURATION/REPARTITION" at bounding box center [563, 323] width 91 height 12
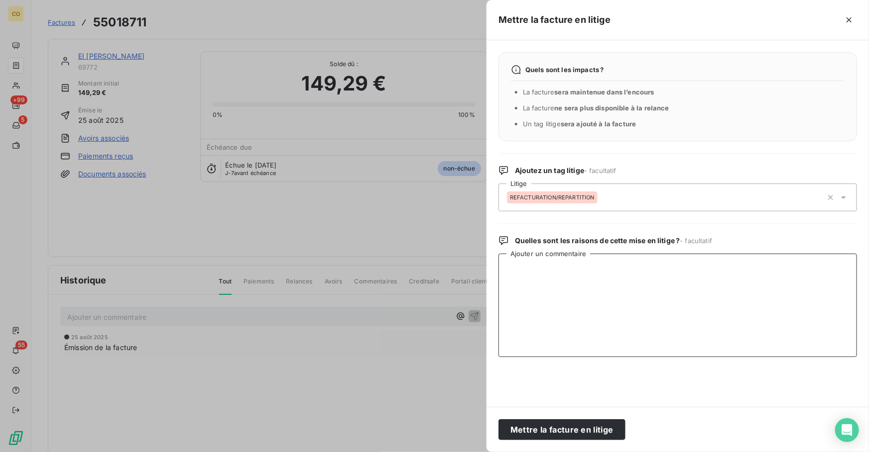
click at [589, 296] on textarea "Ajouter un commentaire" at bounding box center [677, 306] width 358 height 104
paste textarea "Le 17/09 R1 Leanpay par Mail + info tél client litige en attente de répart clie…"
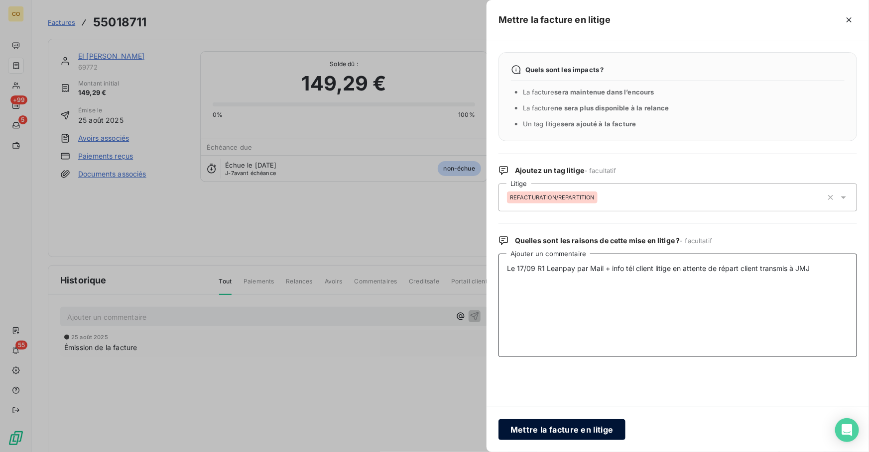
type textarea "Le 17/09 R1 Leanpay par Mail + info tél client litige en attente de répart clie…"
click at [594, 420] on button "Mettre la facture en litige" at bounding box center [561, 430] width 127 height 21
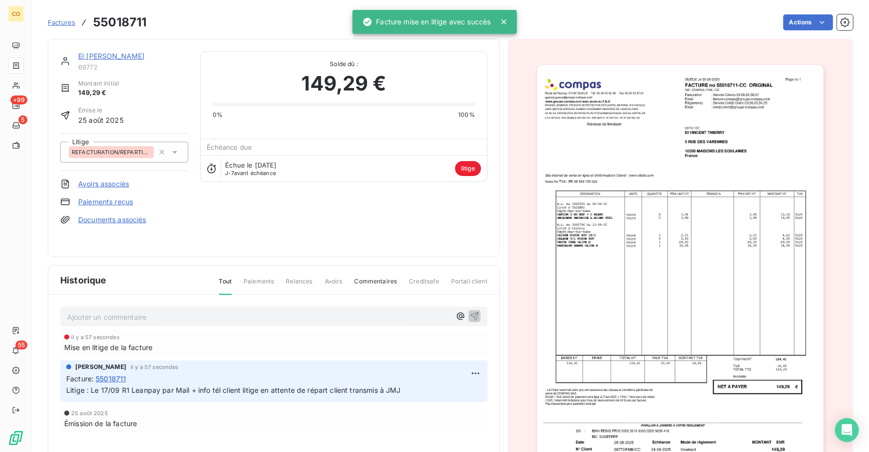
click at [124, 56] on link "EI [PERSON_NAME]" at bounding box center [111, 56] width 66 height 8
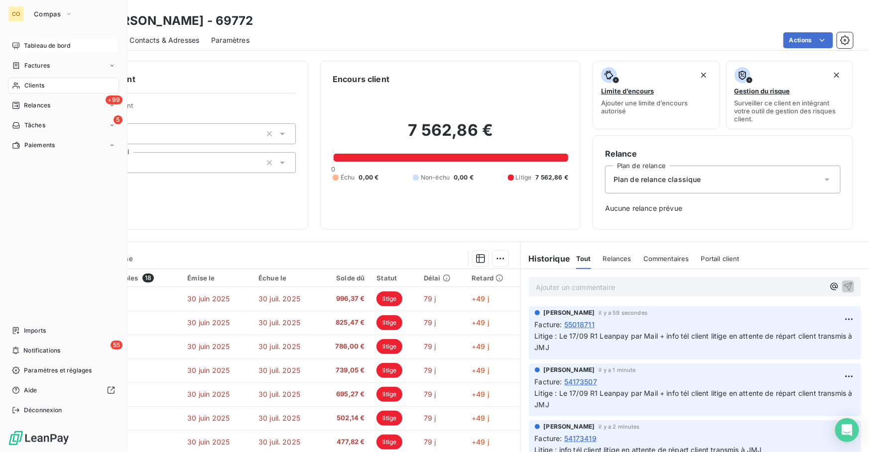
click at [44, 48] on span "Tableau de bord" at bounding box center [47, 45] width 46 height 9
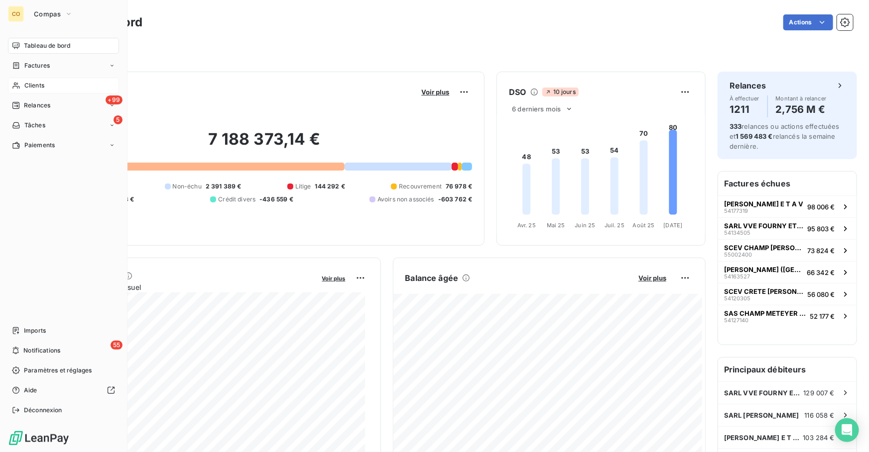
click at [29, 84] on span "Clients" at bounding box center [34, 85] width 20 height 9
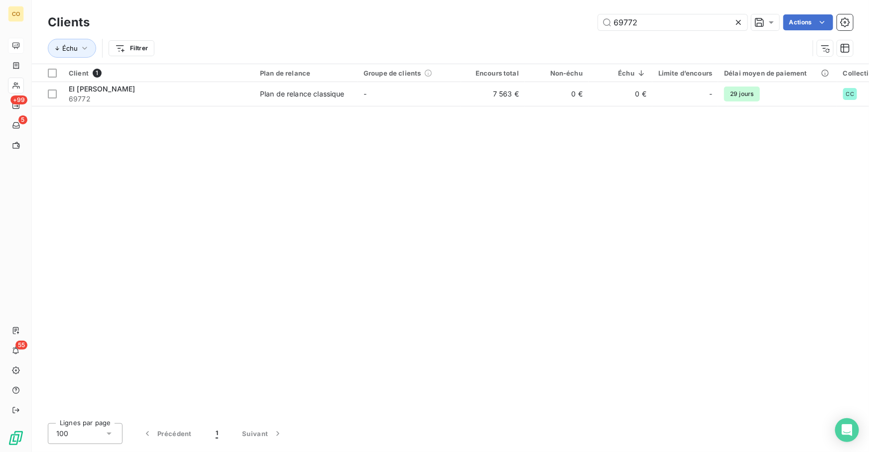
drag, startPoint x: 677, startPoint y: 20, endPoint x: 397, endPoint y: 18, distance: 279.7
click at [397, 18] on div "69772 Actions" at bounding box center [477, 22] width 751 height 16
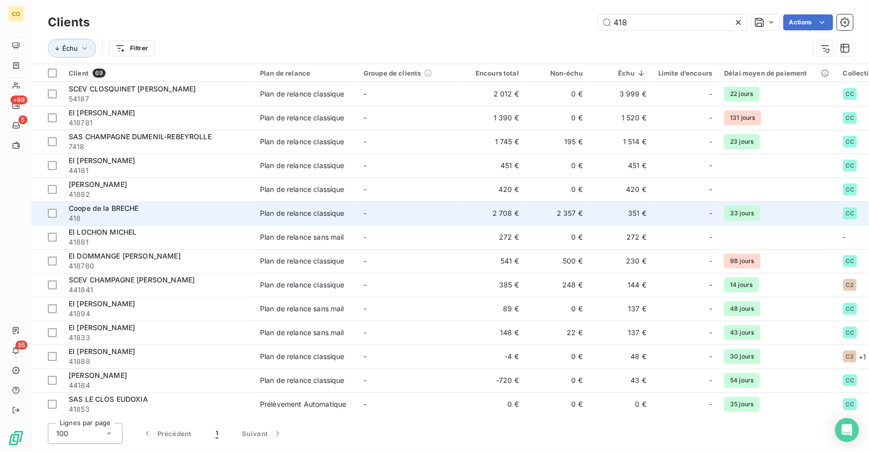
type input "418"
click at [119, 215] on span "418" at bounding box center [158, 219] width 179 height 10
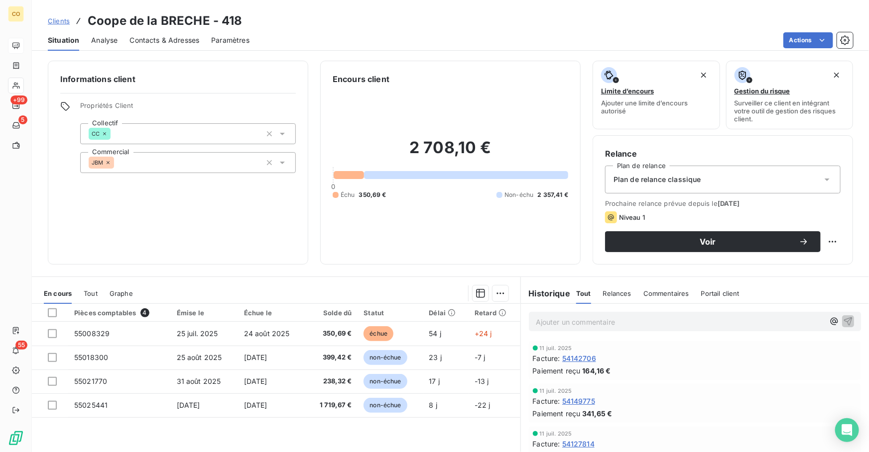
click at [182, 42] on span "Contacts & Adresses" at bounding box center [164, 40] width 70 height 10
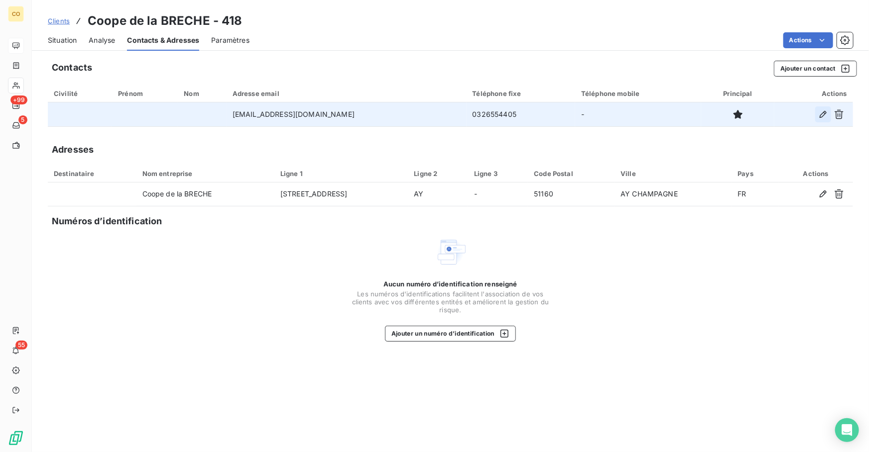
click at [823, 116] on icon "button" at bounding box center [823, 114] width 10 height 10
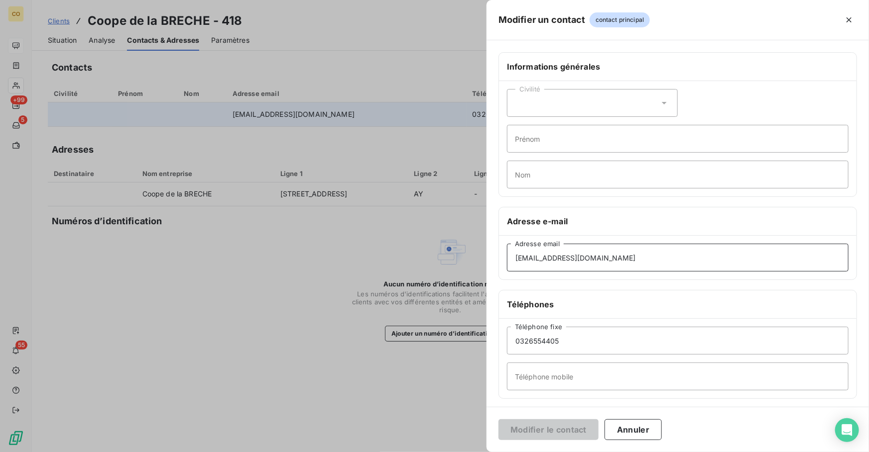
drag, startPoint x: 624, startPoint y: 257, endPoint x: 338, endPoint y: 245, distance: 285.9
click at [338, 452] on div "Modifier un contact contact principal Informations générales Civilité Prénom No…" at bounding box center [434, 452] width 869 height 0
paste input "champagnedelabreche"
type input "[EMAIL_ADDRESS][DOMAIN_NAME]"
click at [539, 426] on button "Modifier le contact" at bounding box center [548, 430] width 100 height 21
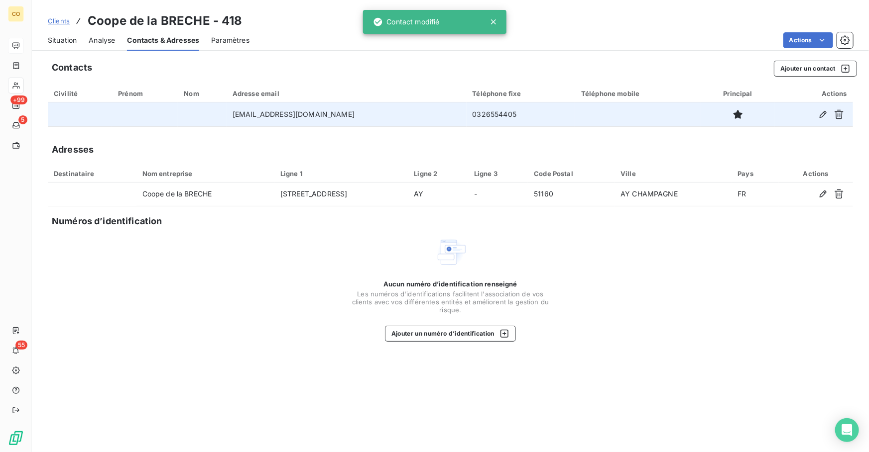
click at [63, 40] on span "Situation" at bounding box center [62, 40] width 29 height 10
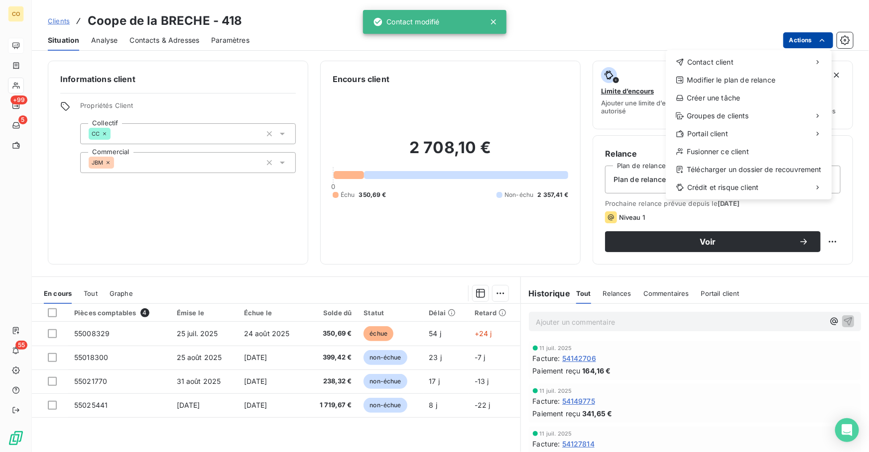
click at [802, 39] on html "CO +99 5 55 Clients Coope de la BRECHE - 418 Situation Analyse Contacts & Adres…" at bounding box center [434, 226] width 869 height 452
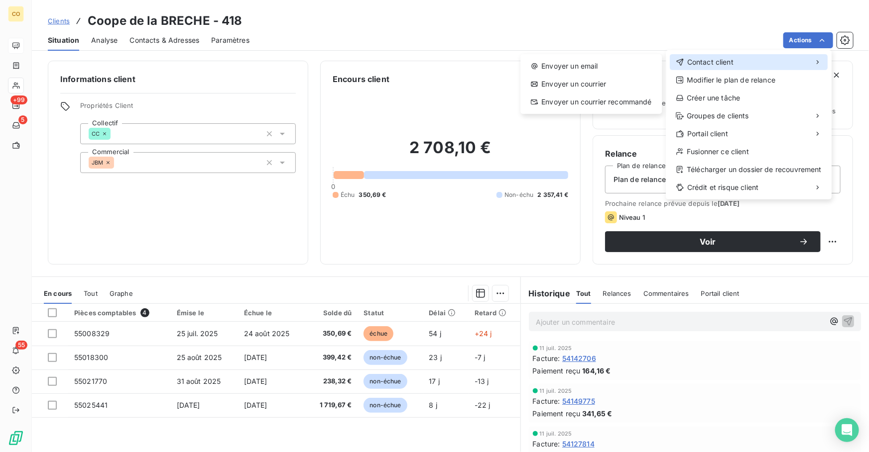
click at [714, 64] on span "Contact client" at bounding box center [710, 62] width 46 height 10
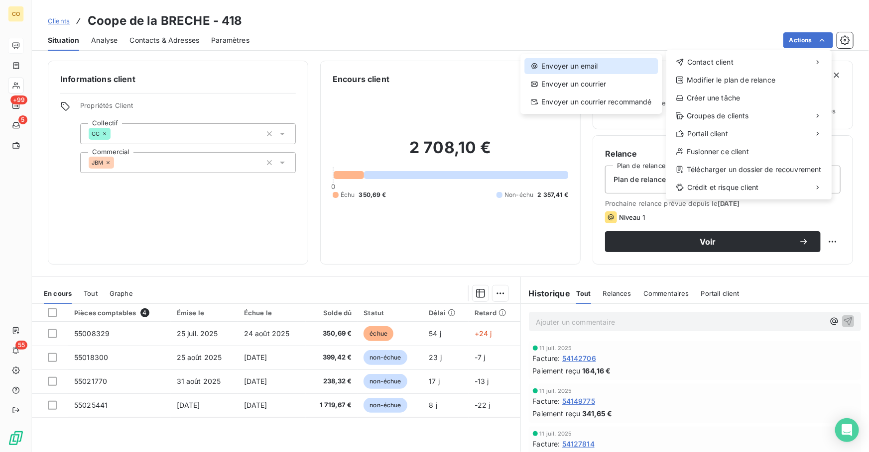
click at [564, 69] on div "Envoyer un email" at bounding box center [590, 66] width 133 height 16
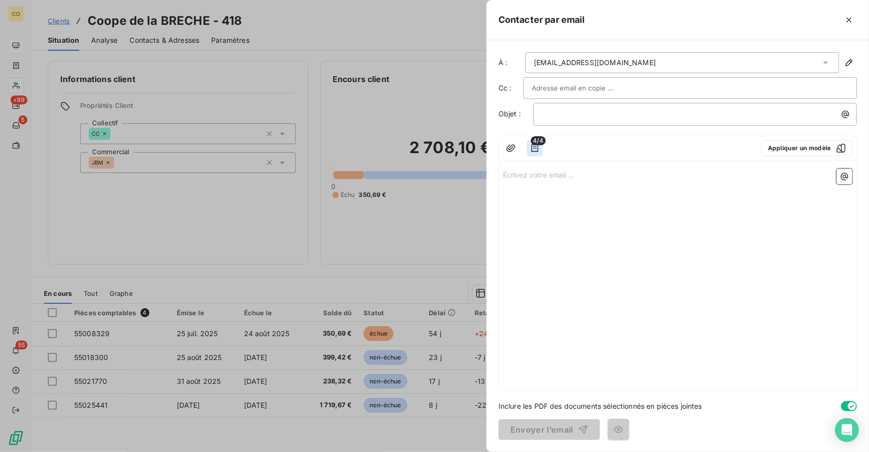
click at [530, 145] on icon "button" at bounding box center [535, 148] width 10 height 10
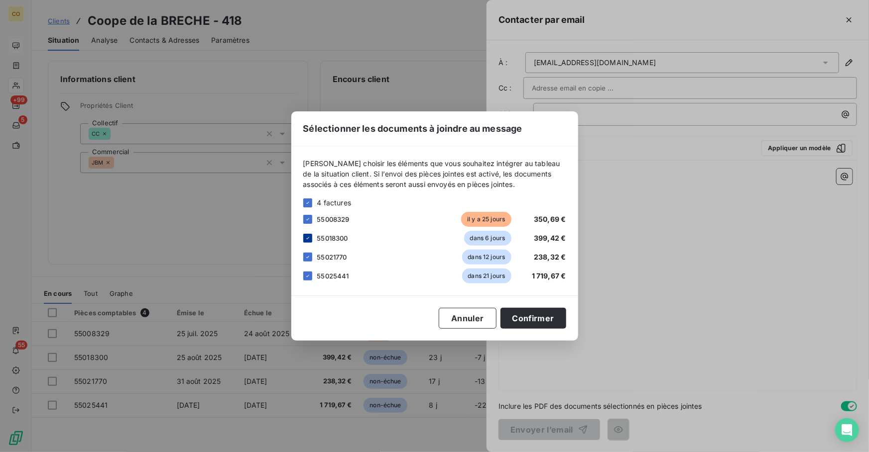
click at [306, 235] on icon at bounding box center [308, 238] width 6 height 6
click at [308, 253] on div at bounding box center [307, 257] width 9 height 9
click at [308, 275] on icon at bounding box center [308, 276] width 6 height 6
click at [536, 318] on button "Confirmer" at bounding box center [533, 318] width 66 height 21
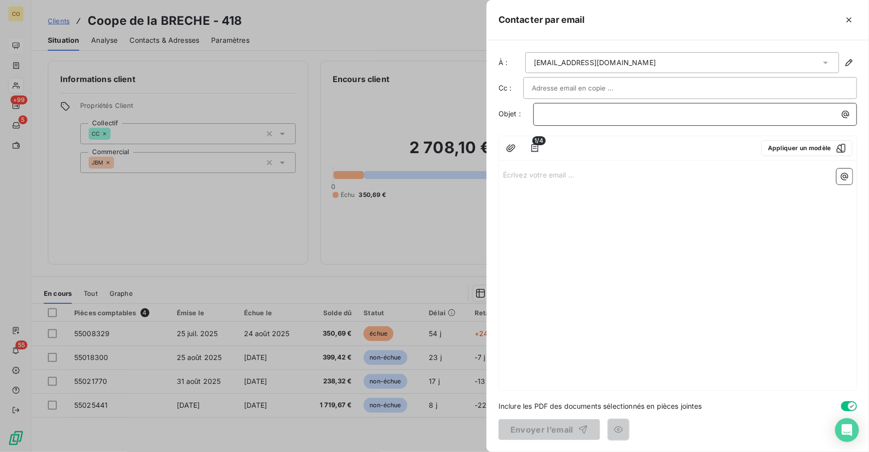
click at [615, 116] on p "﻿" at bounding box center [698, 114] width 312 height 11
click at [628, 179] on p "Écrivez votre email ... ﻿" at bounding box center [677, 174] width 349 height 11
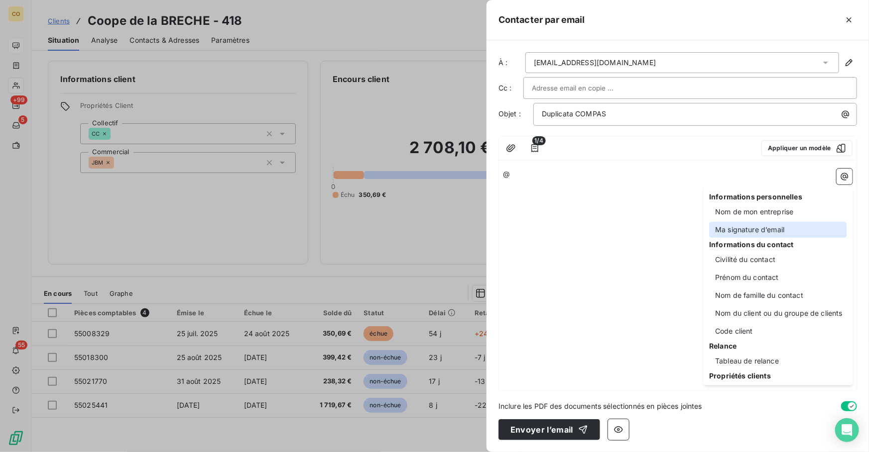
click at [776, 231] on div "Ma signature d’email" at bounding box center [777, 230] width 137 height 16
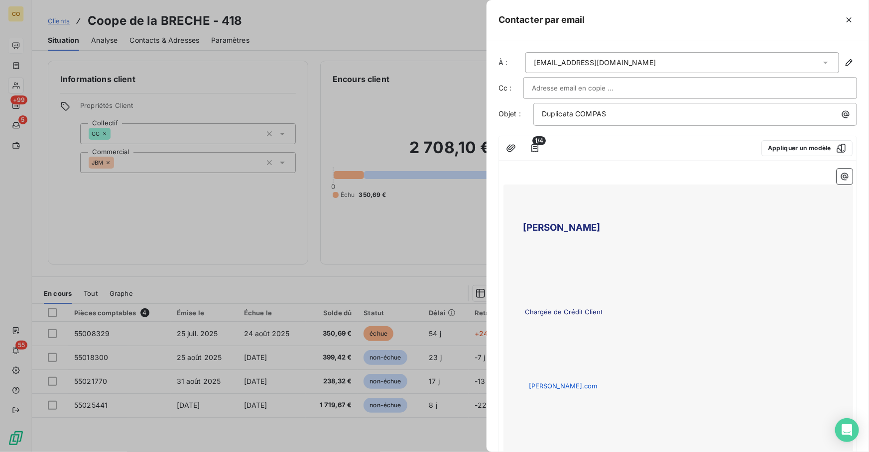
click at [598, 174] on p "﻿" at bounding box center [677, 174] width 349 height 11
click at [533, 149] on icon "button" at bounding box center [535, 148] width 10 height 10
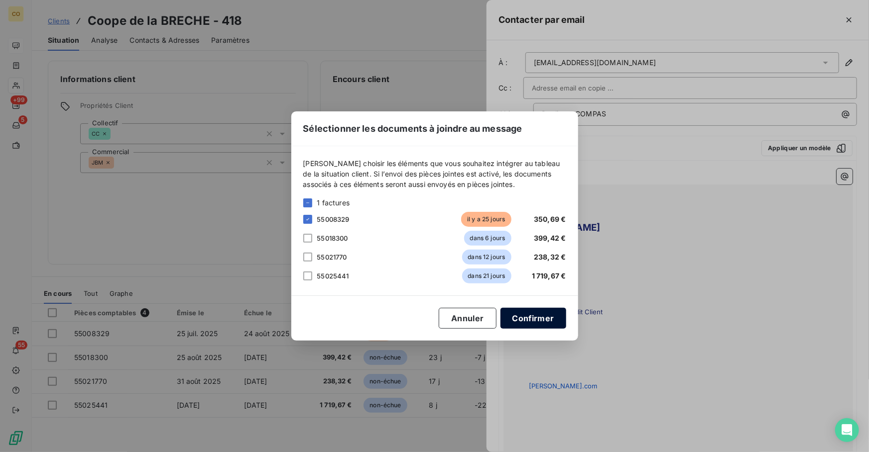
click at [546, 319] on button "Confirmer" at bounding box center [533, 318] width 66 height 21
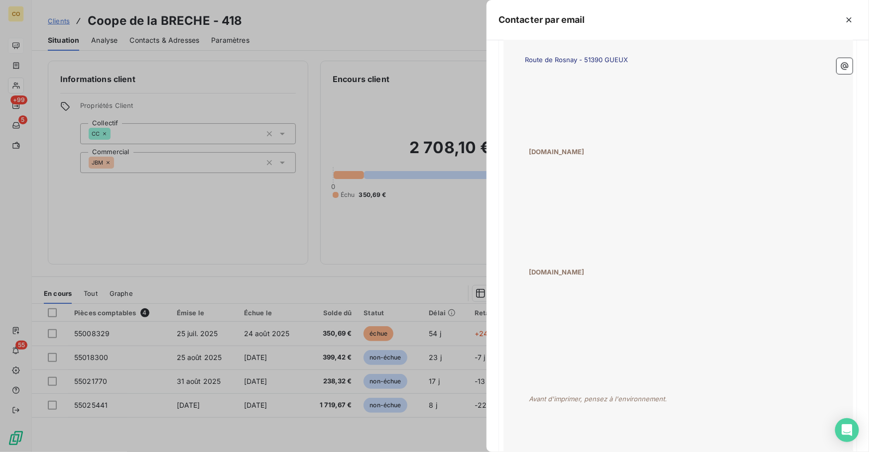
scroll to position [551, 0]
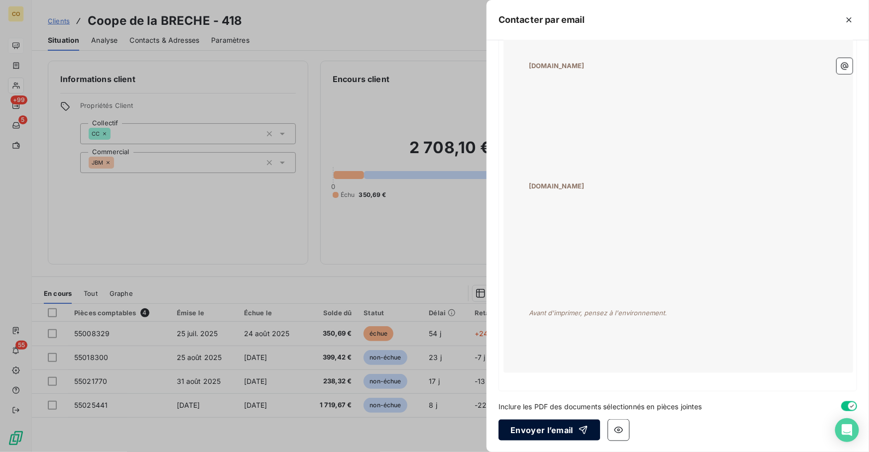
click at [523, 428] on button "Envoyer l’email" at bounding box center [549, 430] width 102 height 21
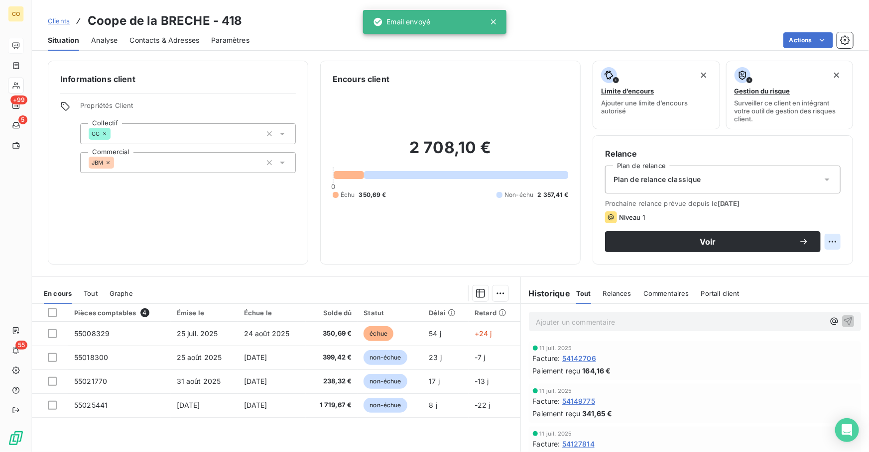
click at [824, 240] on html "CO +99 5 55 Clients Coope de la BRECHE - 418 Situation Analyse Contacts & Adres…" at bounding box center [434, 226] width 869 height 452
click at [750, 258] on div "Replanifier cette action" at bounding box center [784, 263] width 89 height 16
select select "8"
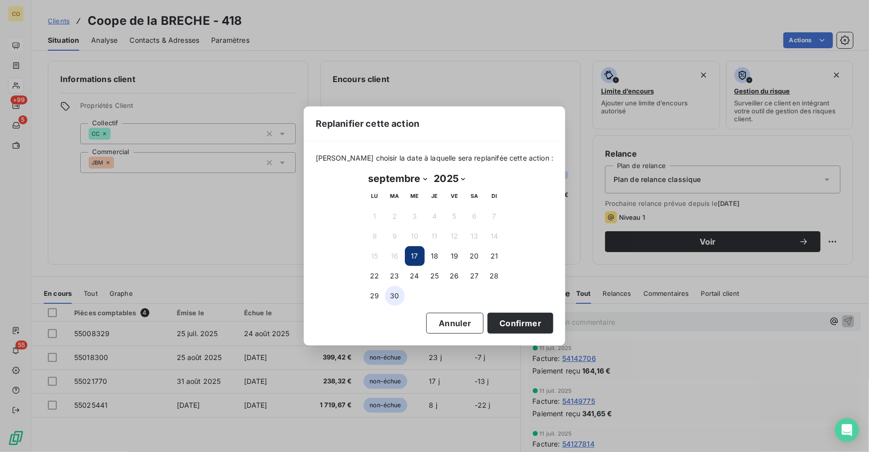
click at [396, 292] on button "30" at bounding box center [395, 296] width 20 height 20
click at [503, 324] on button "Confirmer" at bounding box center [520, 323] width 66 height 21
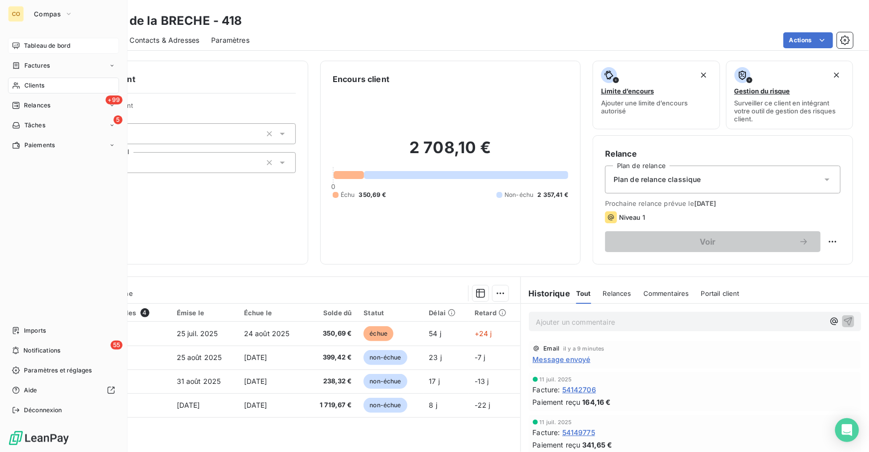
click at [36, 78] on div "Clients" at bounding box center [63, 86] width 111 height 16
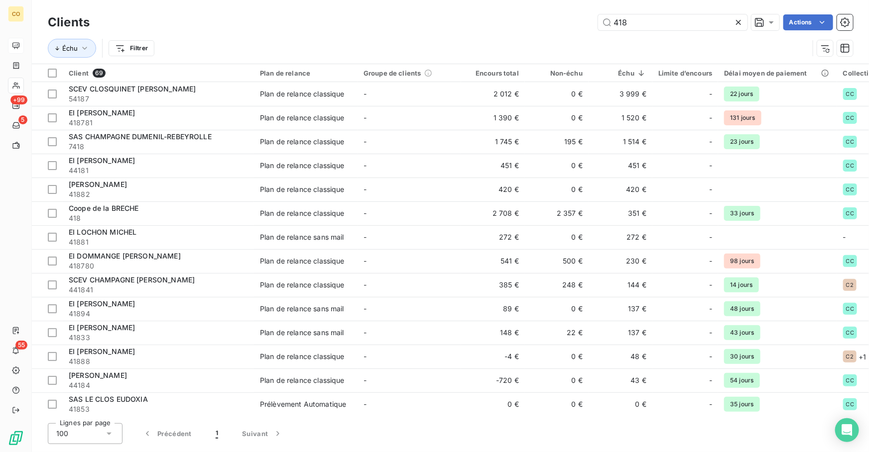
drag, startPoint x: 611, startPoint y: 14, endPoint x: 412, endPoint y: -4, distance: 200.0
click at [412, 0] on html "CO +99 5 55 Clients 418 Actions Échu Filtrer Client 69 Plan de relance Groupe d…" at bounding box center [434, 226] width 869 height 452
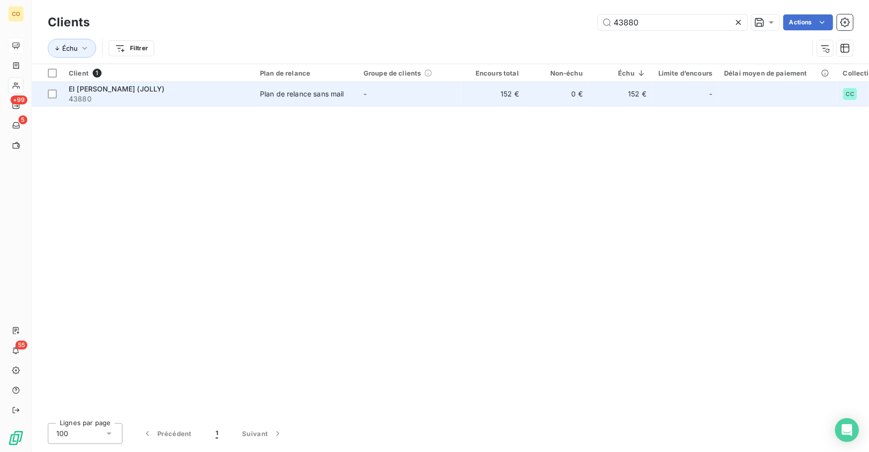
type input "43880"
click at [298, 100] on td "Plan de relance sans mail" at bounding box center [306, 94] width 104 height 24
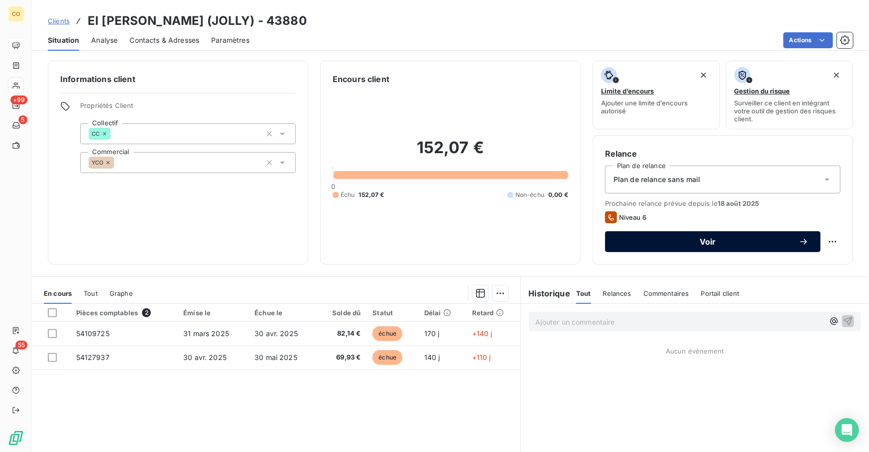
click at [652, 244] on span "Voir" at bounding box center [708, 242] width 182 height 8
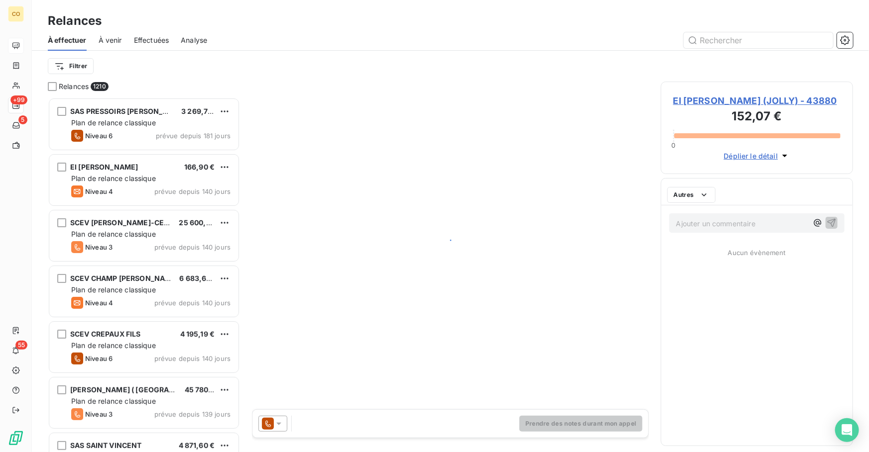
scroll to position [348, 185]
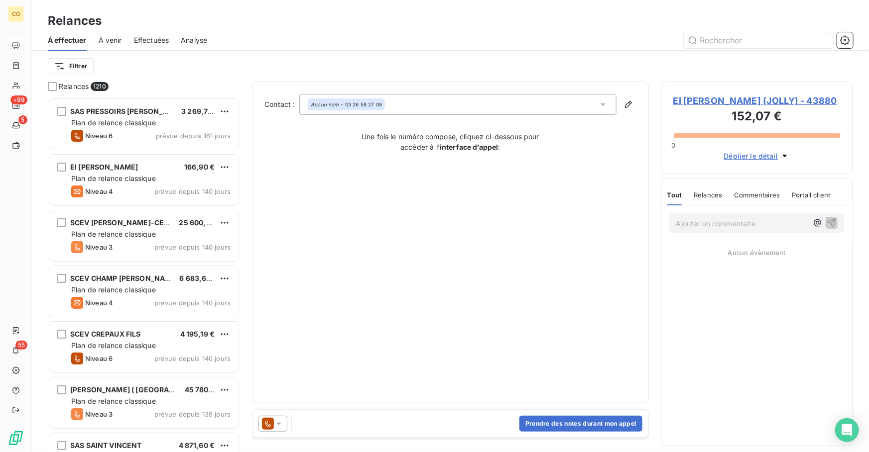
click at [274, 424] on icon at bounding box center [279, 424] width 10 height 10
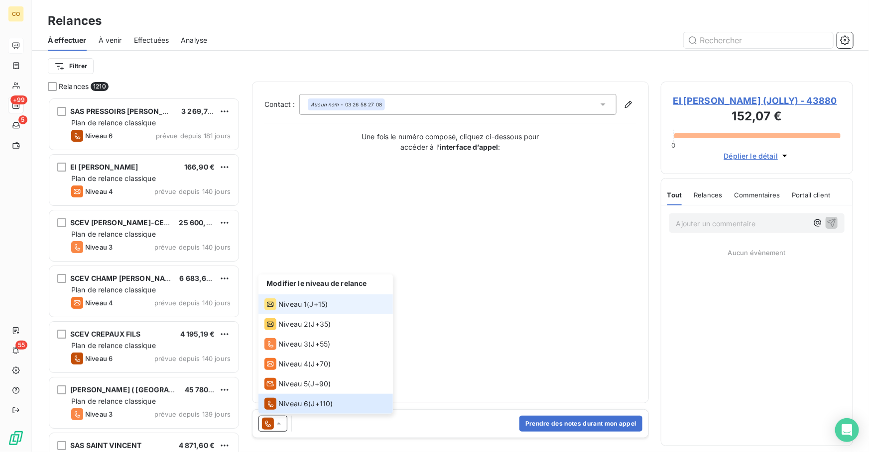
click at [300, 307] on span "Niveau 1" at bounding box center [292, 305] width 28 height 10
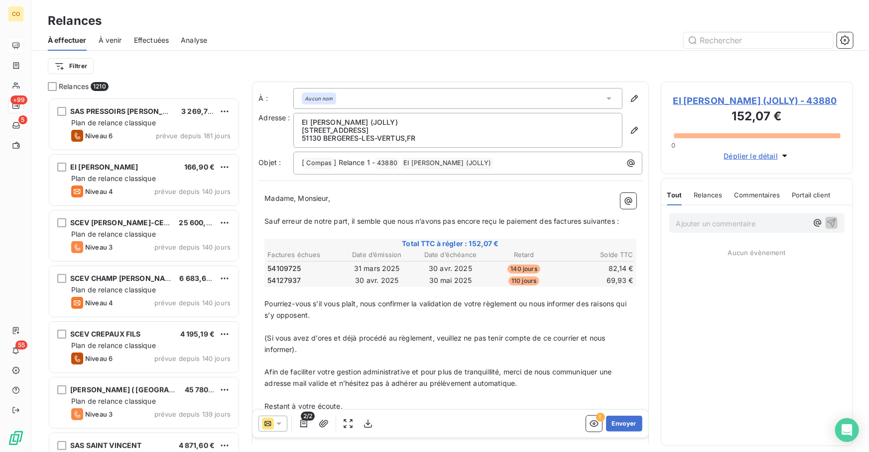
click at [390, 334] on span "(Si vous avez d’ores et déjà procédé au règlement, veuillez ne pas tenir compte…" at bounding box center [435, 344] width 342 height 20
click at [369, 163] on span "] Relance 1 -" at bounding box center [353, 162] width 41 height 8
click at [611, 422] on button "Envoyer" at bounding box center [624, 424] width 36 height 16
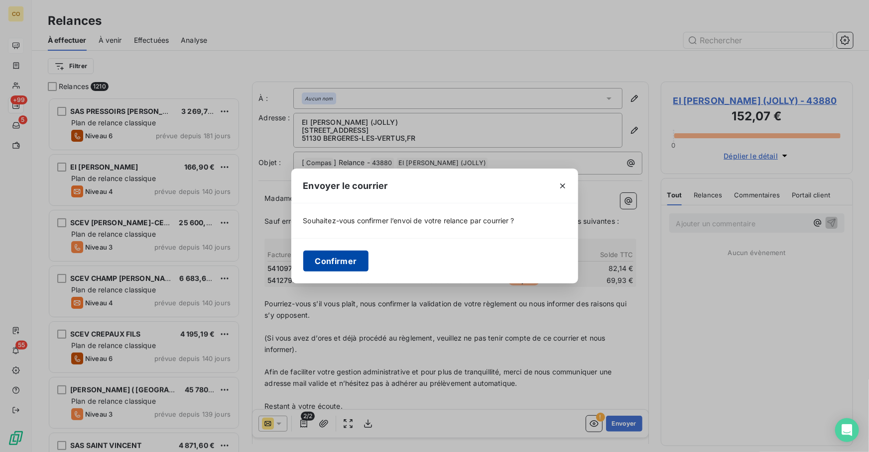
click at [330, 259] on button "Confirmer" at bounding box center [336, 261] width 66 height 21
